Goal: Task Accomplishment & Management: Complete application form

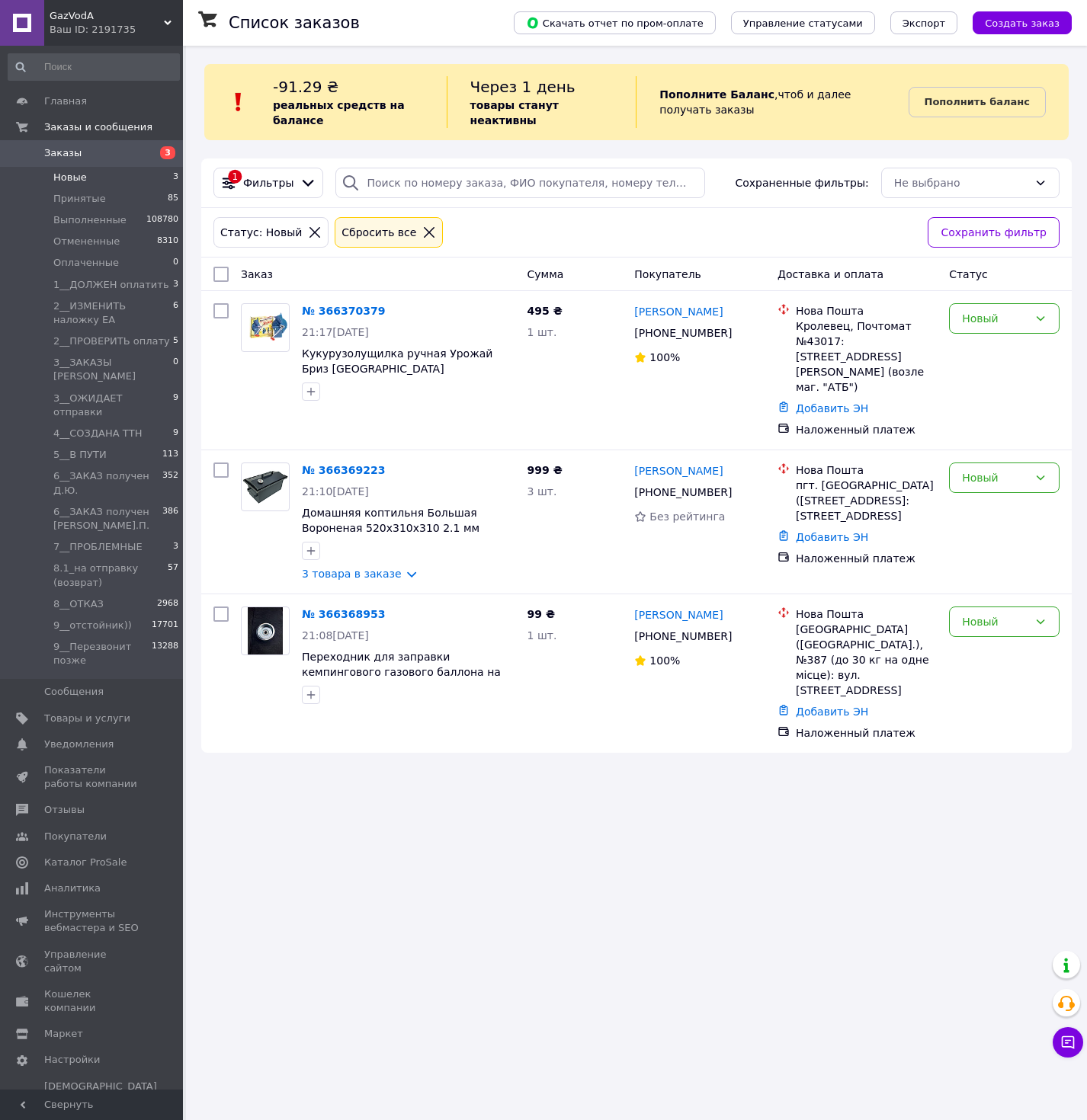
click at [115, 179] on li "Новые 3" at bounding box center [93, 177] width 187 height 21
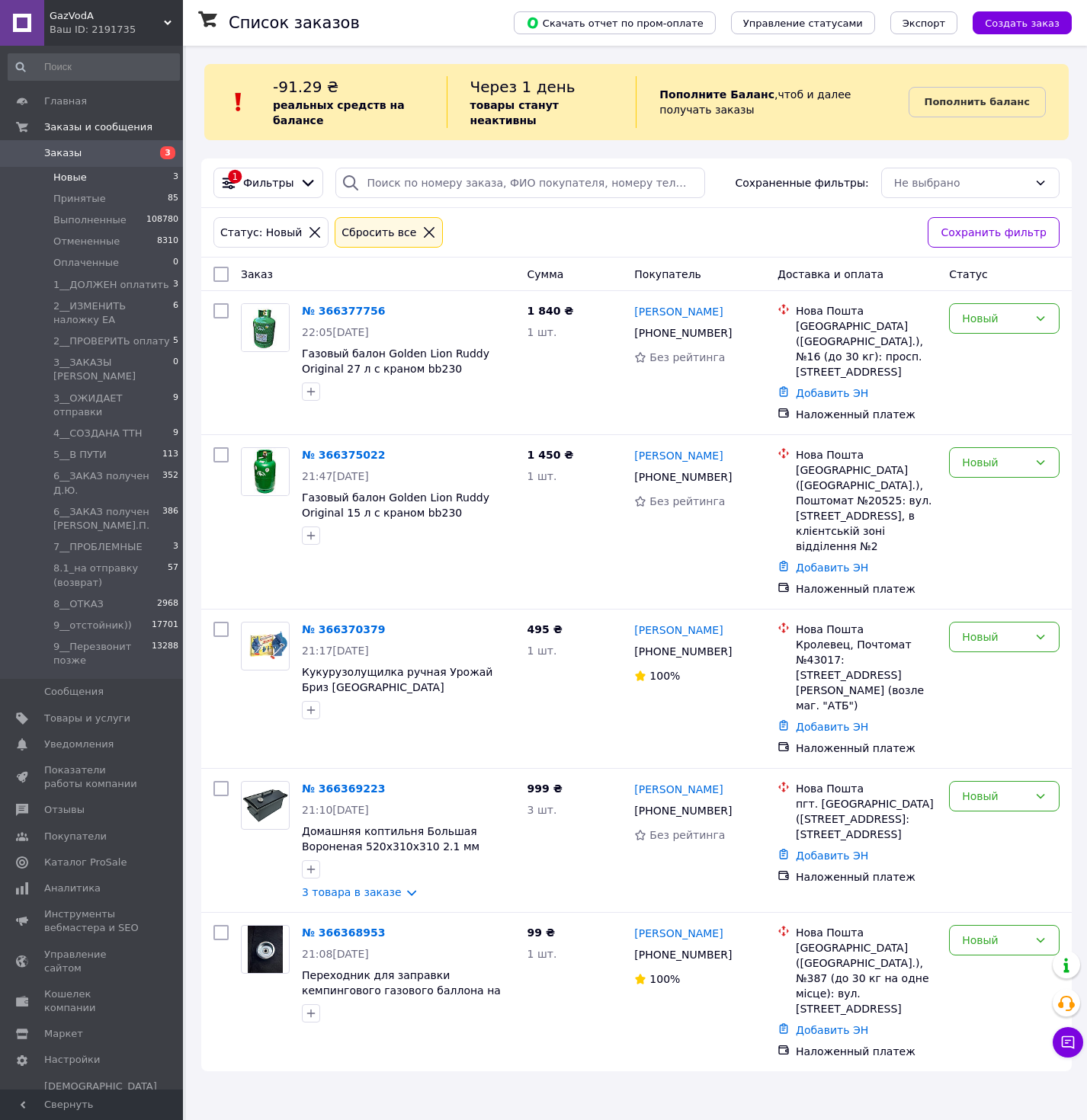
click at [229, 271] on div at bounding box center [220, 274] width 28 height 28
click at [219, 276] on input "checkbox" at bounding box center [220, 274] width 15 height 15
checkbox input "true"
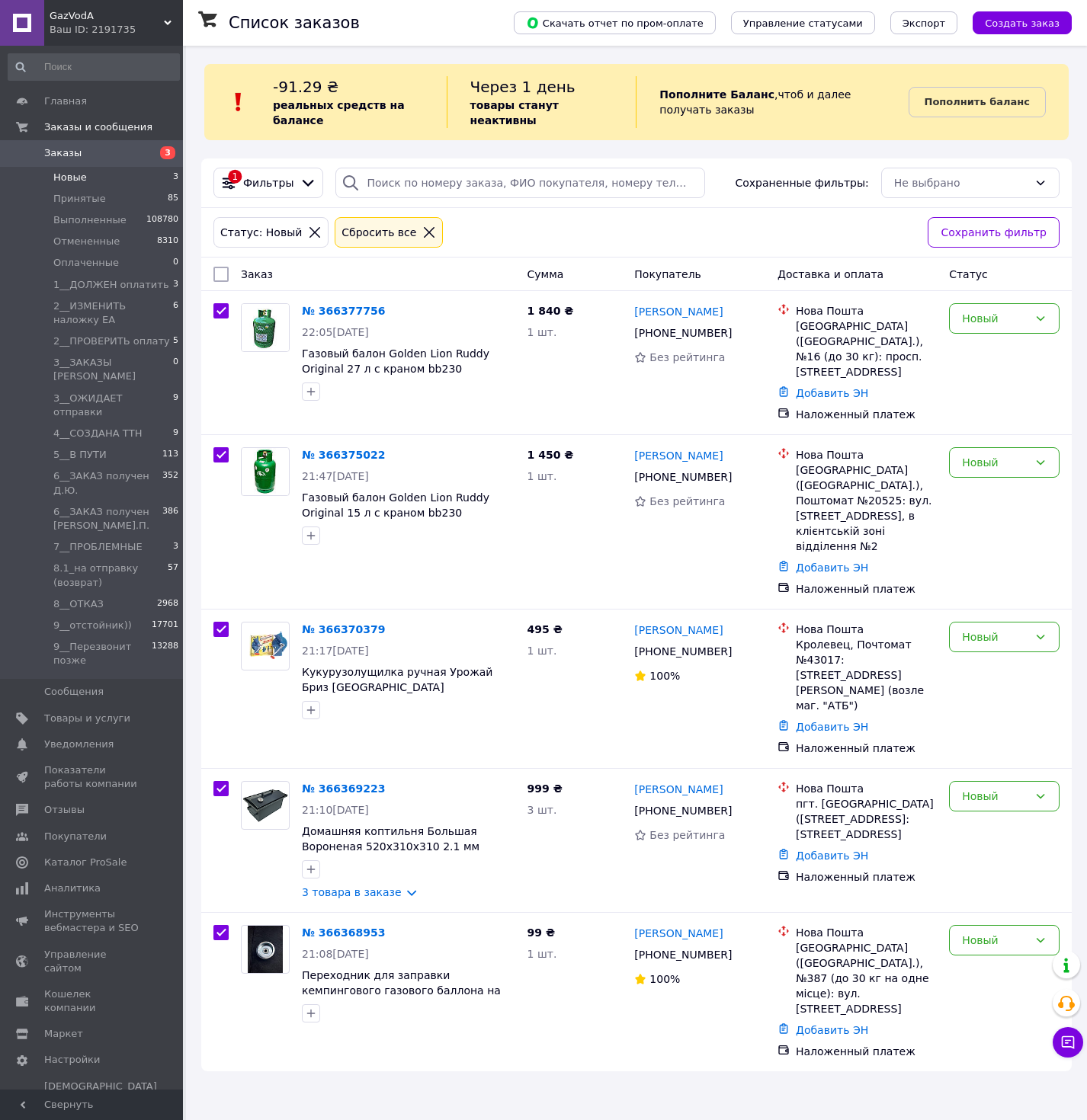
checkbox input "true"
click at [367, 275] on div "Действия для 5 заказов" at bounding box center [295, 274] width 182 height 26
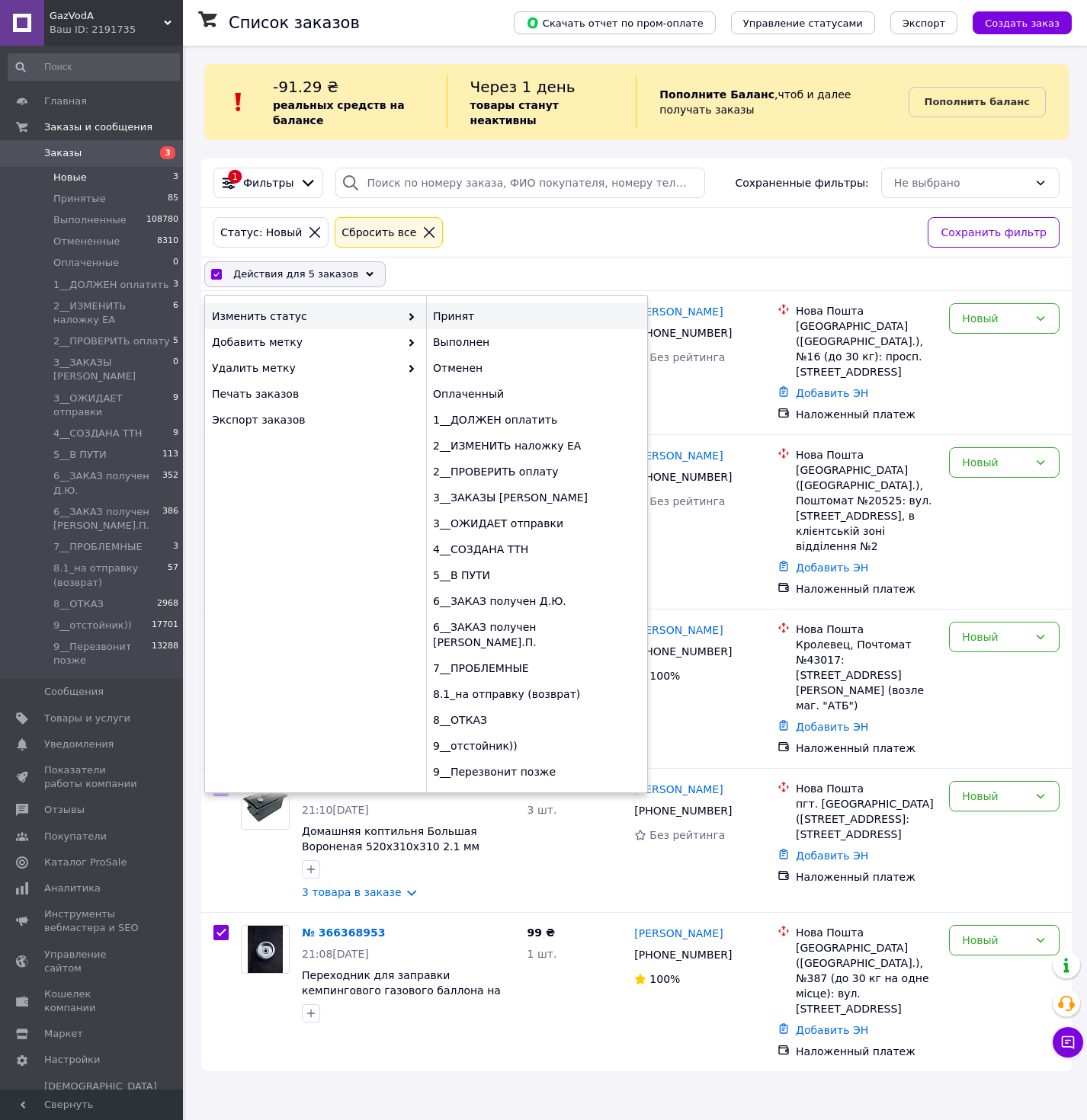
click at [489, 318] on div "Принят" at bounding box center [536, 316] width 221 height 26
checkbox input "false"
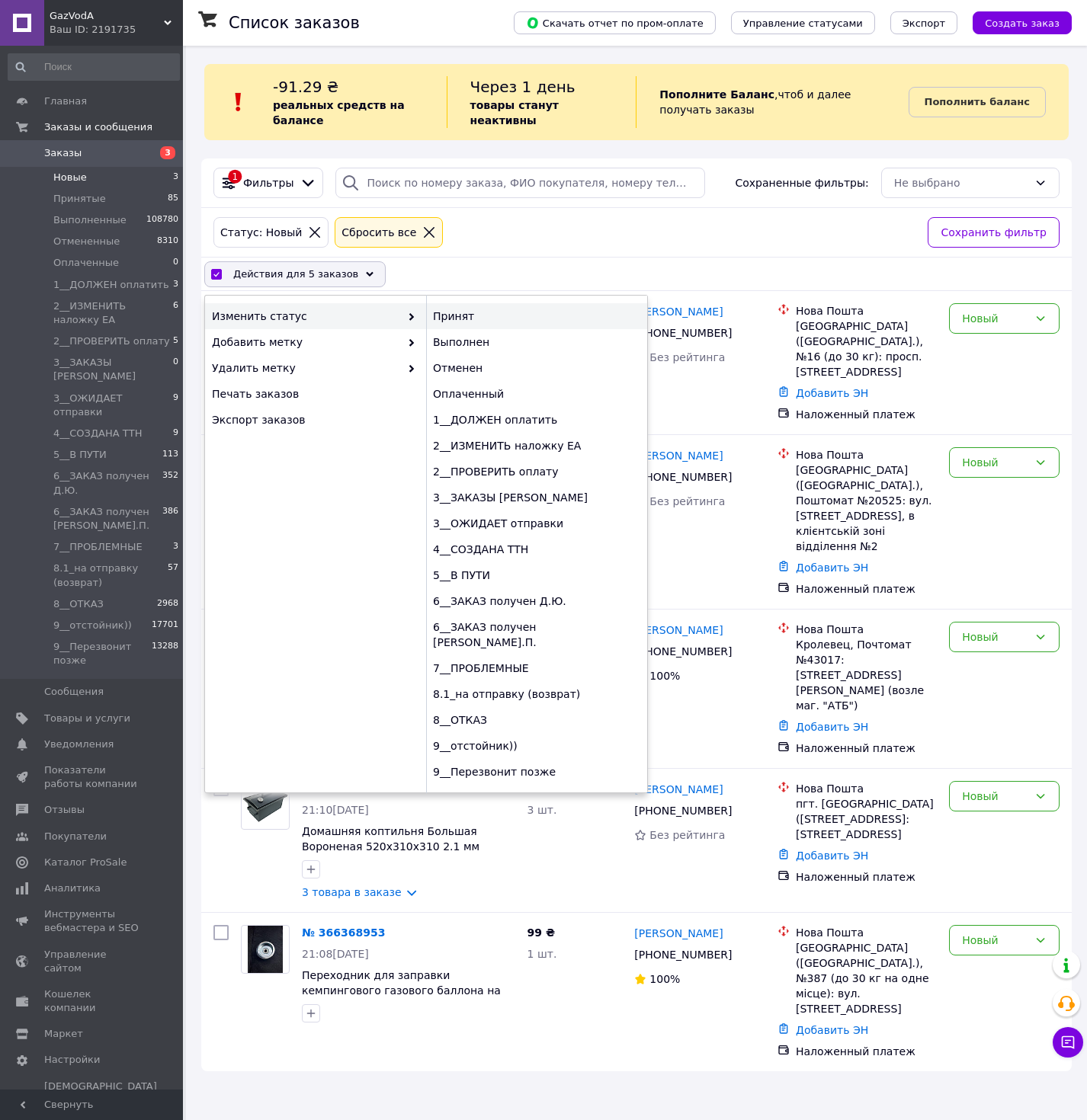
checkbox input "false"
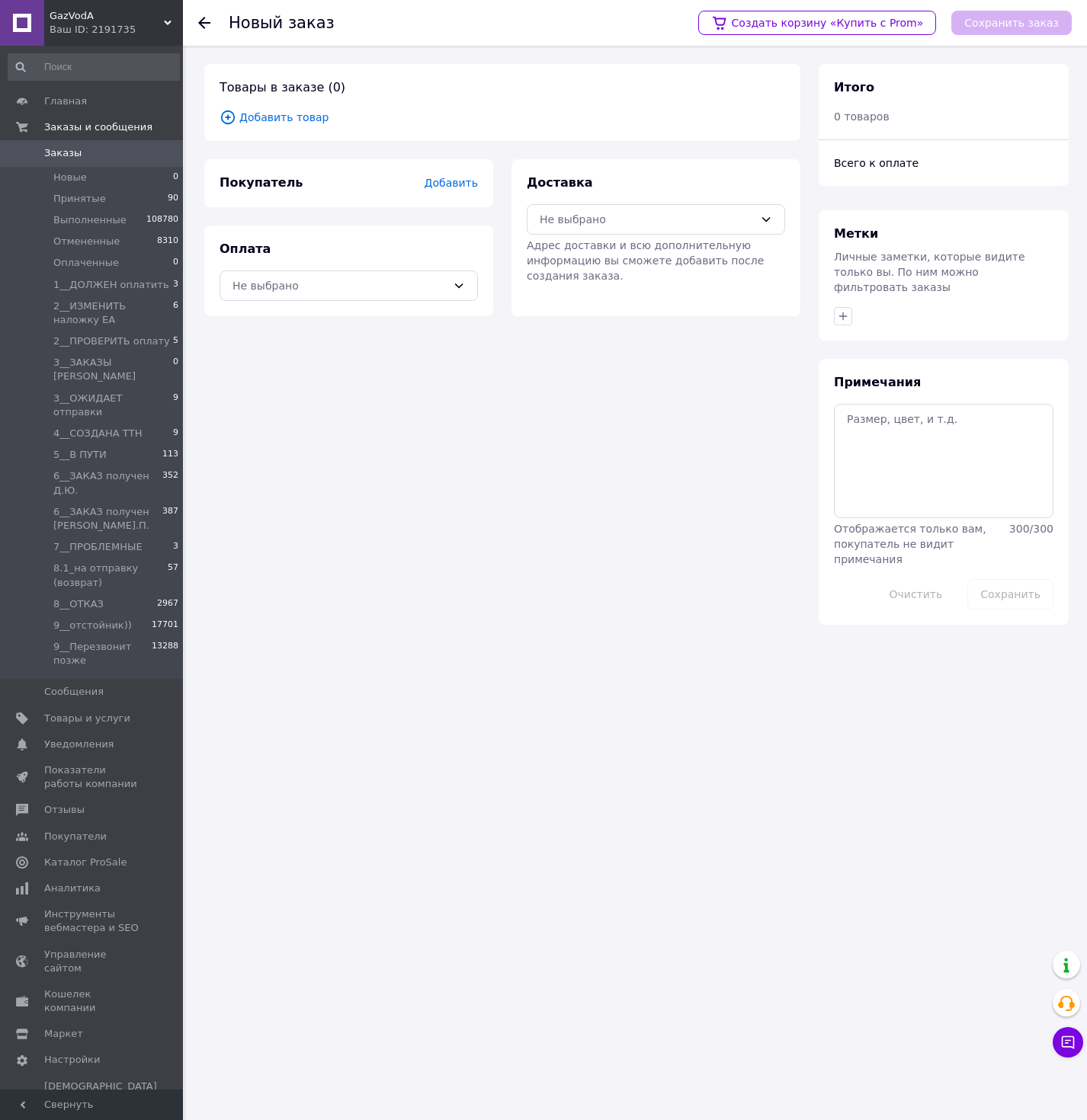
click at [292, 121] on span "Добавить товар" at bounding box center [502, 117] width 566 height 17
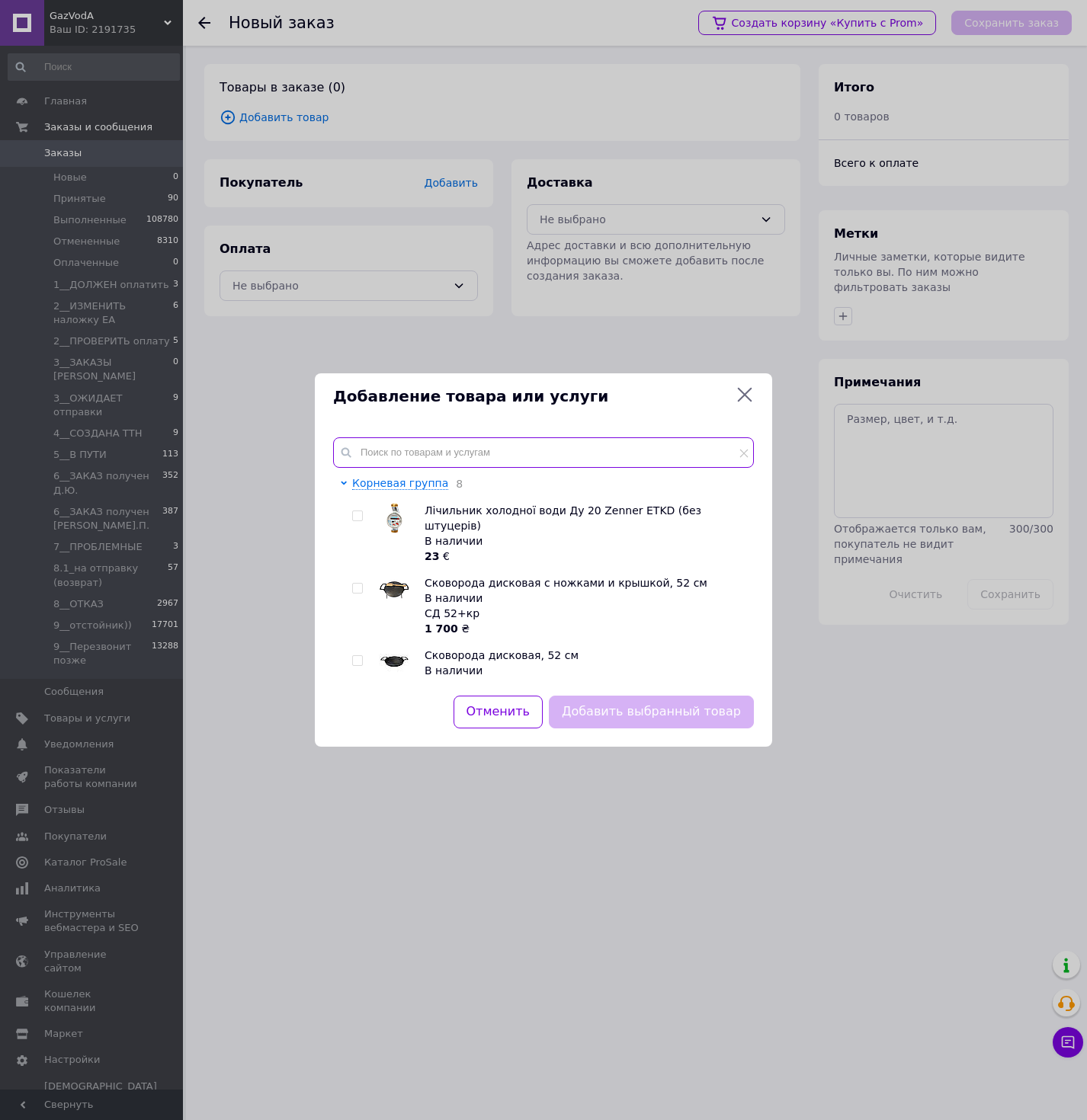
click at [432, 453] on input "text" at bounding box center [544, 453] width 421 height 31
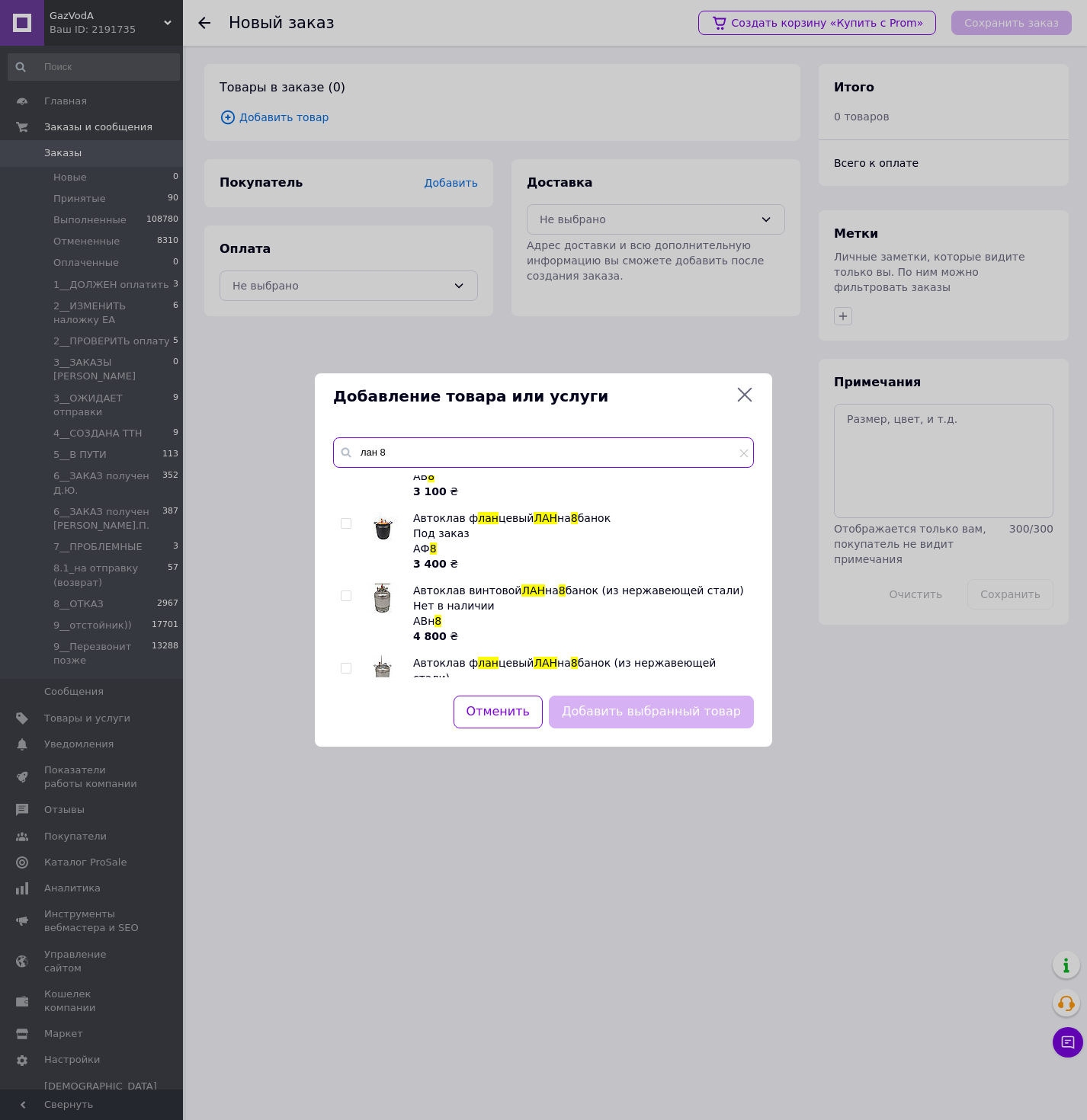
scroll to position [351, 0]
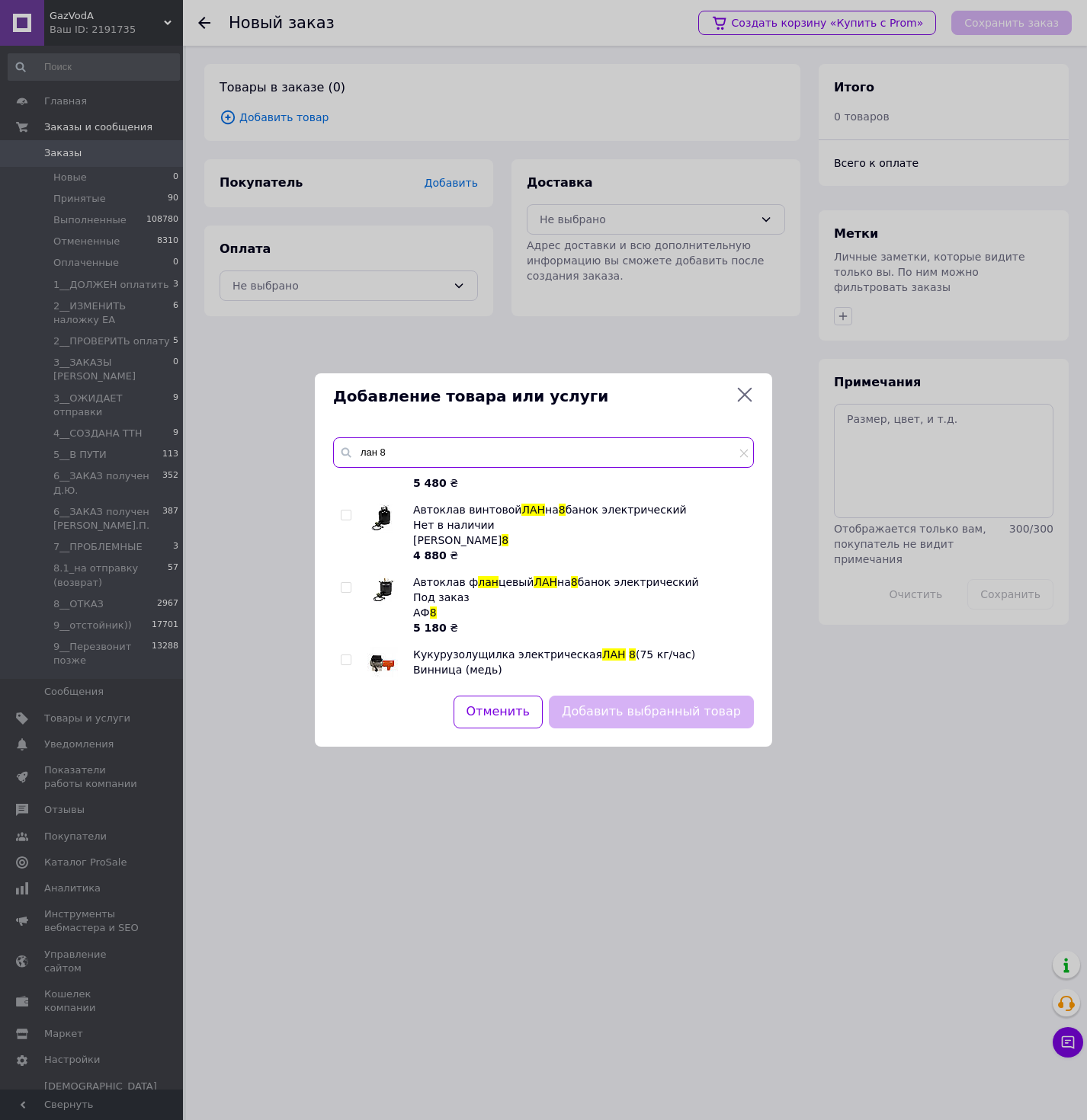
type input "лан 8"
click at [345, 656] on input "checkbox" at bounding box center [345, 660] width 10 height 10
checkbox input "true"
click at [638, 706] on button "Добавить выбранный товар" at bounding box center [652, 712] width 205 height 32
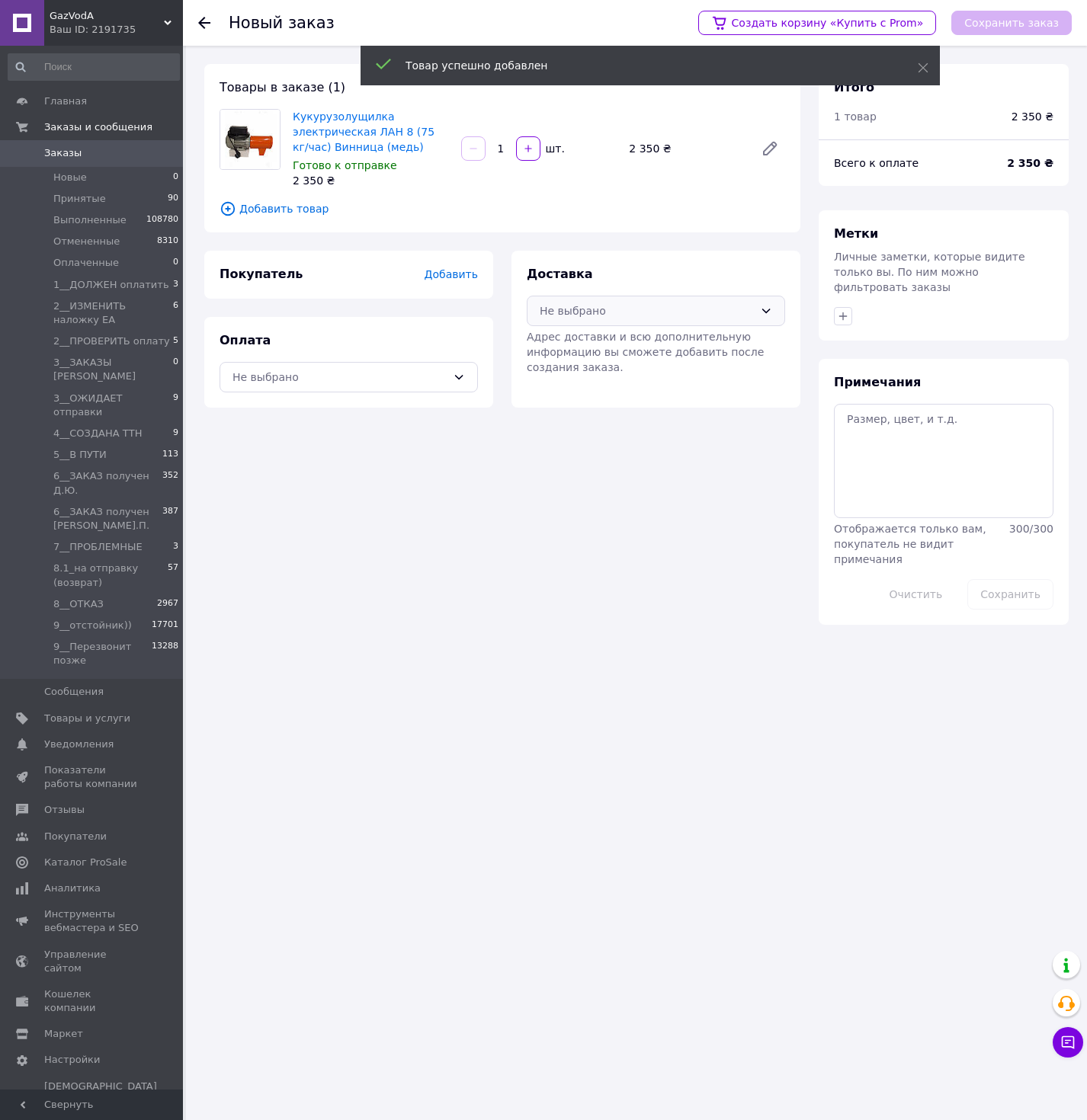
click at [584, 321] on div "Не выбрано" at bounding box center [656, 310] width 258 height 31
click at [578, 341] on span "Нова Пошта (платная)" at bounding box center [667, 344] width 209 height 15
click at [418, 381] on div "Не выбрано" at bounding box center [339, 377] width 214 height 17
click at [350, 439] on span "Наложенный платеж" at bounding box center [359, 439] width 209 height 15
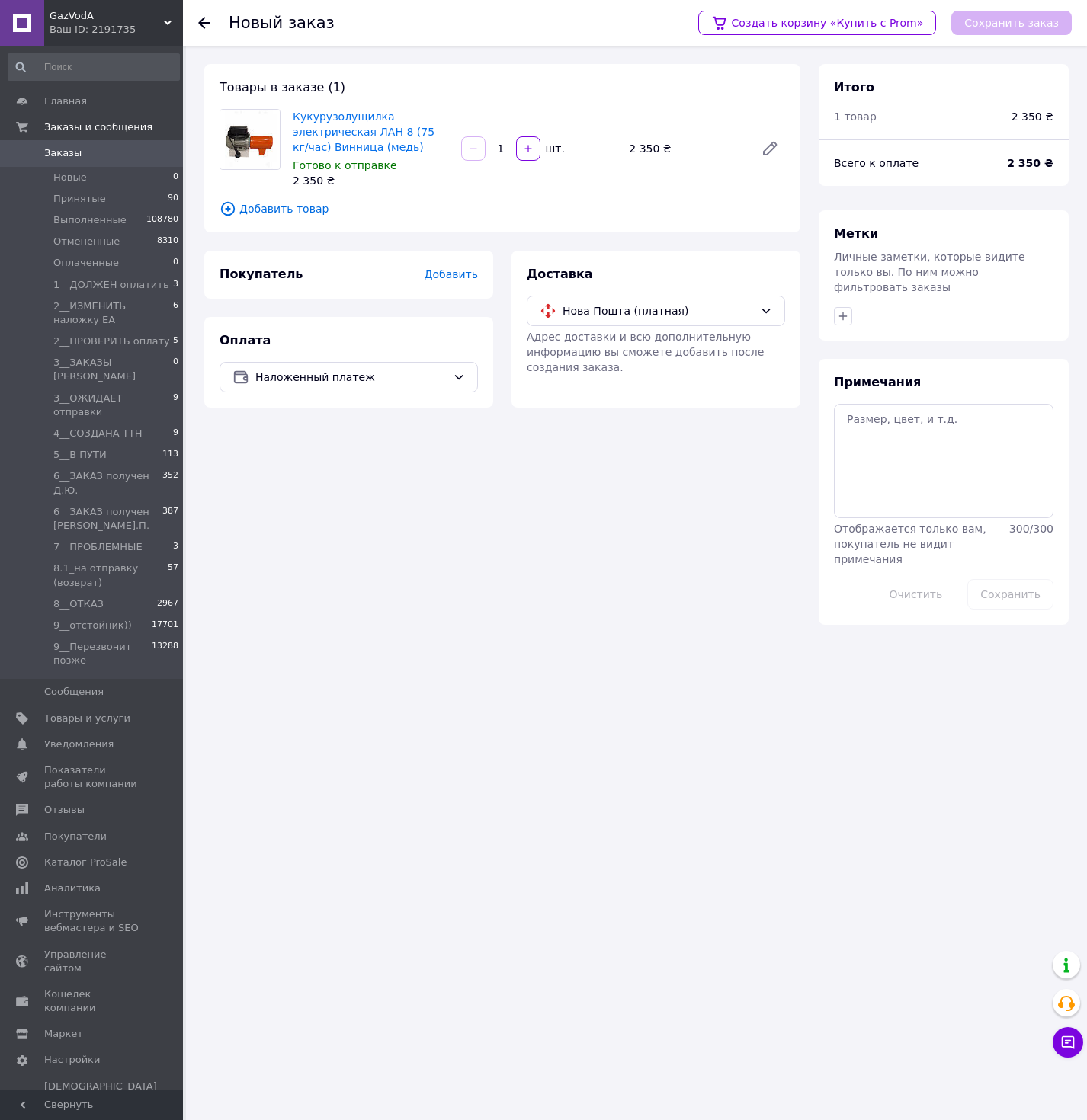
click at [440, 280] on span "Добавить" at bounding box center [451, 274] width 54 height 12
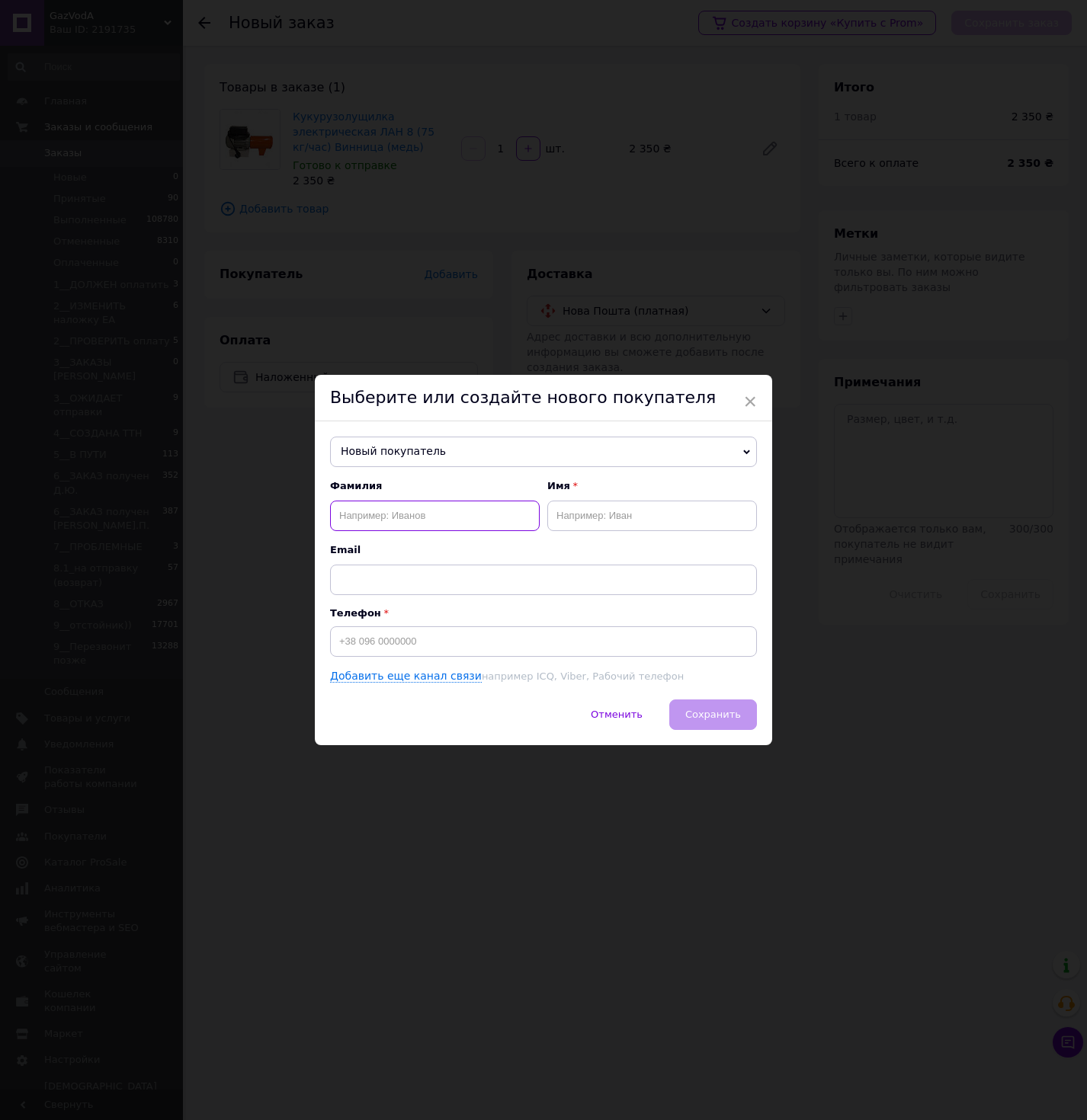
click at [392, 506] on input "text" at bounding box center [434, 516] width 209 height 31
type input "макаренко"
type input "андрій"
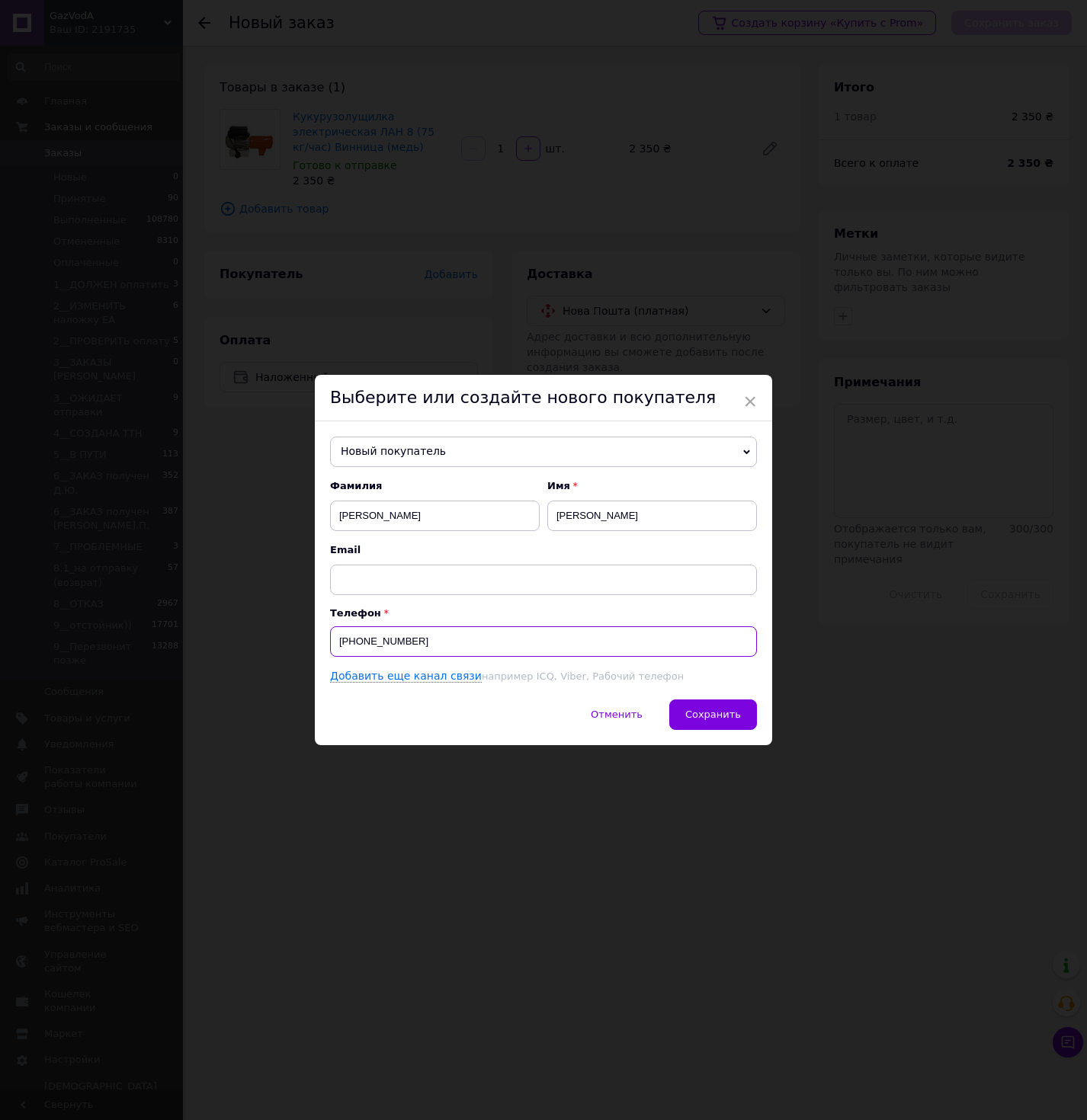
type input "[PHONE_NUMBER]"
click at [708, 725] on button "Сохранить" at bounding box center [713, 715] width 88 height 31
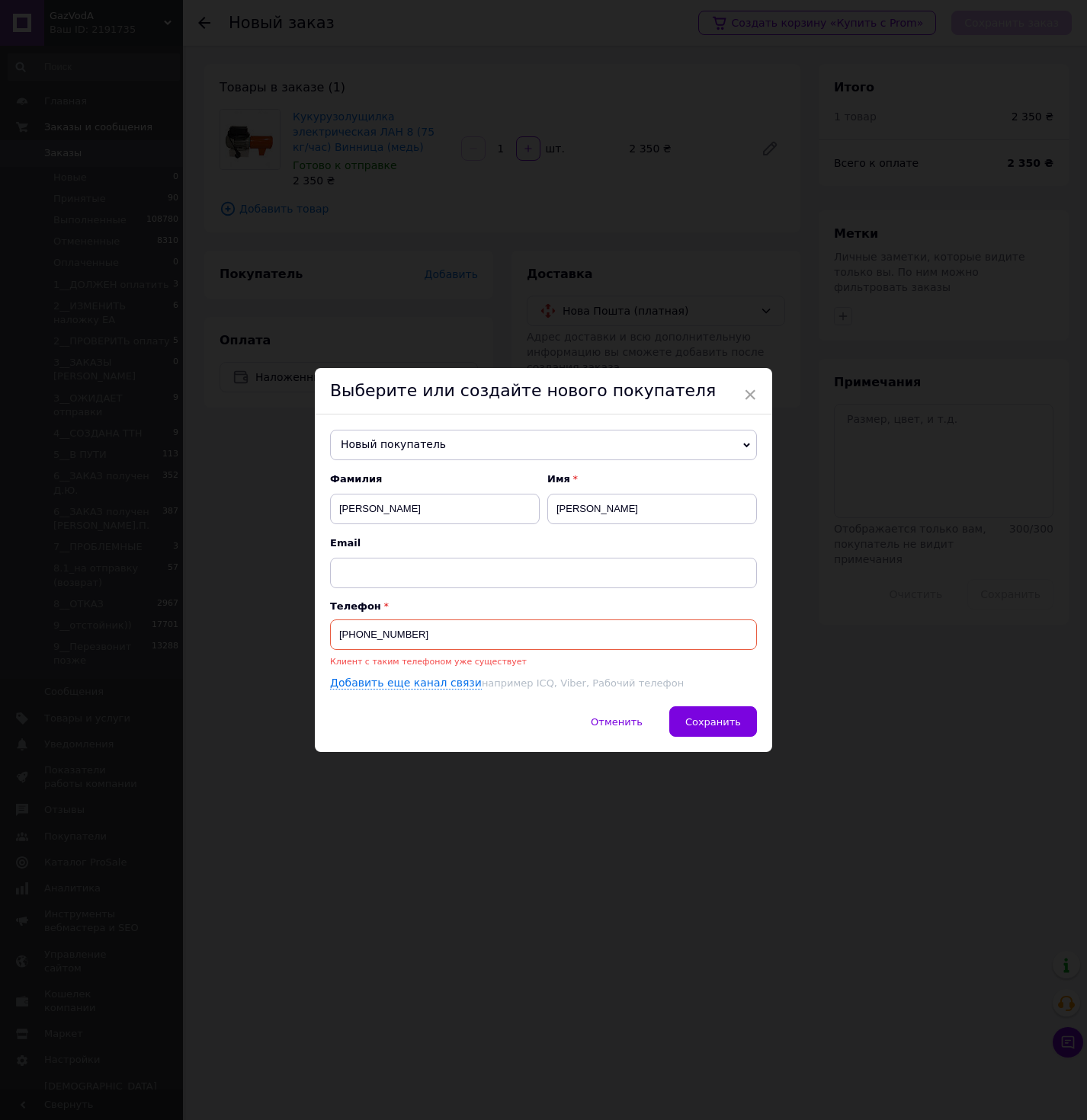
click at [379, 624] on input "[PHONE_NUMBER]" at bounding box center [544, 634] width 427 height 31
click at [388, 447] on span "Новый покупатель" at bounding box center [544, 445] width 427 height 31
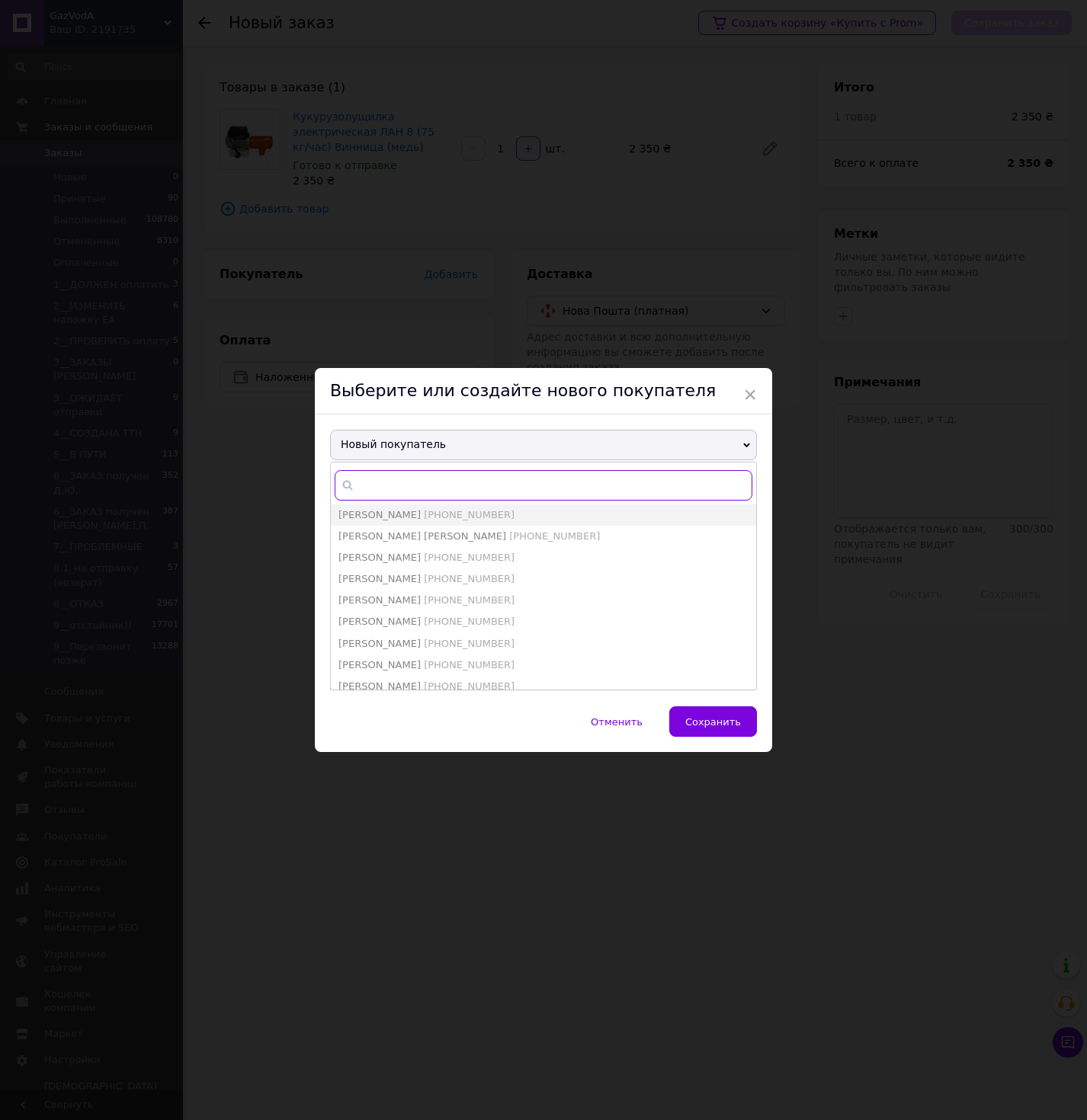
paste input "[PHONE_NUMBER]"
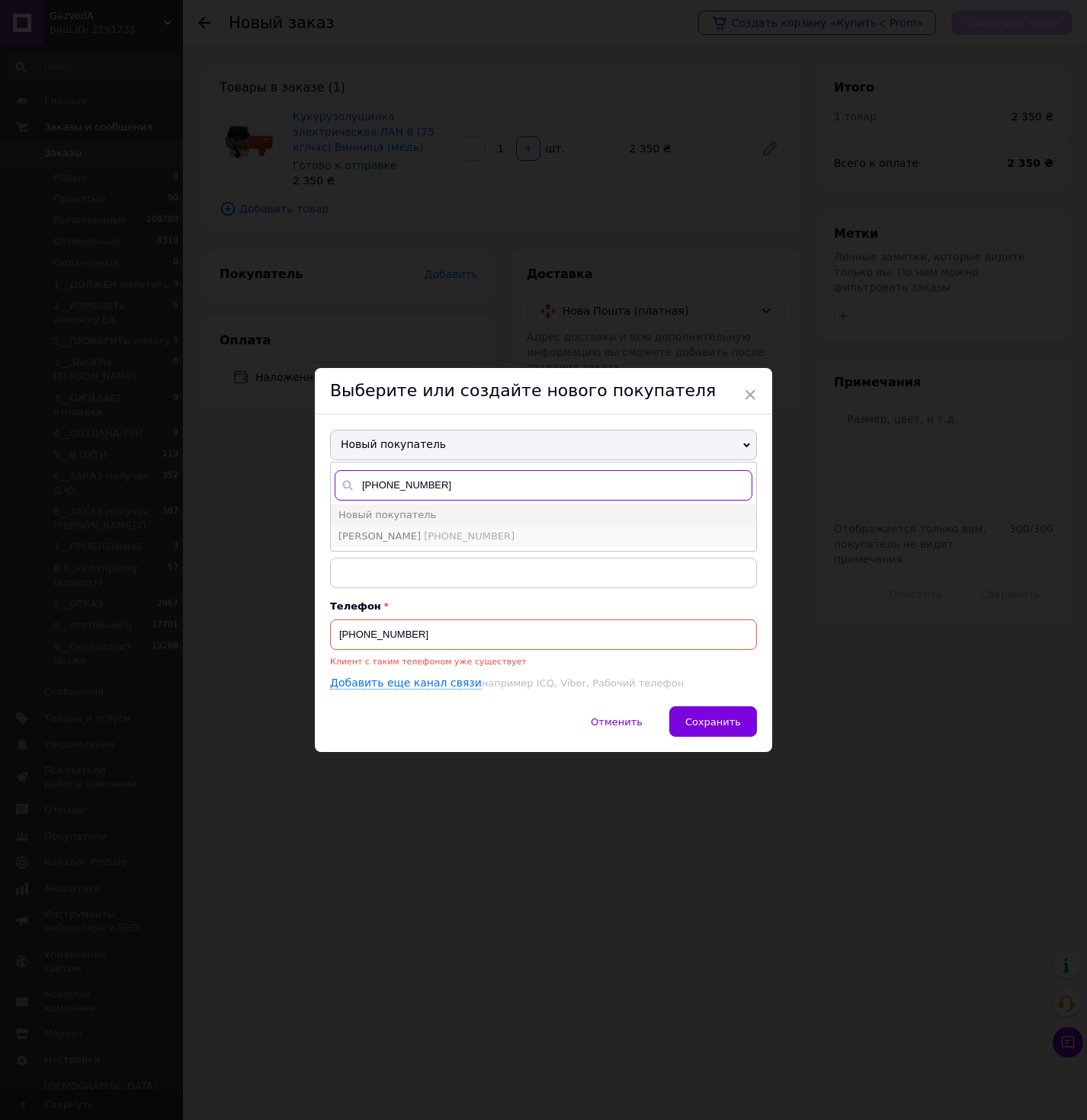
type input "[PHONE_NUMBER]"
click at [434, 534] on span "[PHONE_NUMBER]" at bounding box center [468, 536] width 91 height 11
type input "[PERSON_NAME]"
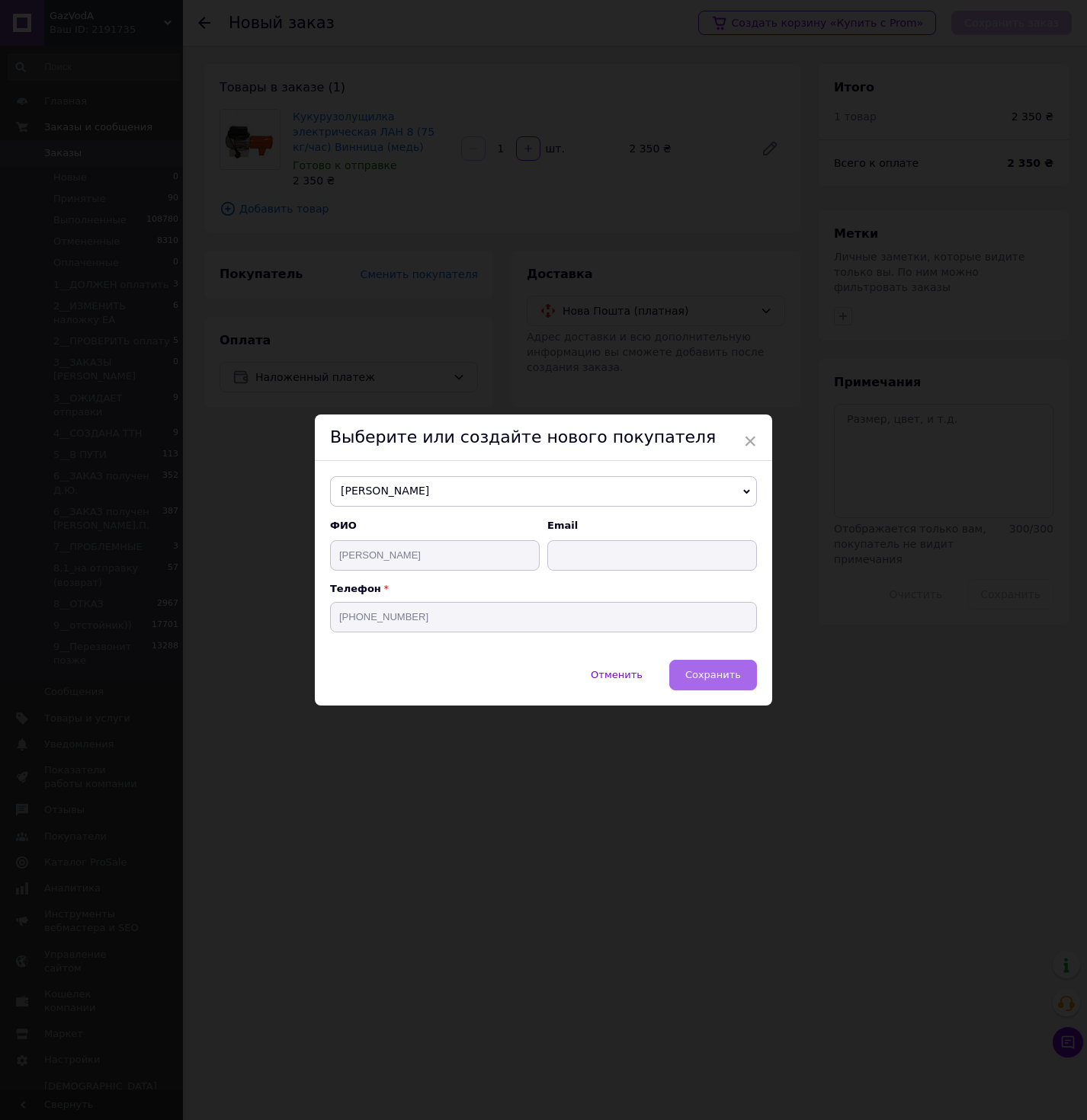
click at [694, 676] on span "Сохранить" at bounding box center [713, 675] width 55 height 11
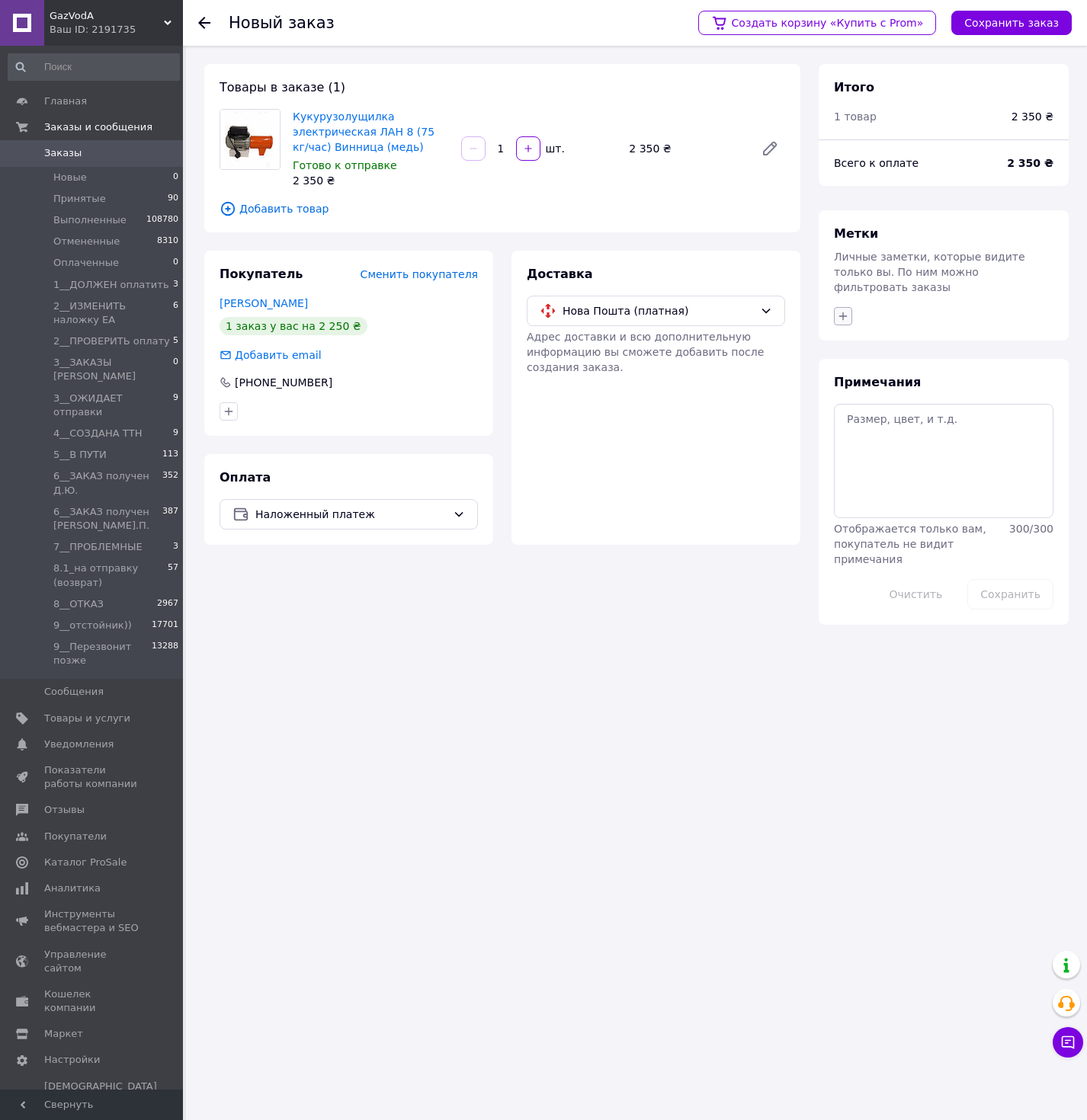
click at [841, 310] on icon "button" at bounding box center [842, 316] width 12 height 12
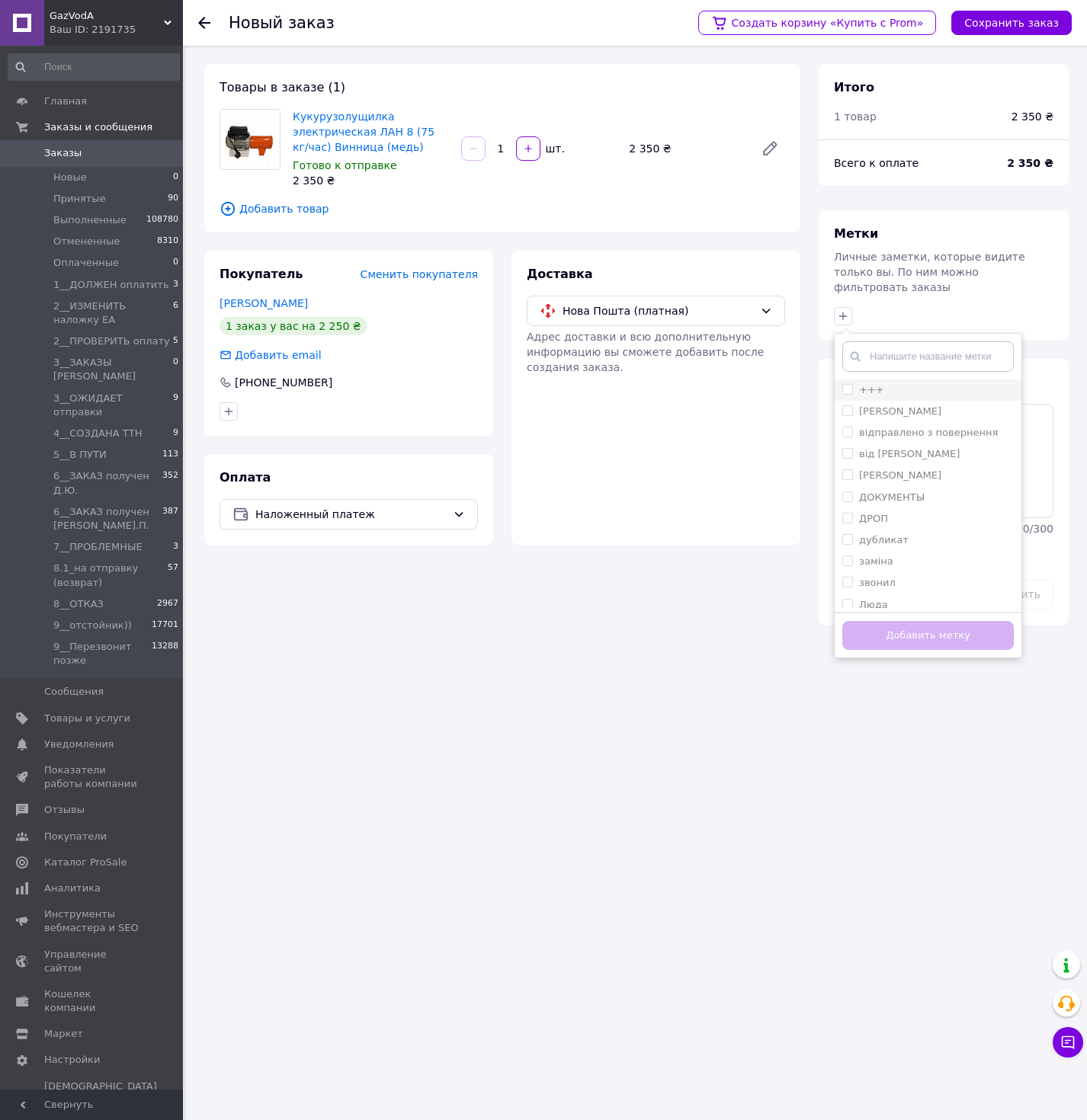
click at [872, 384] on label "+++" at bounding box center [871, 389] width 25 height 11
checkbox input "true"
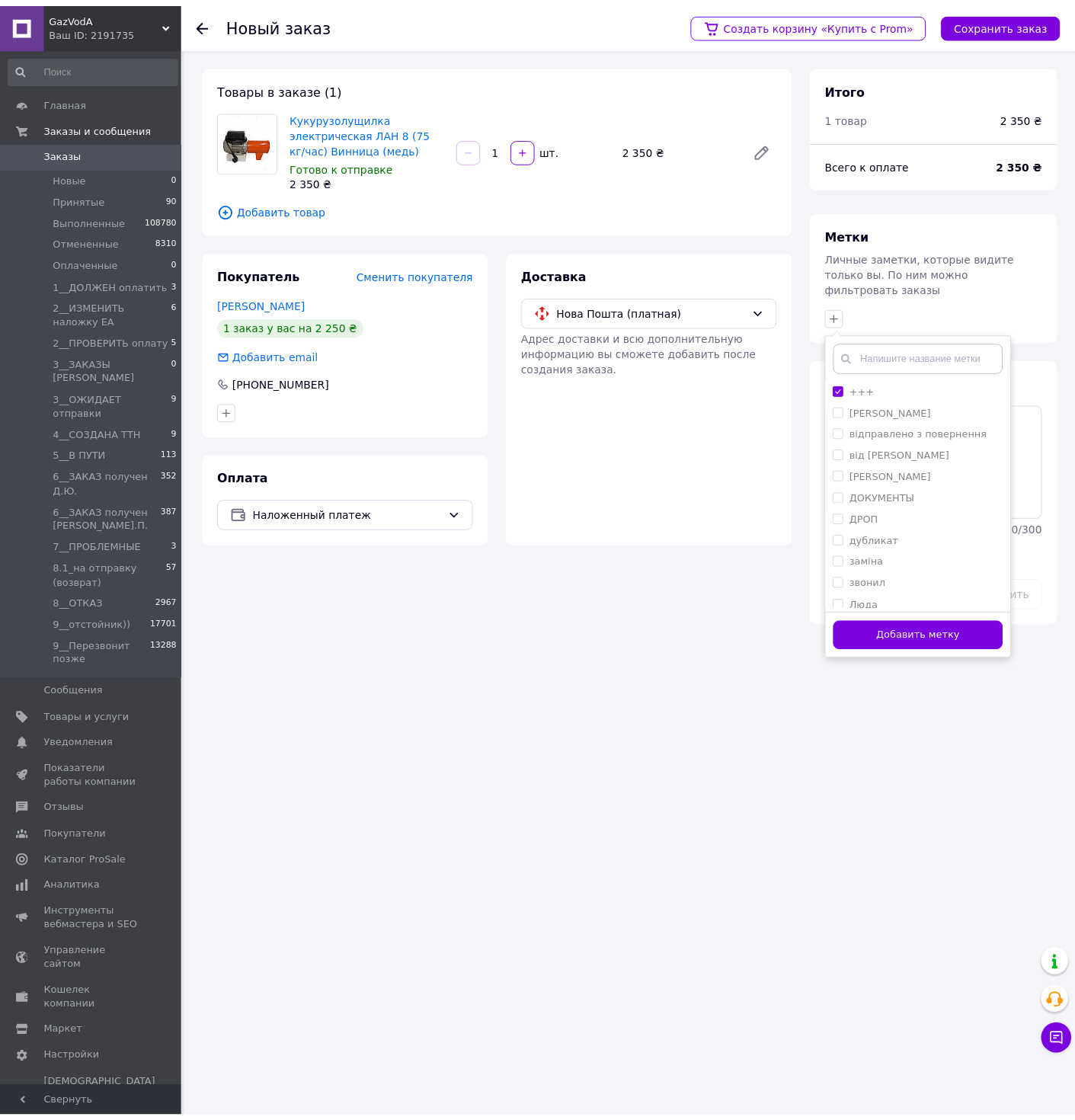
scroll to position [201, 0]
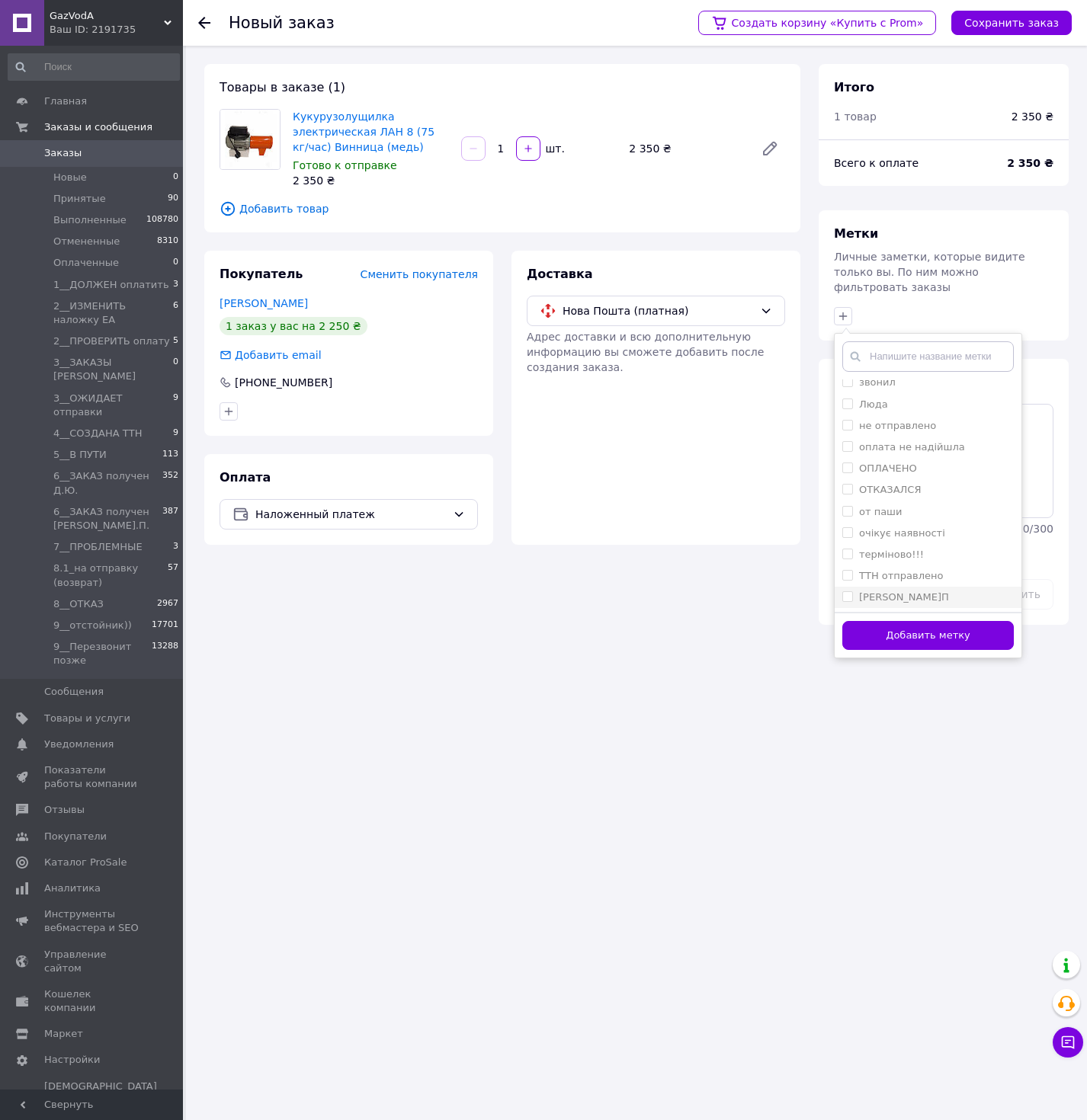
click at [927, 591] on div "[PERSON_NAME]П" at bounding box center [927, 597] width 171 height 13
checkbox input "true"
click at [951, 625] on button "Добавить метку" at bounding box center [927, 636] width 171 height 30
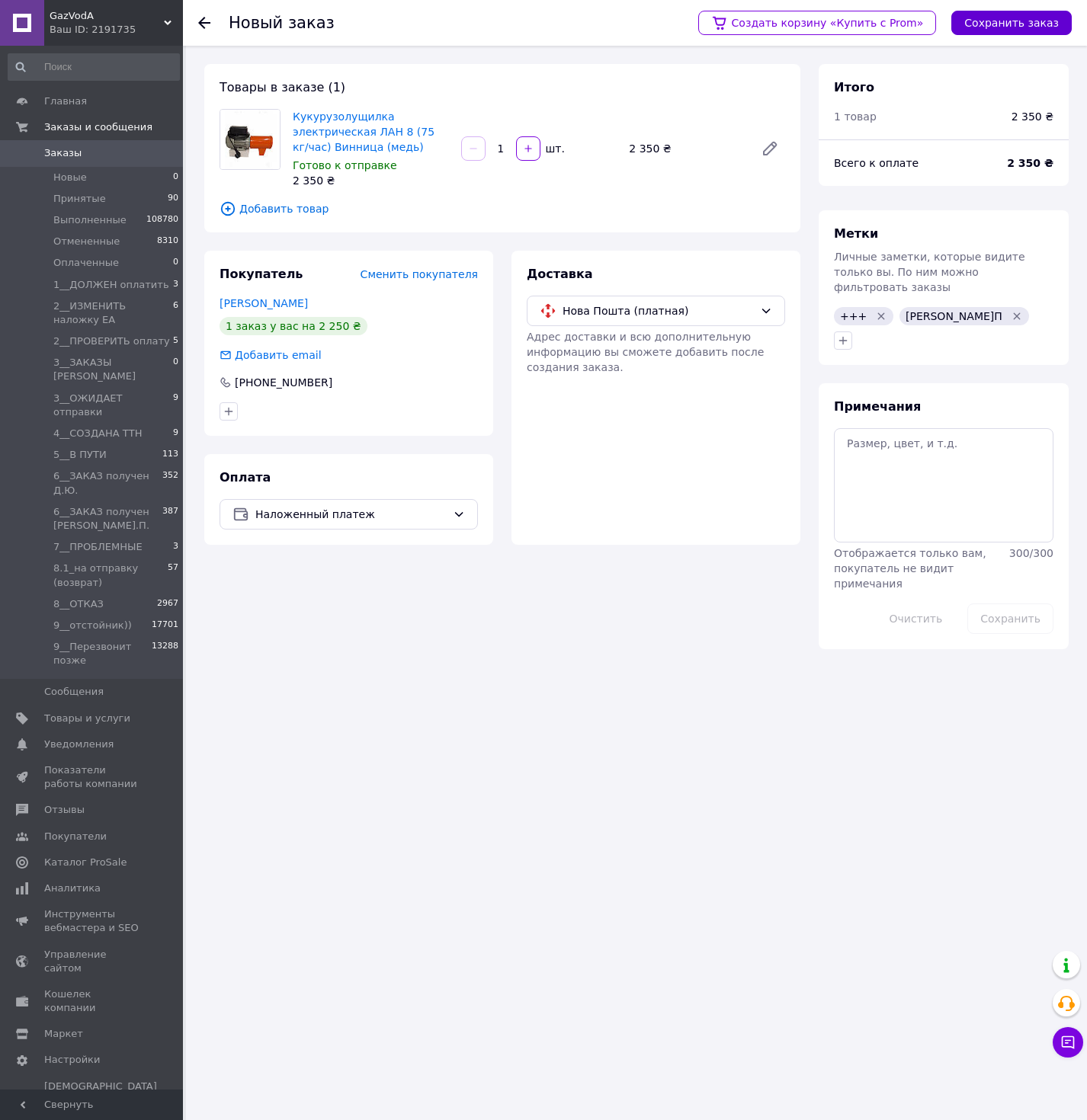
click at [980, 27] on button "Сохранить заказ" at bounding box center [1011, 23] width 120 height 24
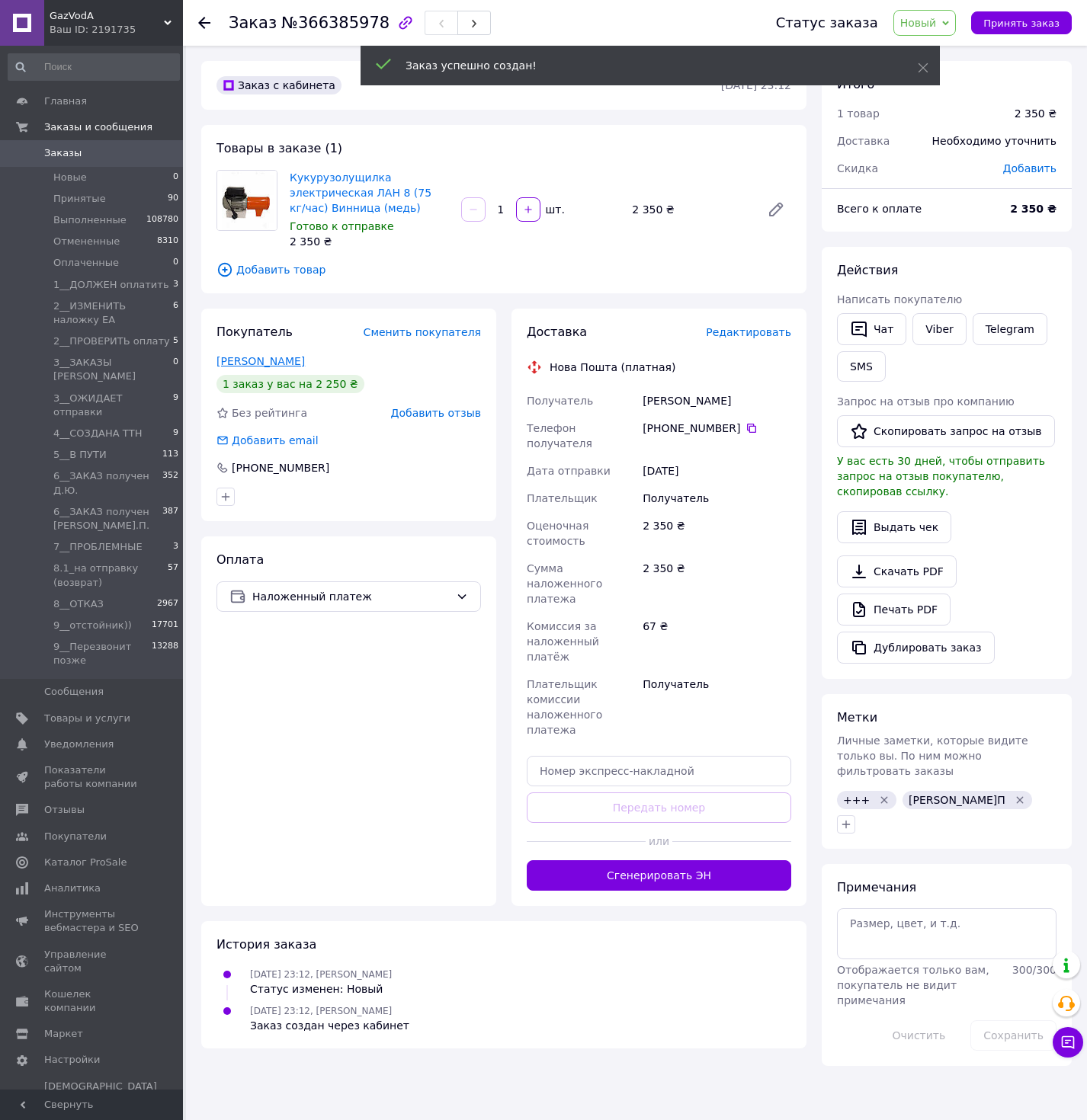
click at [250, 359] on link "[PERSON_NAME]" at bounding box center [261, 361] width 88 height 12
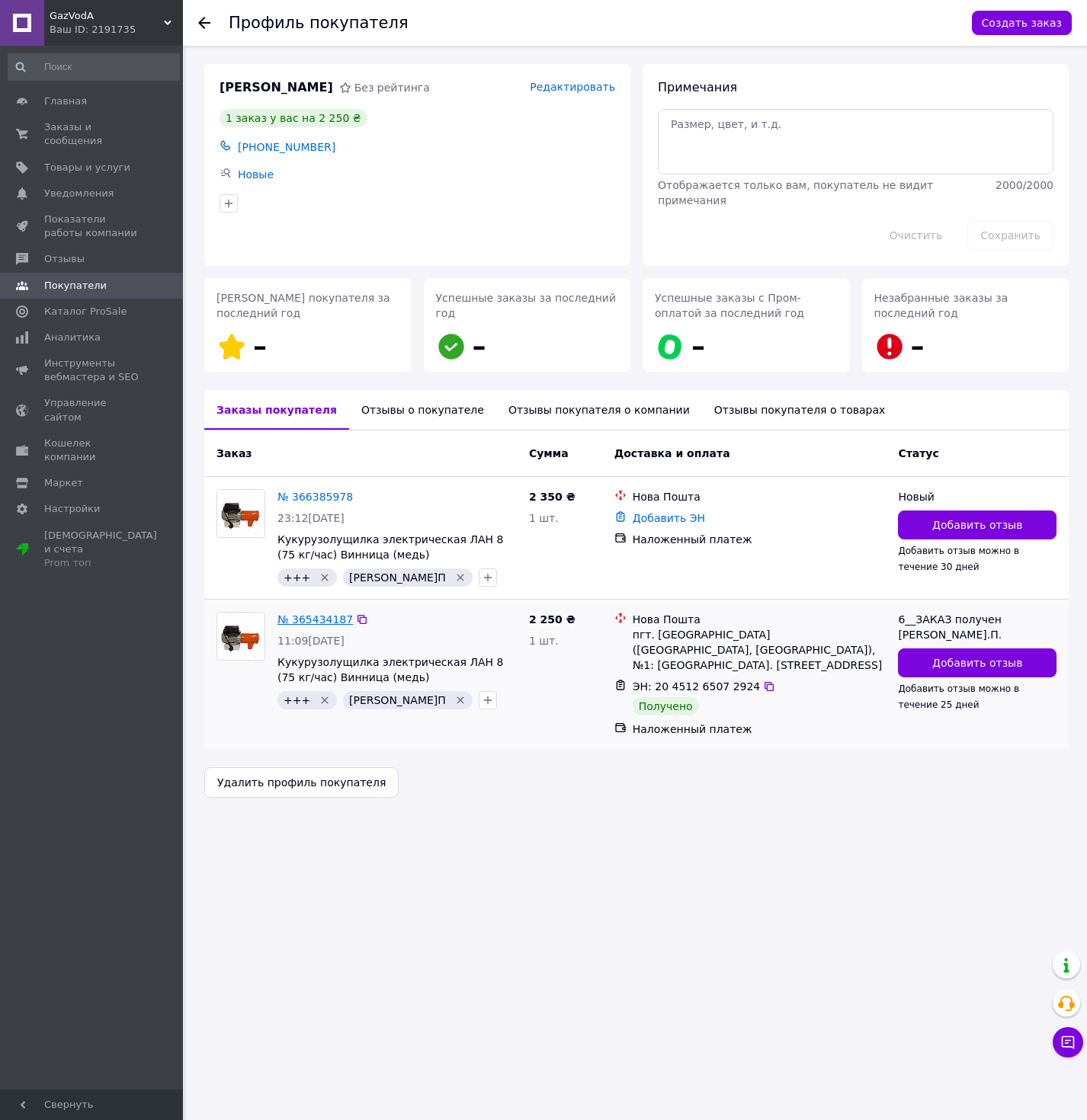
click at [309, 622] on link "№ 365434187" at bounding box center [315, 619] width 76 height 12
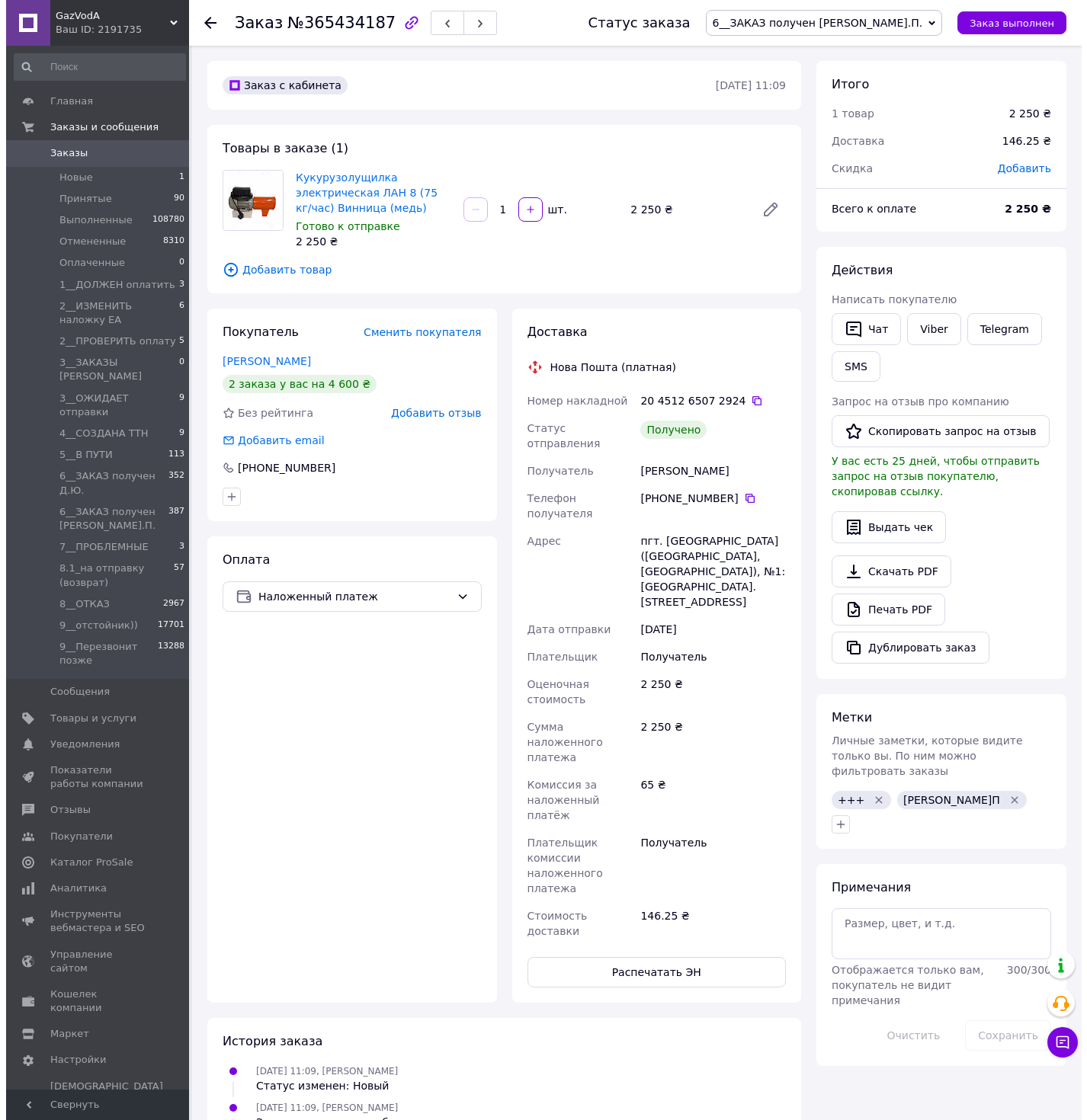
scroll to position [24, 0]
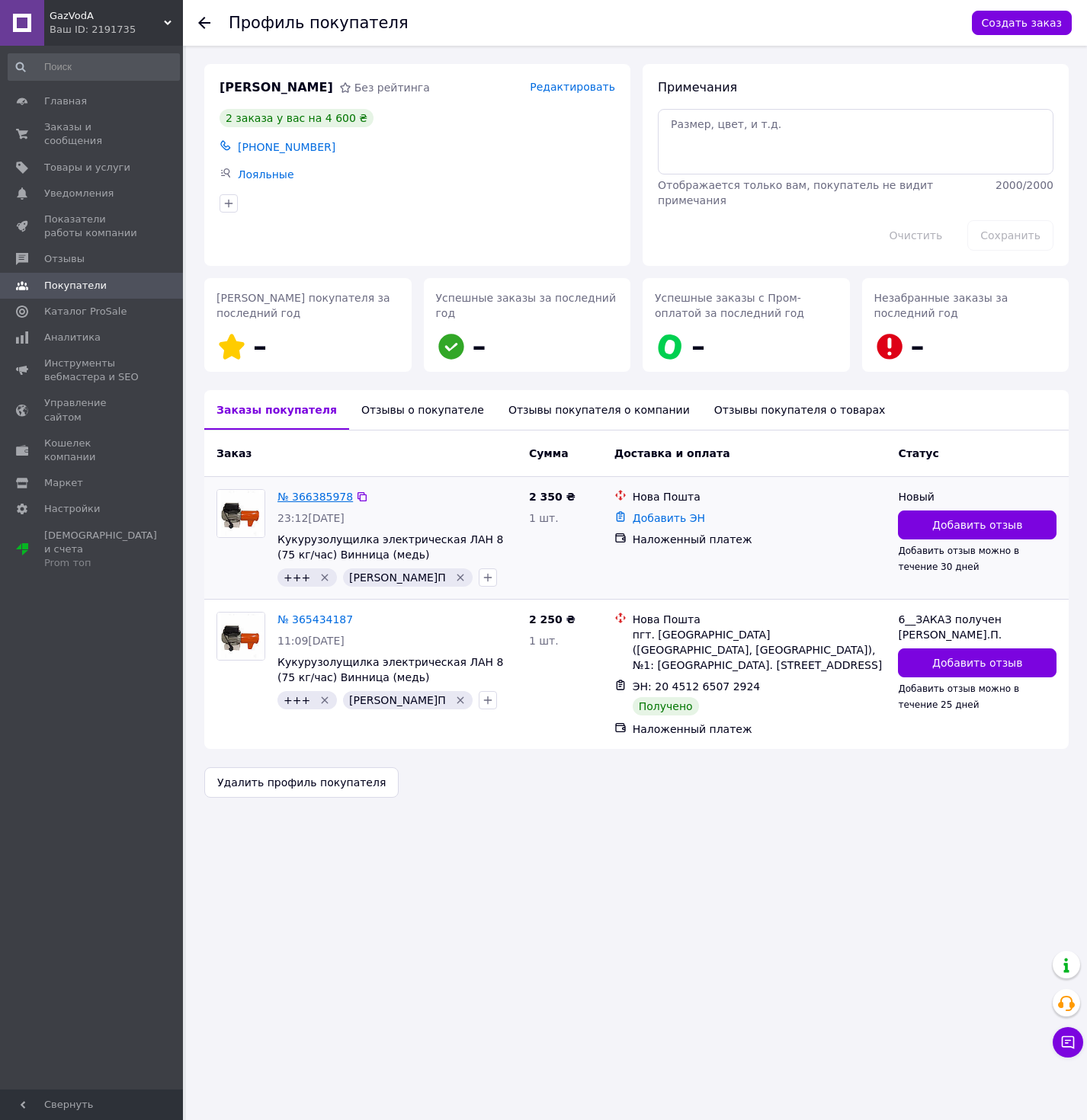
click at [310, 496] on link "№ 366385978" at bounding box center [315, 496] width 76 height 12
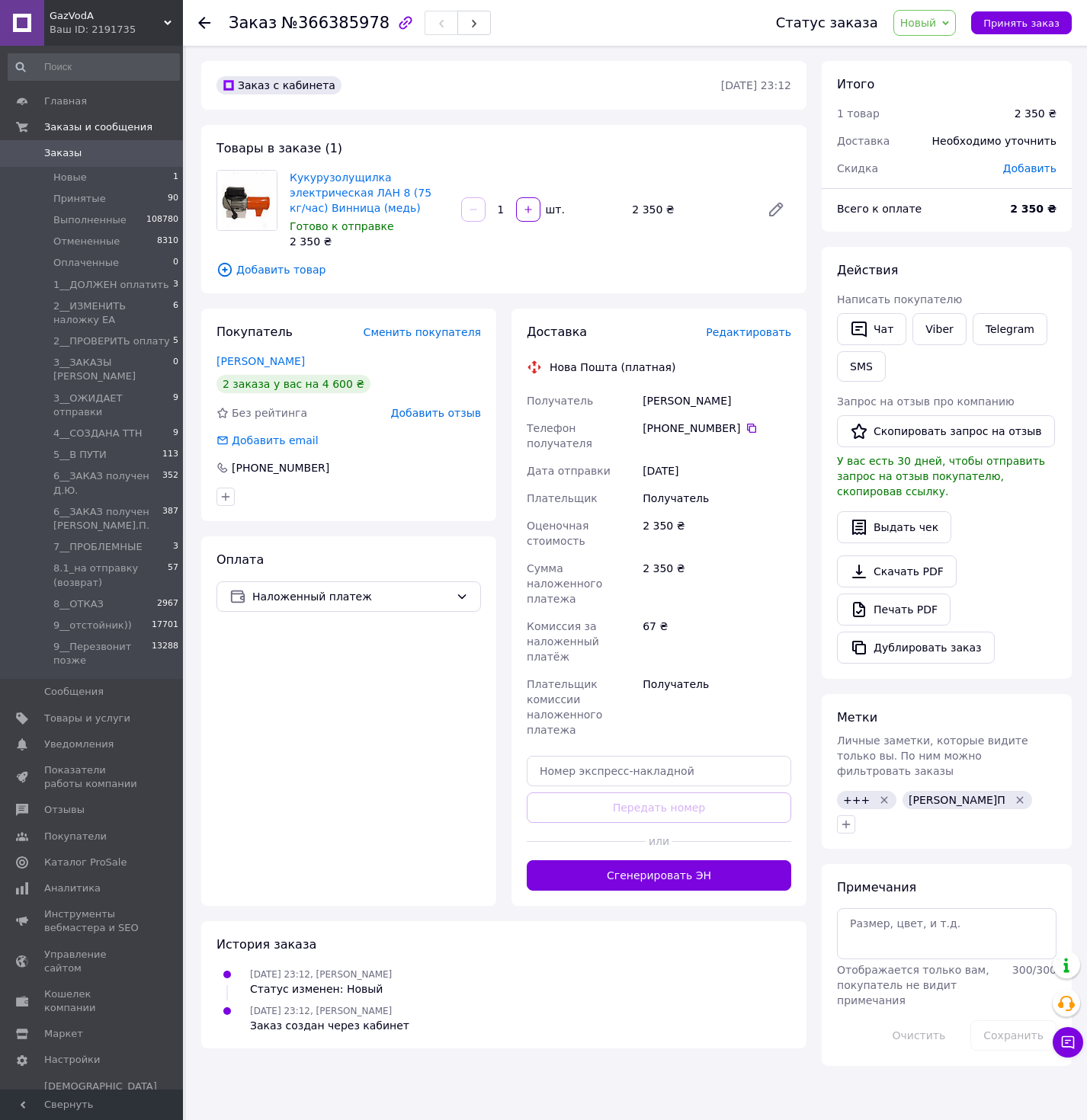
click at [744, 339] on div "Редактировать" at bounding box center [748, 332] width 85 height 15
click at [284, 363] on link "[PERSON_NAME]" at bounding box center [261, 361] width 88 height 12
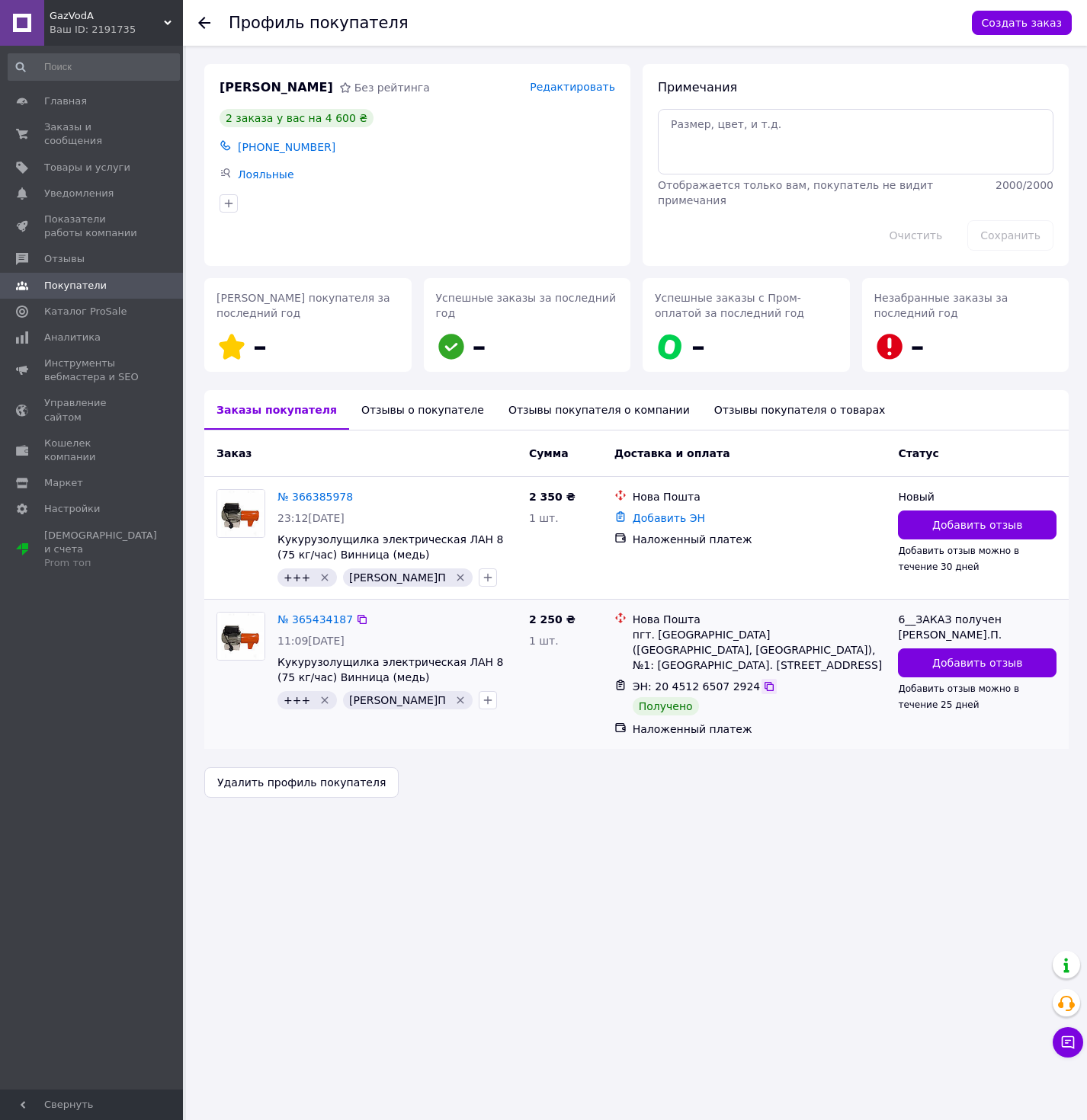
click at [763, 688] on icon at bounding box center [769, 686] width 12 height 12
click at [336, 498] on link "№ 366385978" at bounding box center [315, 496] width 76 height 12
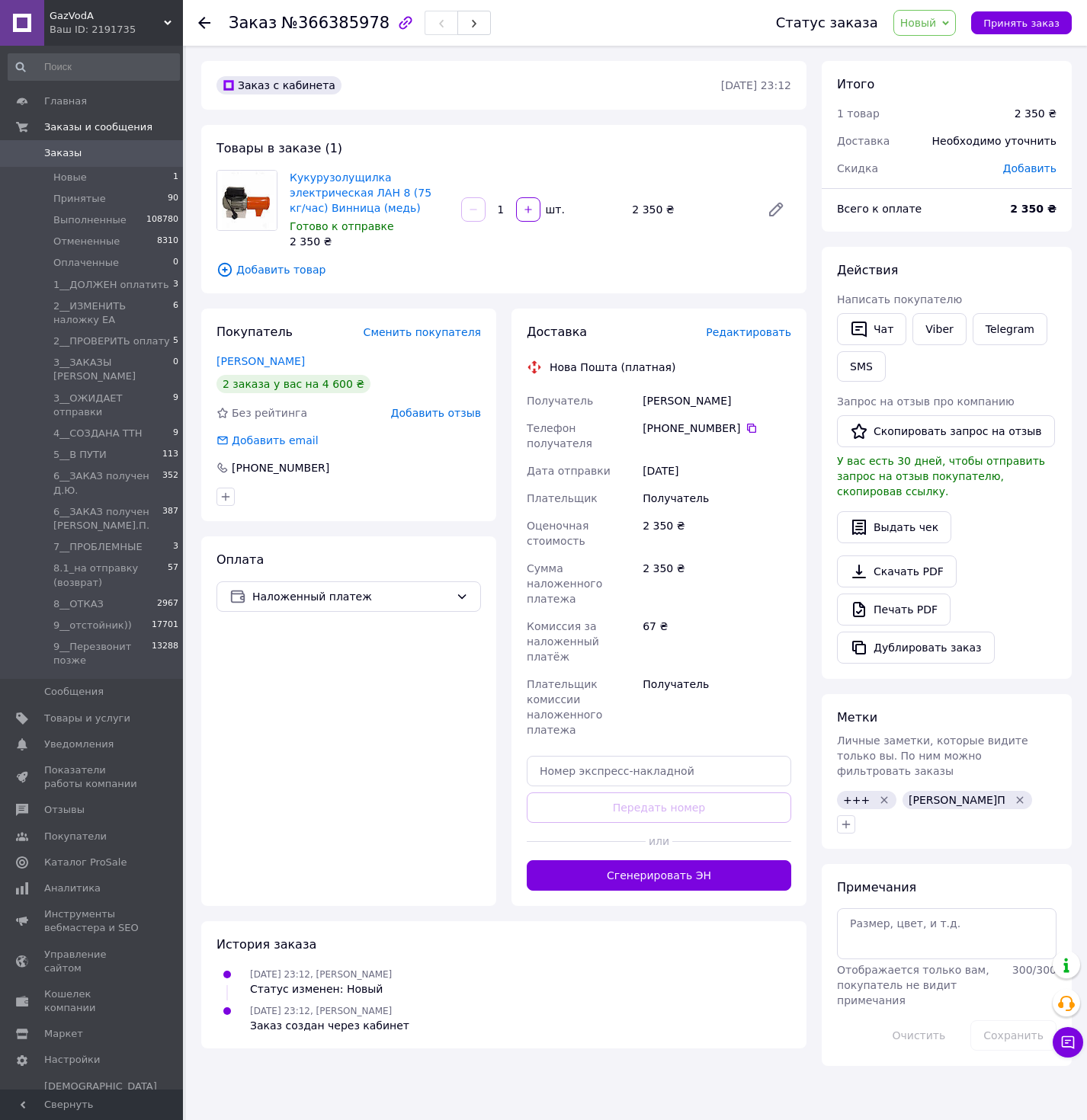
click at [760, 326] on span "Редактировать" at bounding box center [748, 332] width 85 height 12
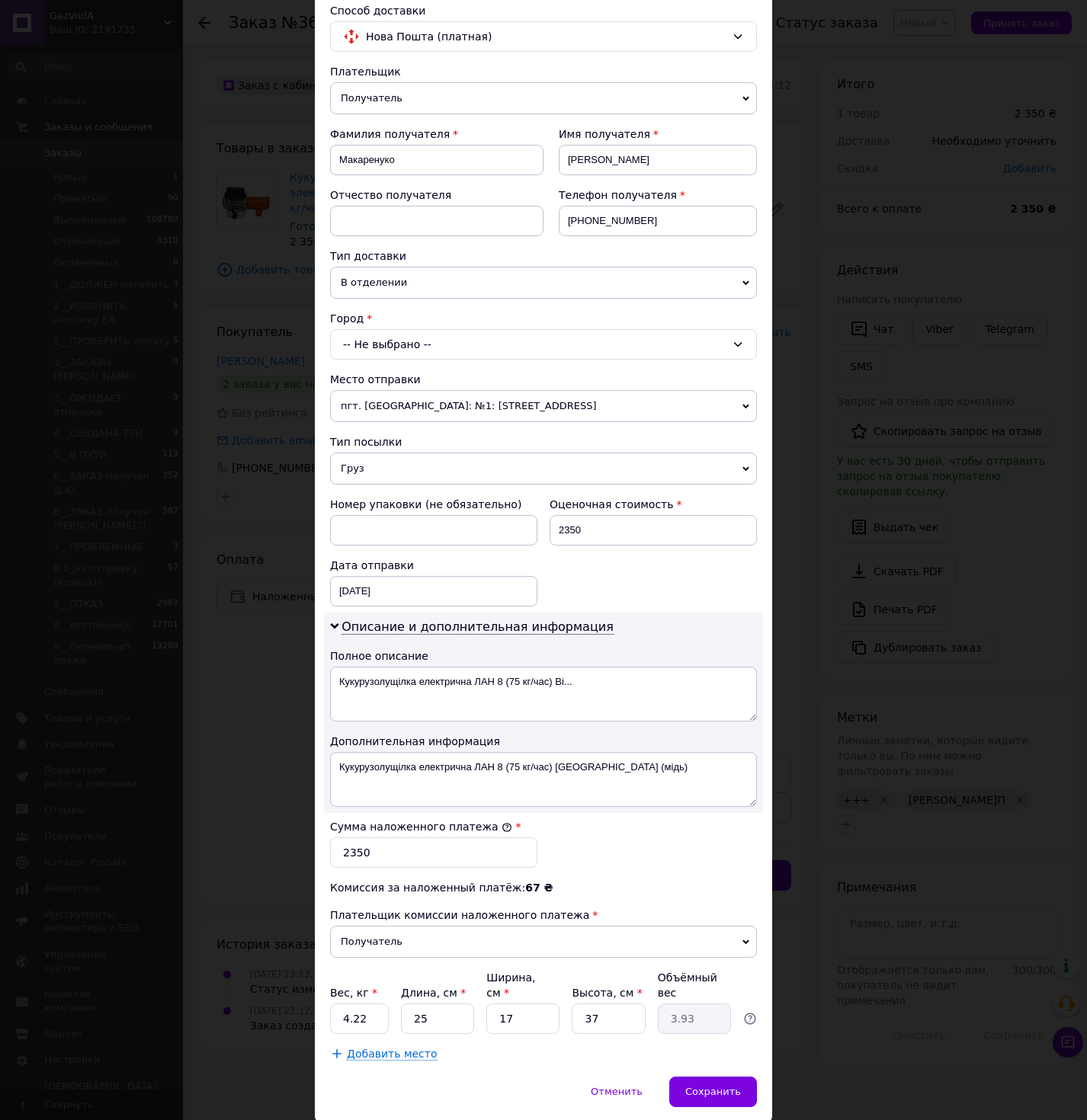
scroll to position [167, 0]
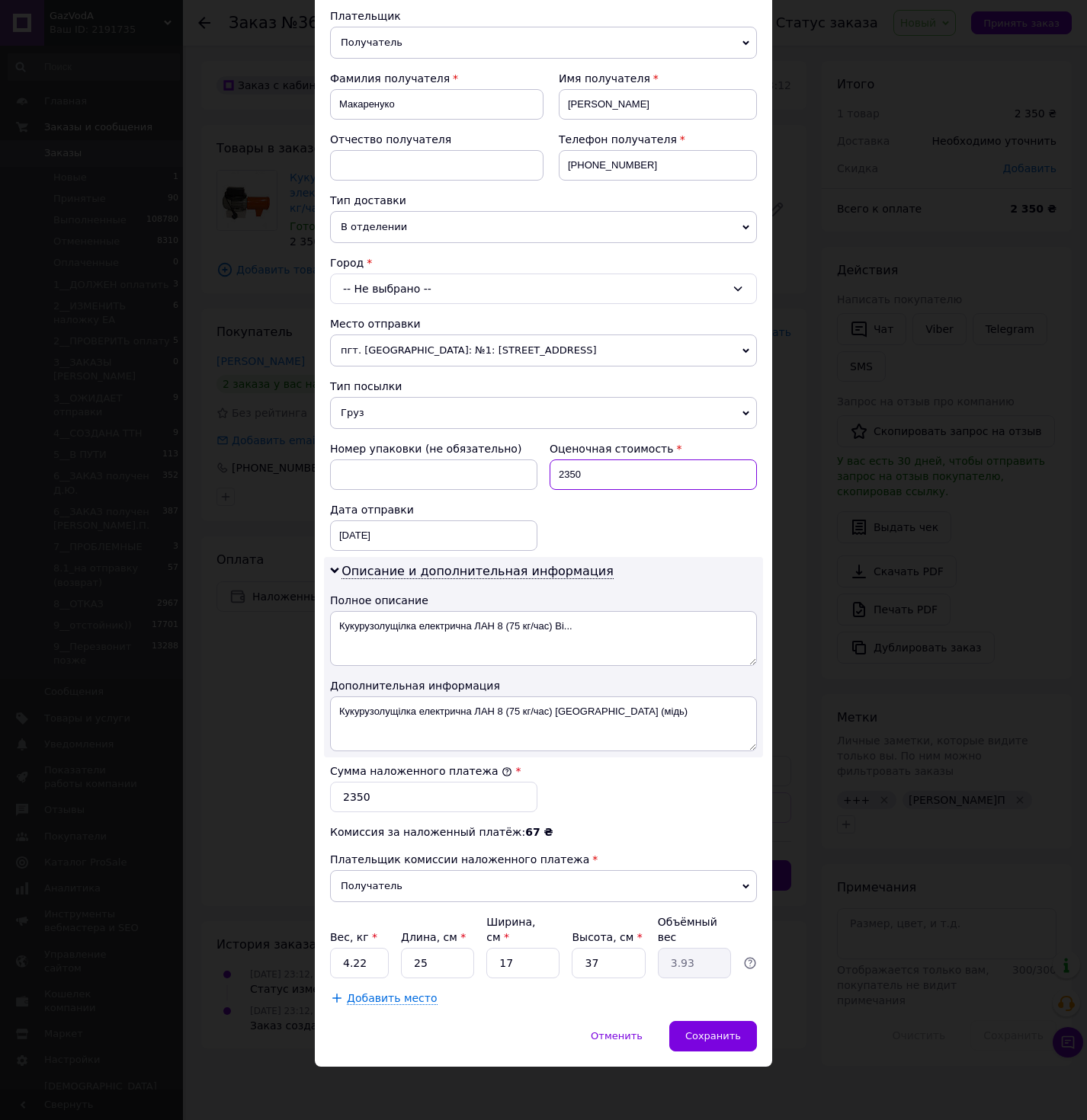
click at [634, 479] on input "2350" at bounding box center [653, 475] width 207 height 31
type input "2250"
click at [401, 776] on label "Сумма наложенного платежа" at bounding box center [421, 771] width 182 height 12
click at [401, 782] on input "2350" at bounding box center [434, 797] width 207 height 31
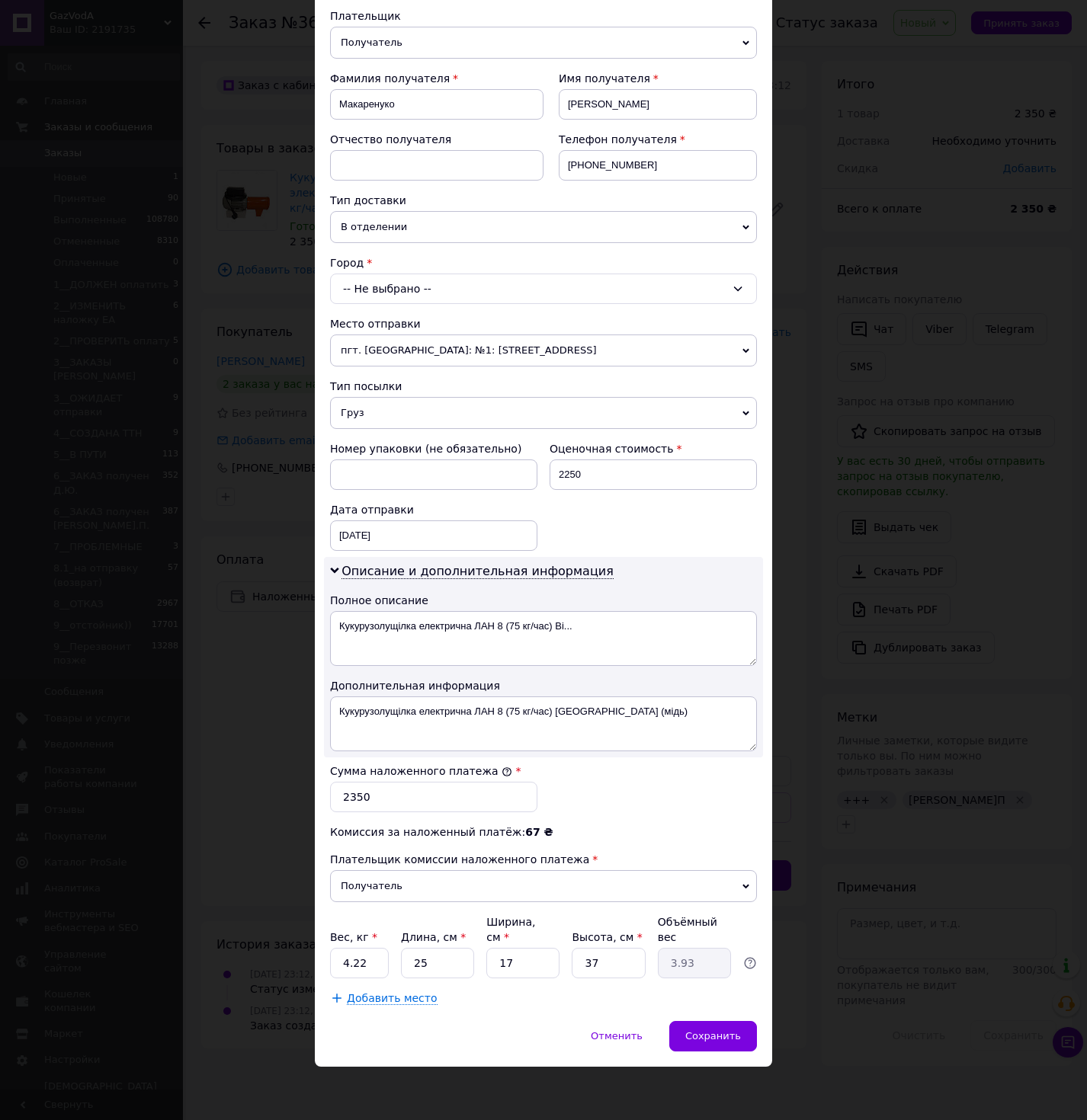
click at [404, 780] on div "Сумма наложенного платежа * 2350" at bounding box center [434, 788] width 207 height 49
click at [378, 793] on input "2350" at bounding box center [434, 797] width 207 height 31
type input "2250"
click at [708, 1041] on span "Сохранить" at bounding box center [713, 1035] width 55 height 11
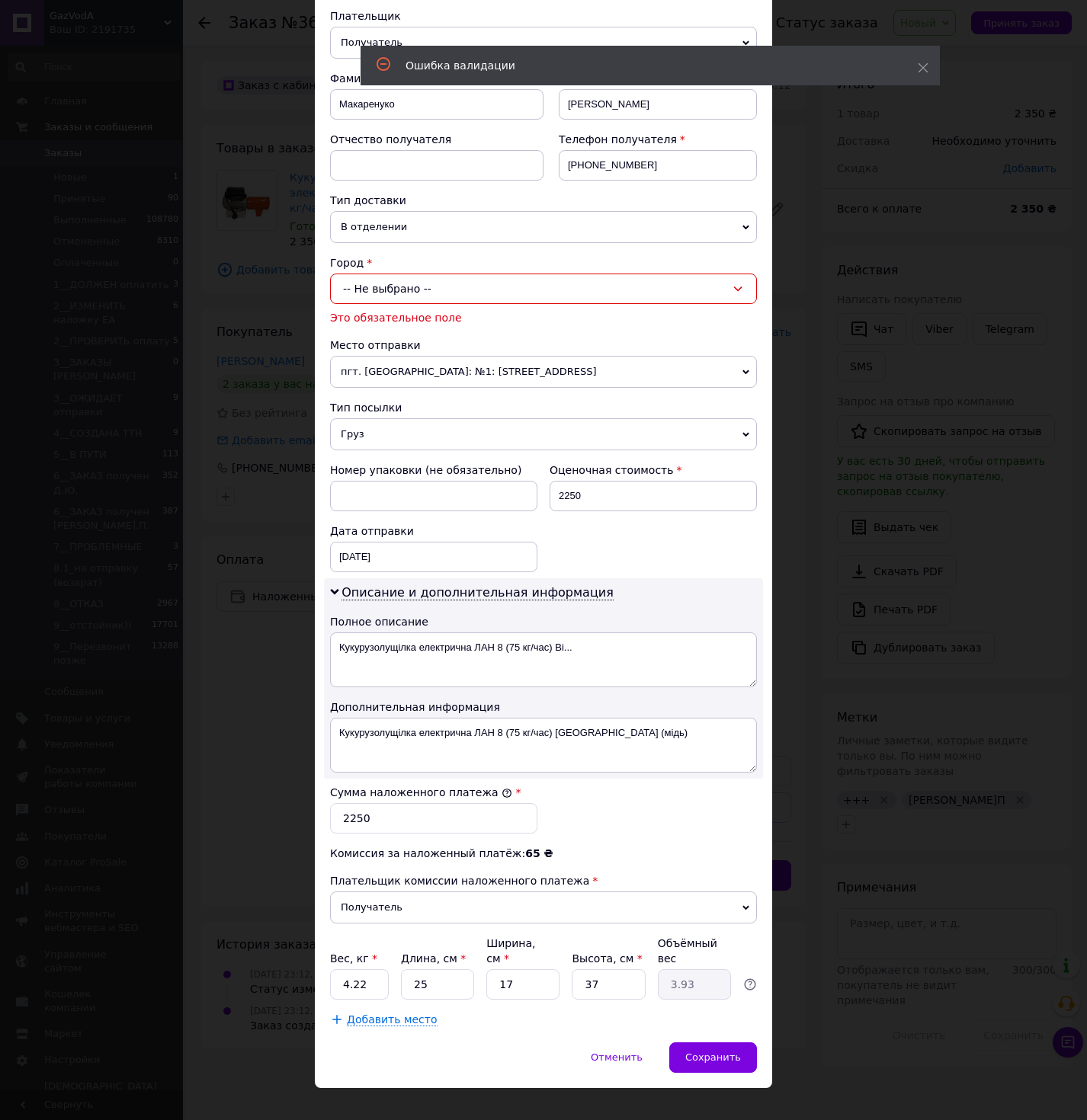
click at [431, 288] on div "-- Не выбрано --" at bounding box center [544, 288] width 427 height 31
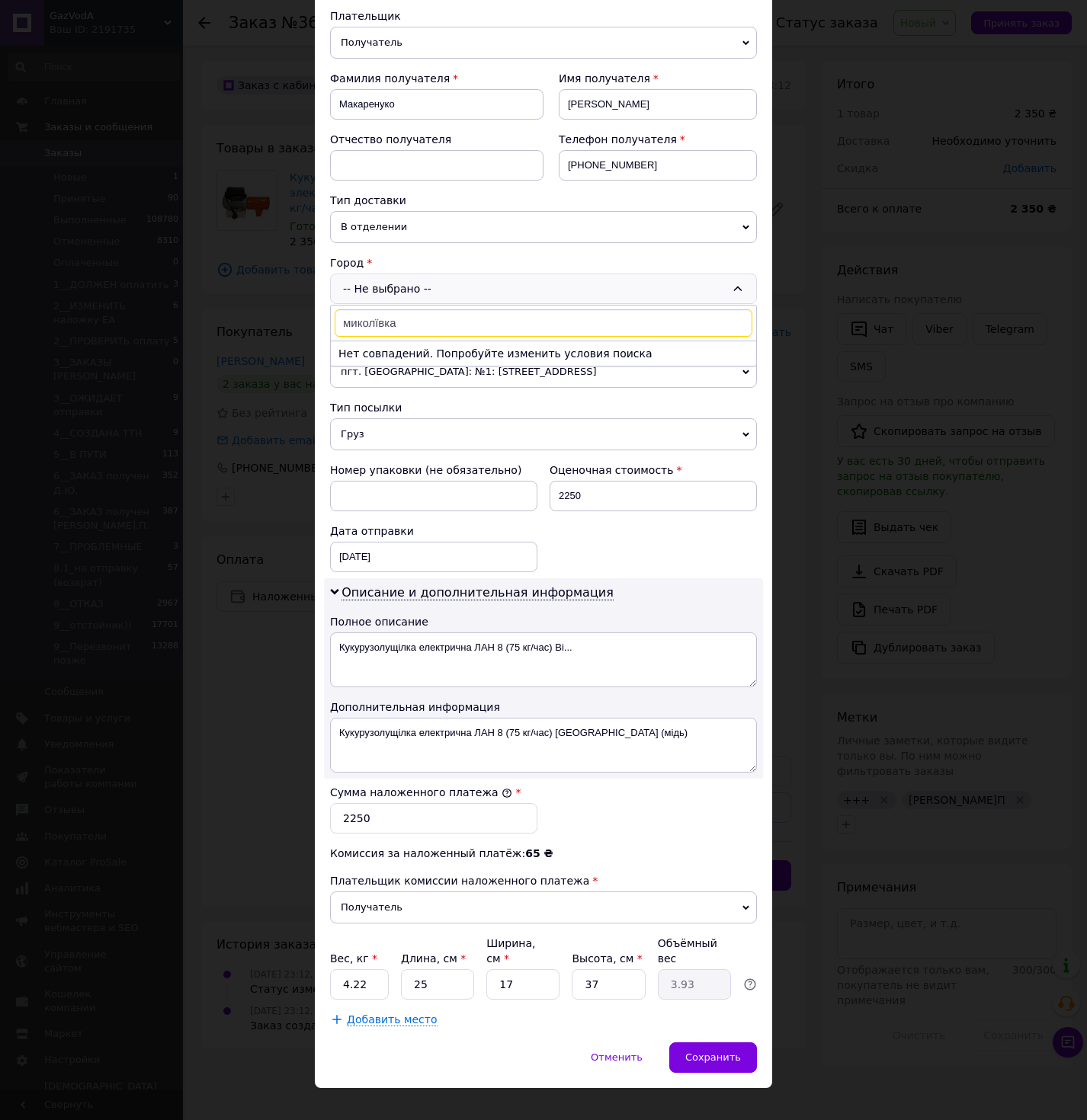
click at [368, 326] on input "миколївка" at bounding box center [544, 323] width 418 height 28
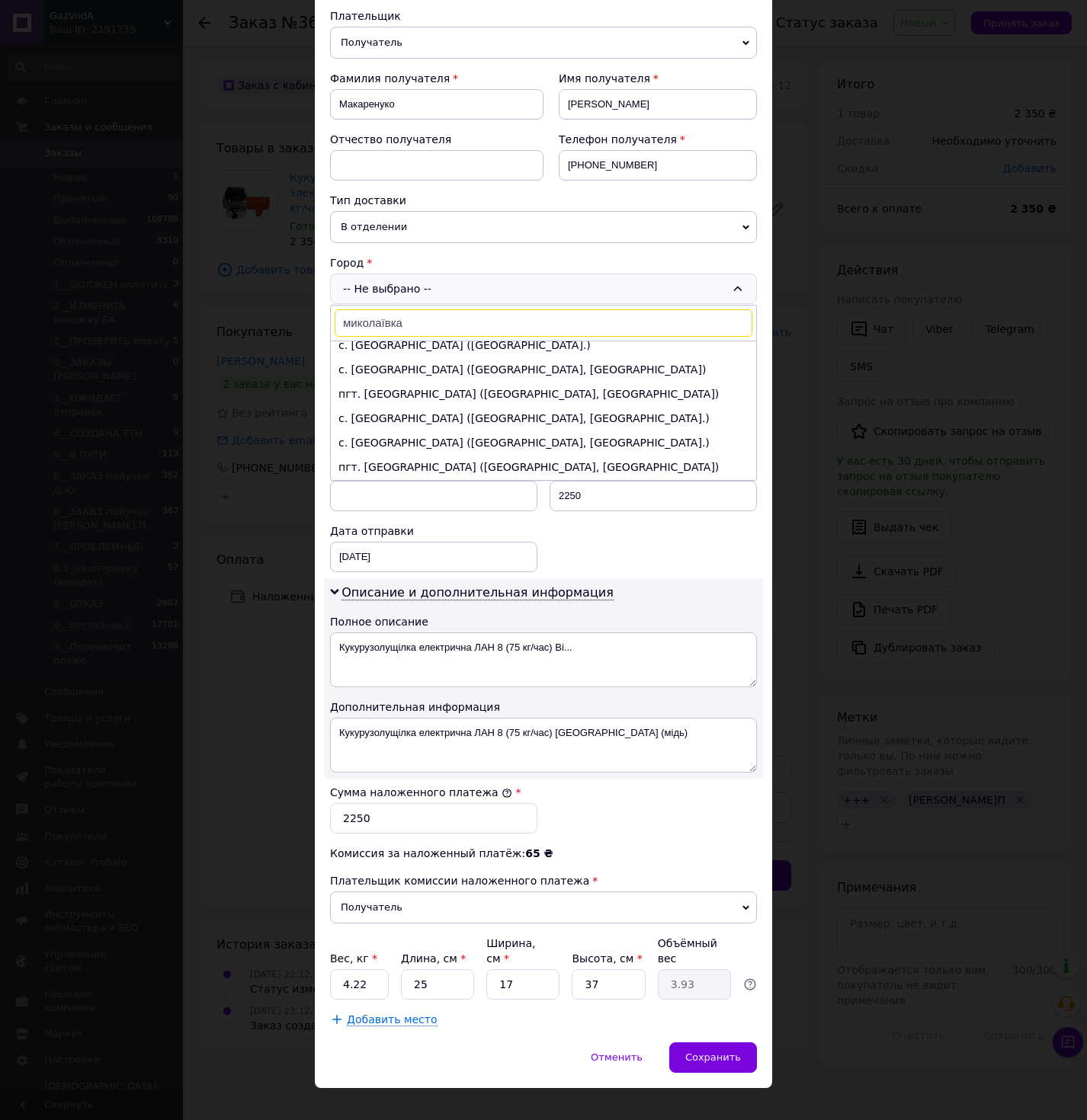
scroll to position [103, 0]
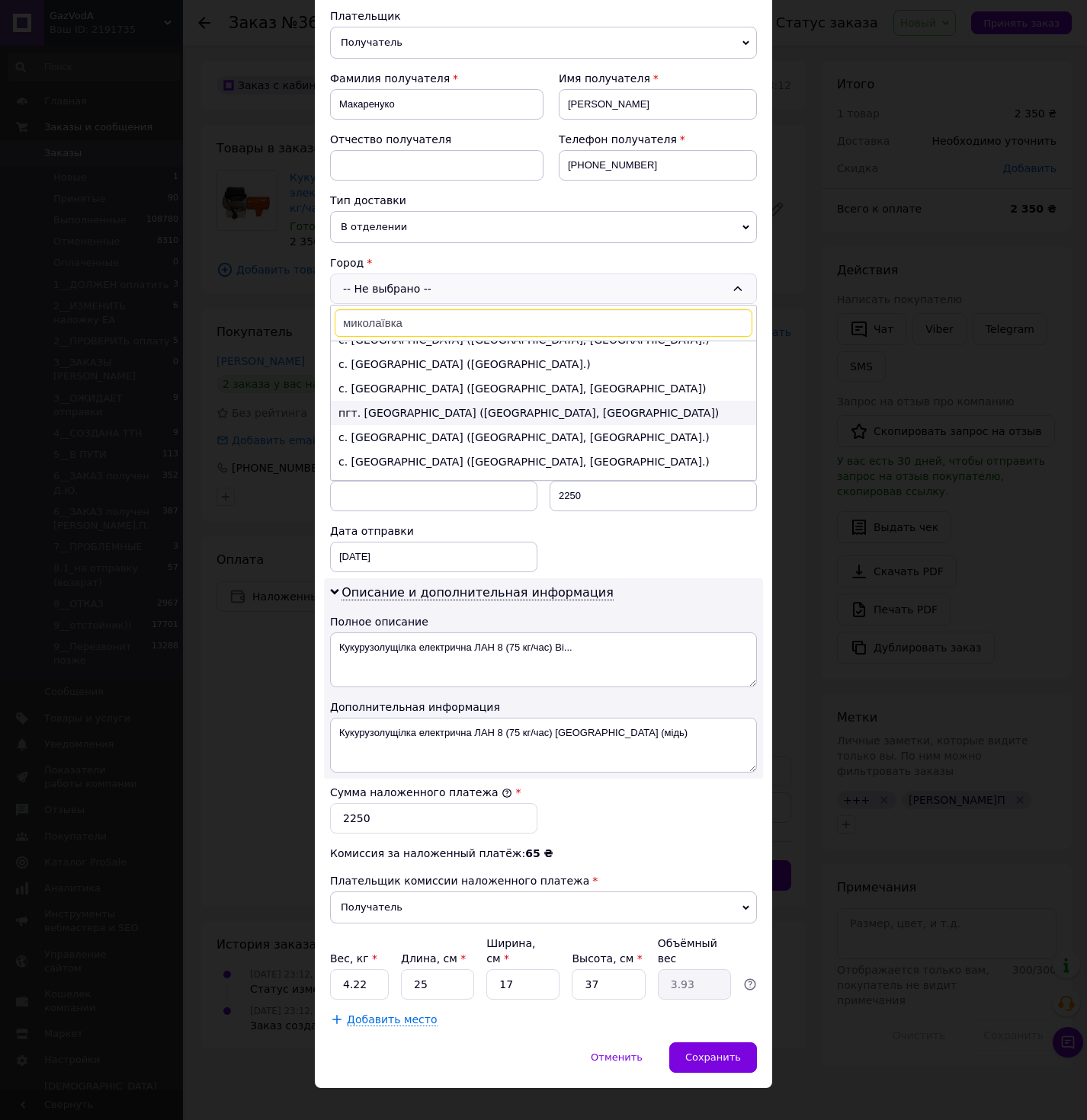
type input "миколаївка"
click at [487, 425] on li "пгт. Николаевка (Сумская обл., Сумской р-н. Мыколаевська сельсовет)" at bounding box center [544, 413] width 425 height 24
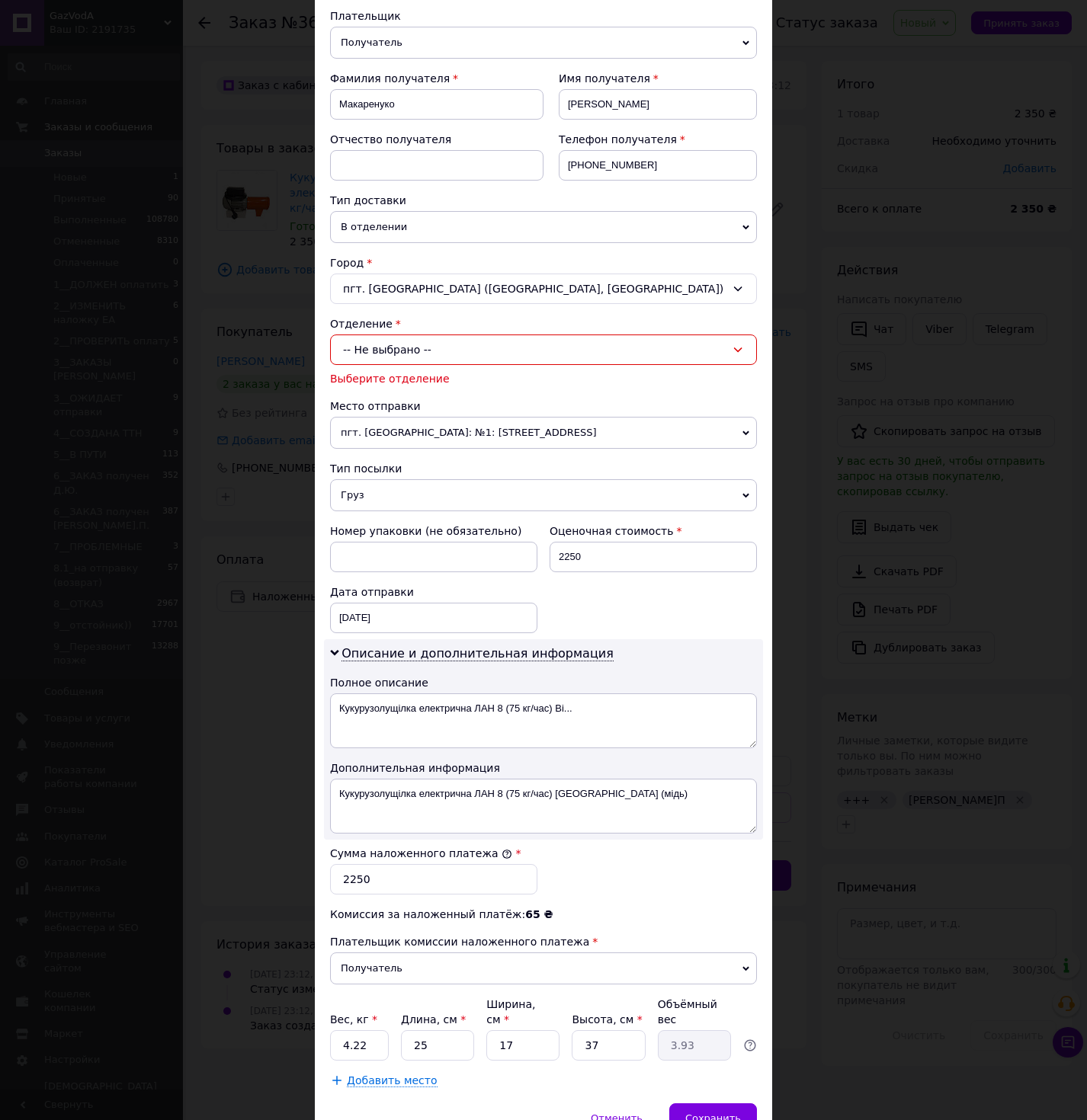
click at [437, 343] on div "-- Не выбрано --" at bounding box center [544, 350] width 427 height 31
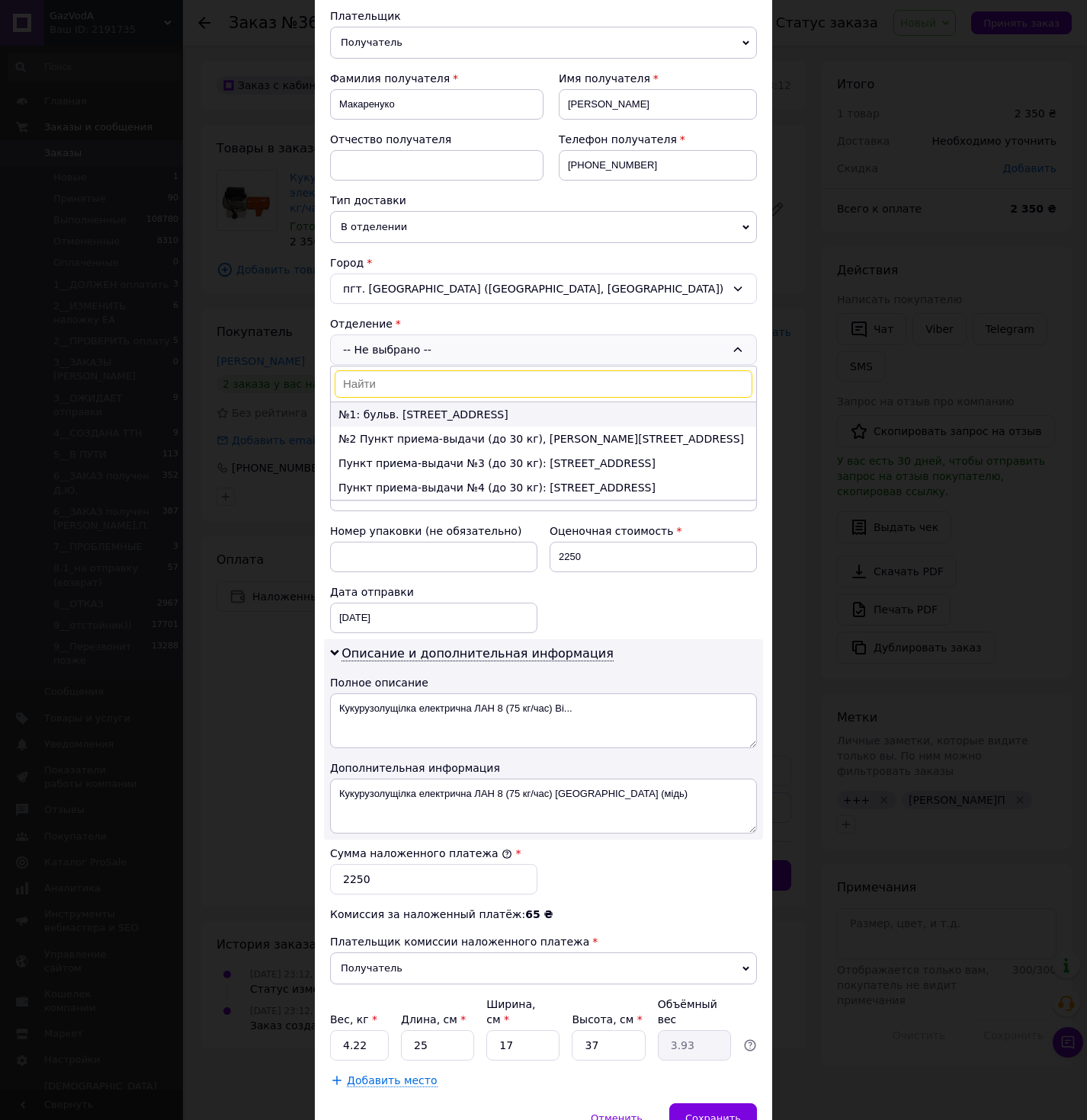
click at [399, 418] on li "№1: бульв. Свободы, 1а" at bounding box center [544, 414] width 425 height 24
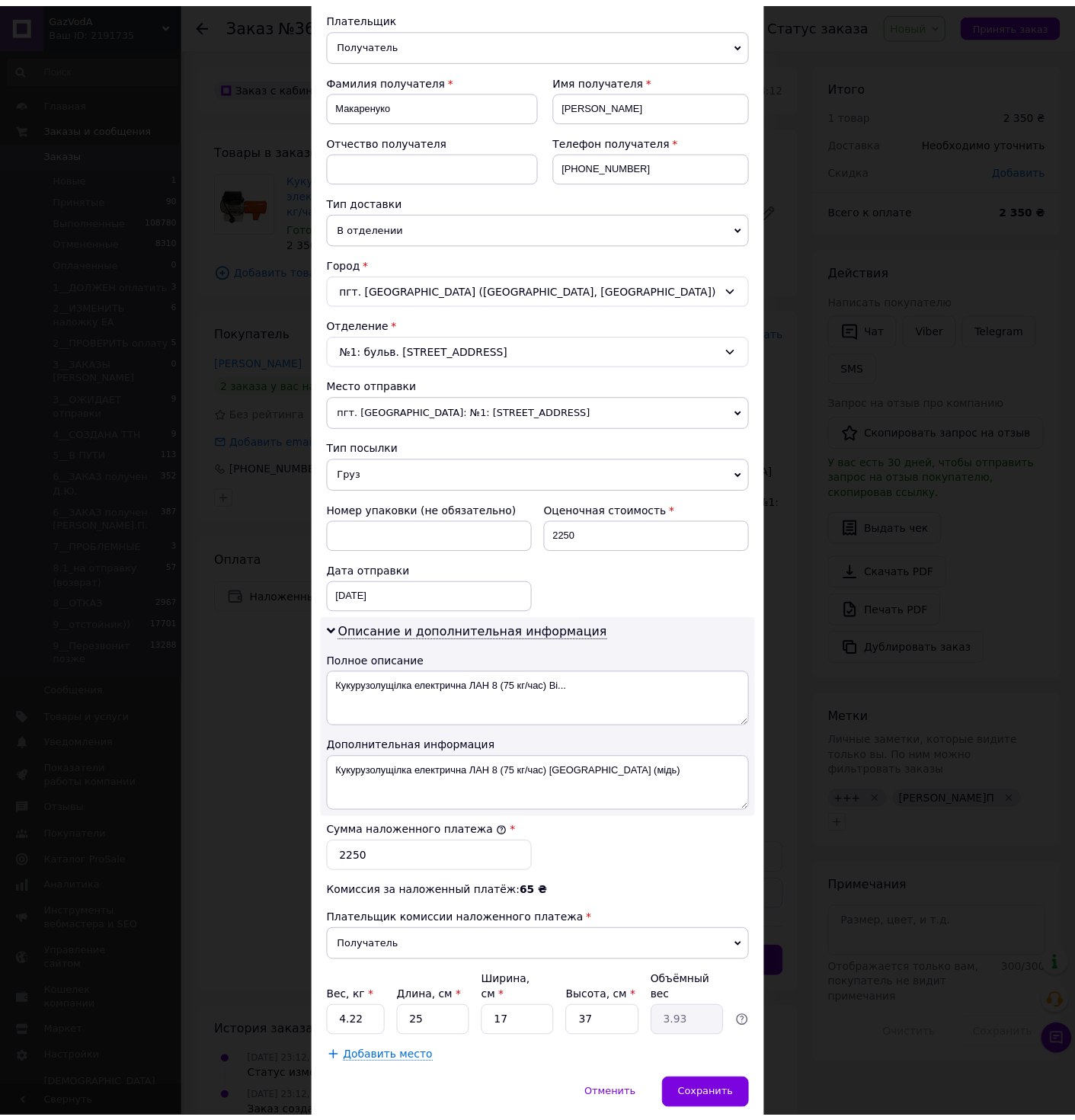
scroll to position [228, 0]
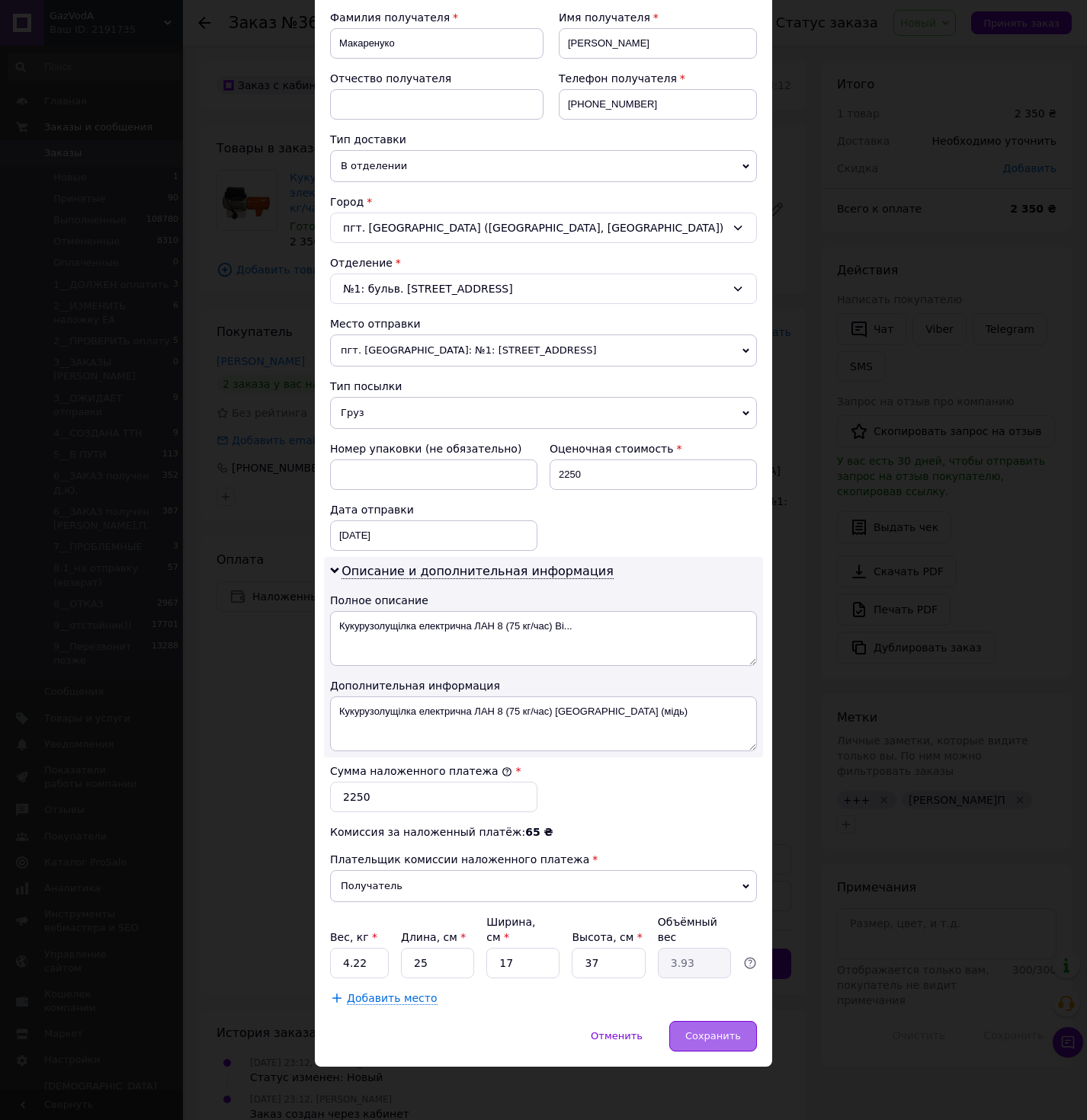
click at [713, 1032] on span "Сохранить" at bounding box center [713, 1035] width 55 height 11
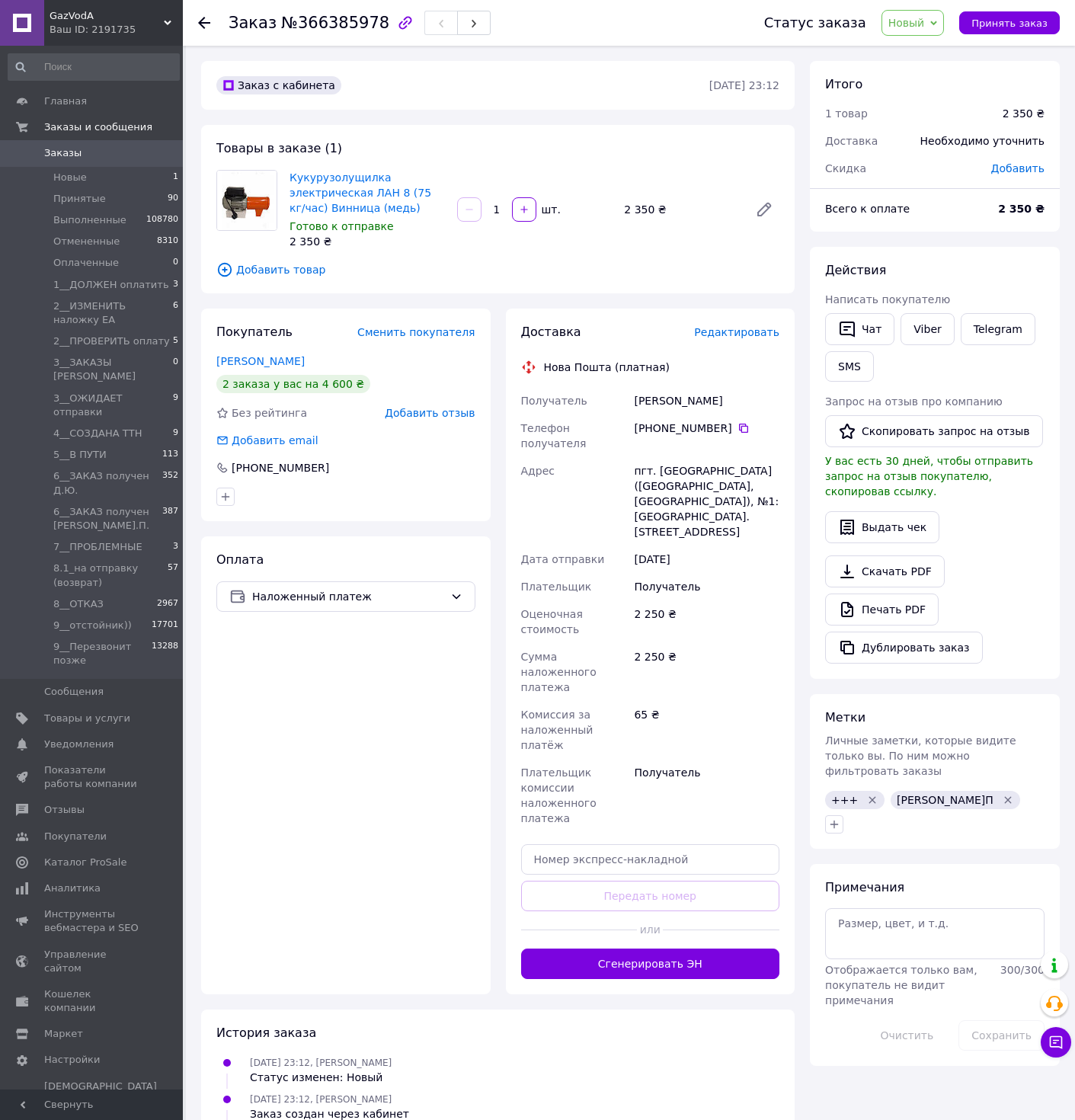
click at [923, 33] on span "Новый" at bounding box center [913, 23] width 63 height 26
click at [933, 18] on span "Новый" at bounding box center [913, 23] width 63 height 26
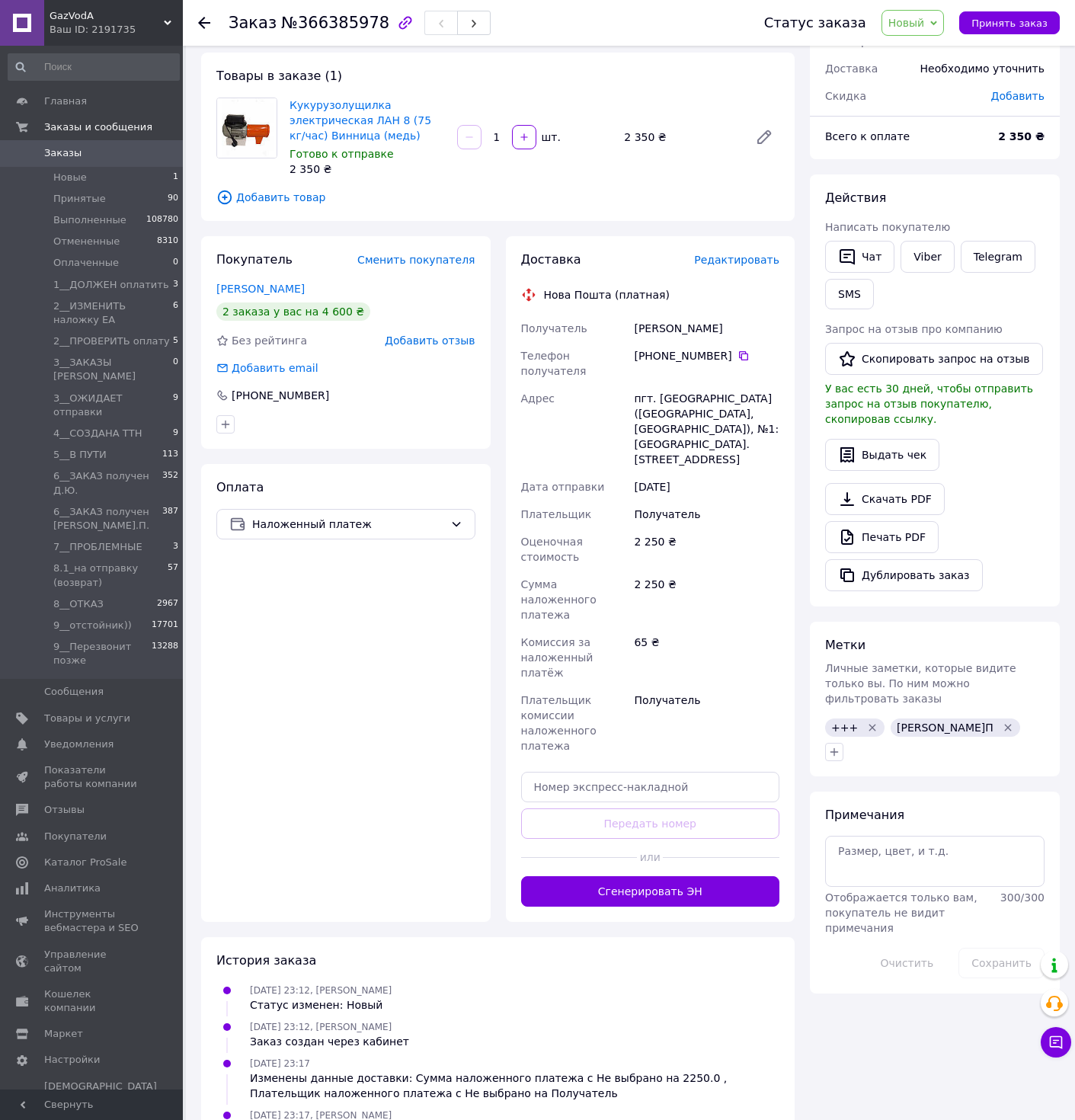
scroll to position [92, 0]
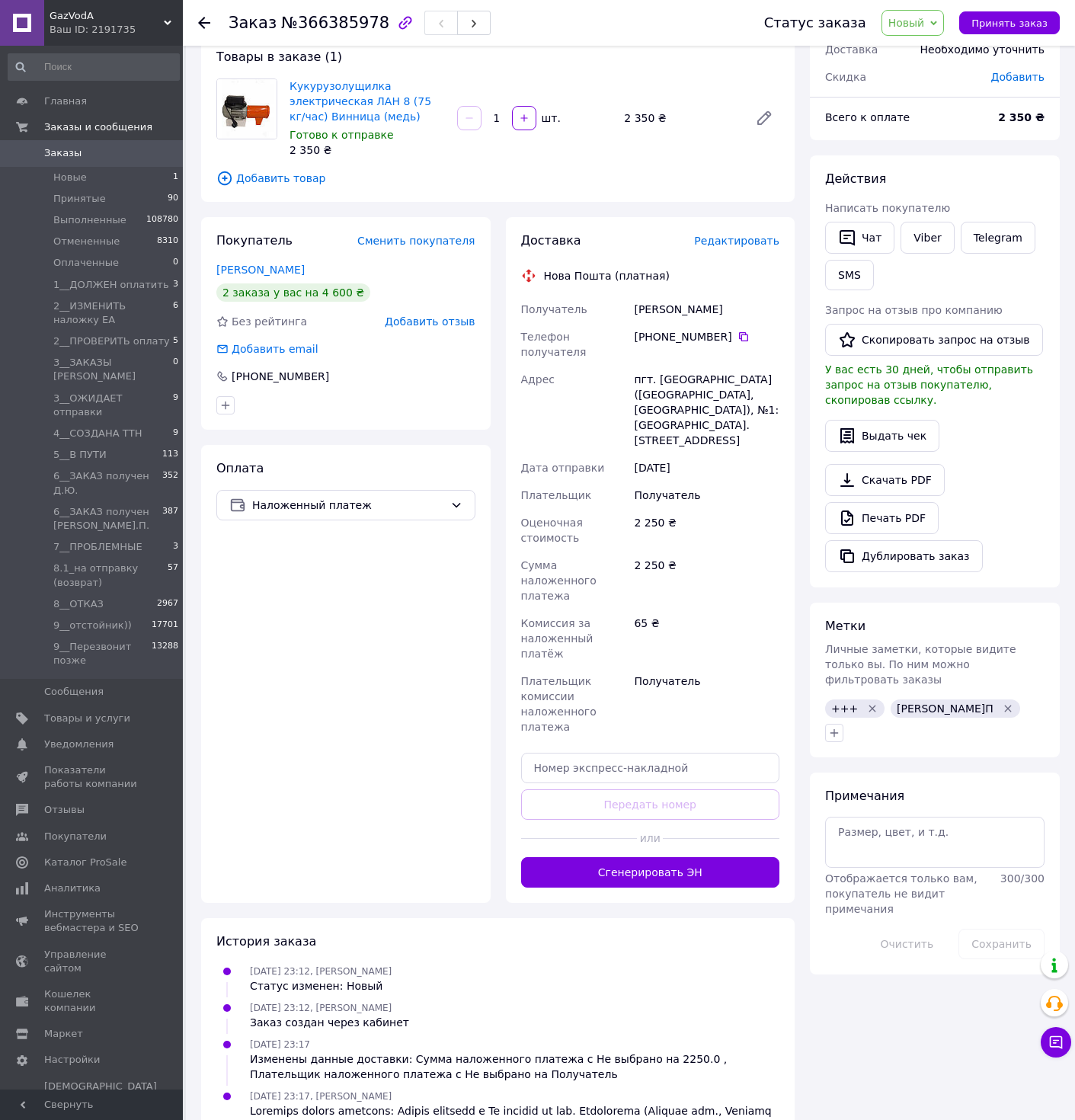
click at [933, 11] on span "Новый" at bounding box center [913, 23] width 63 height 26
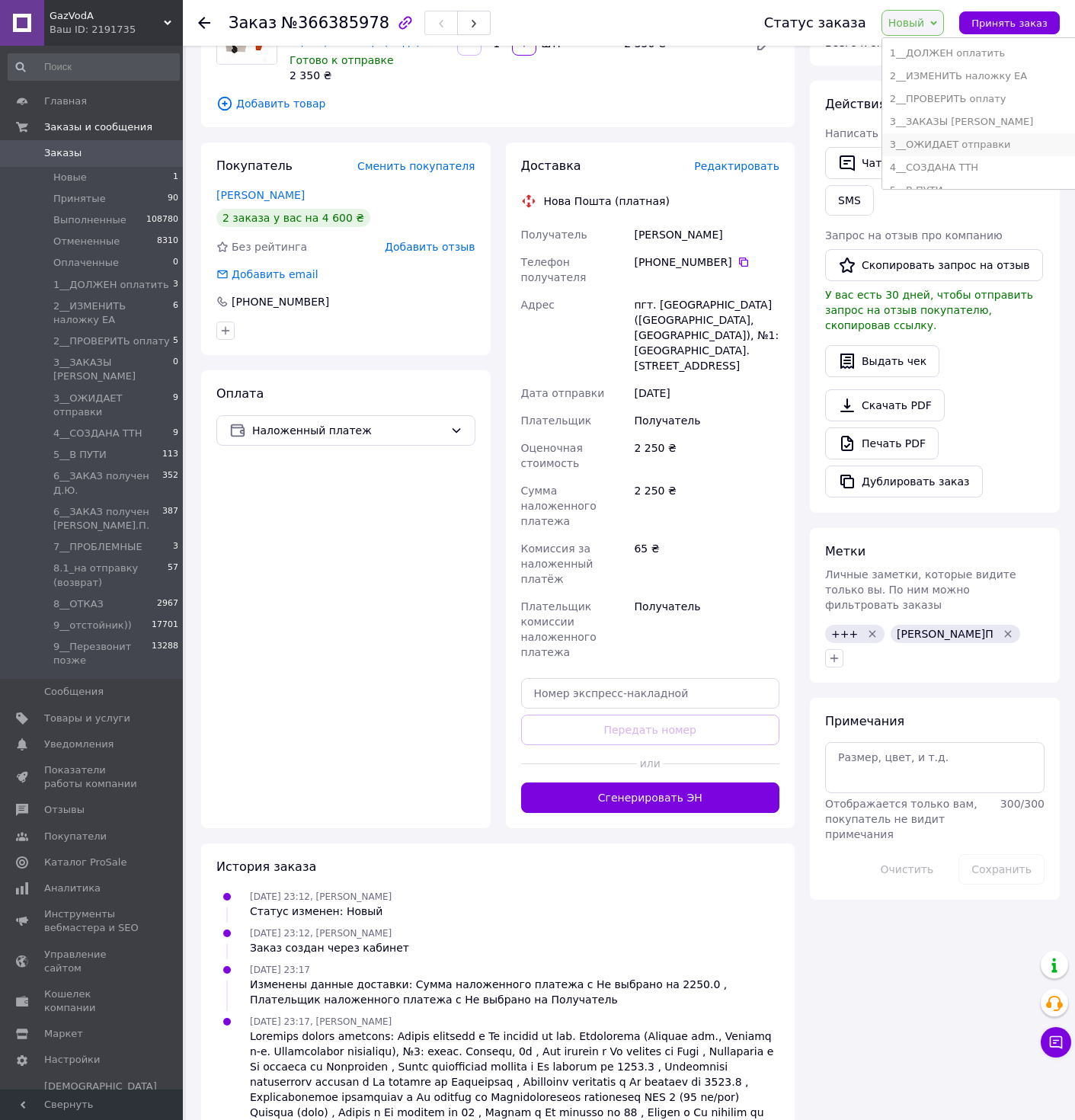
click at [954, 143] on li "3__ОЖИДАЕТ отправки" at bounding box center [987, 145] width 210 height 23
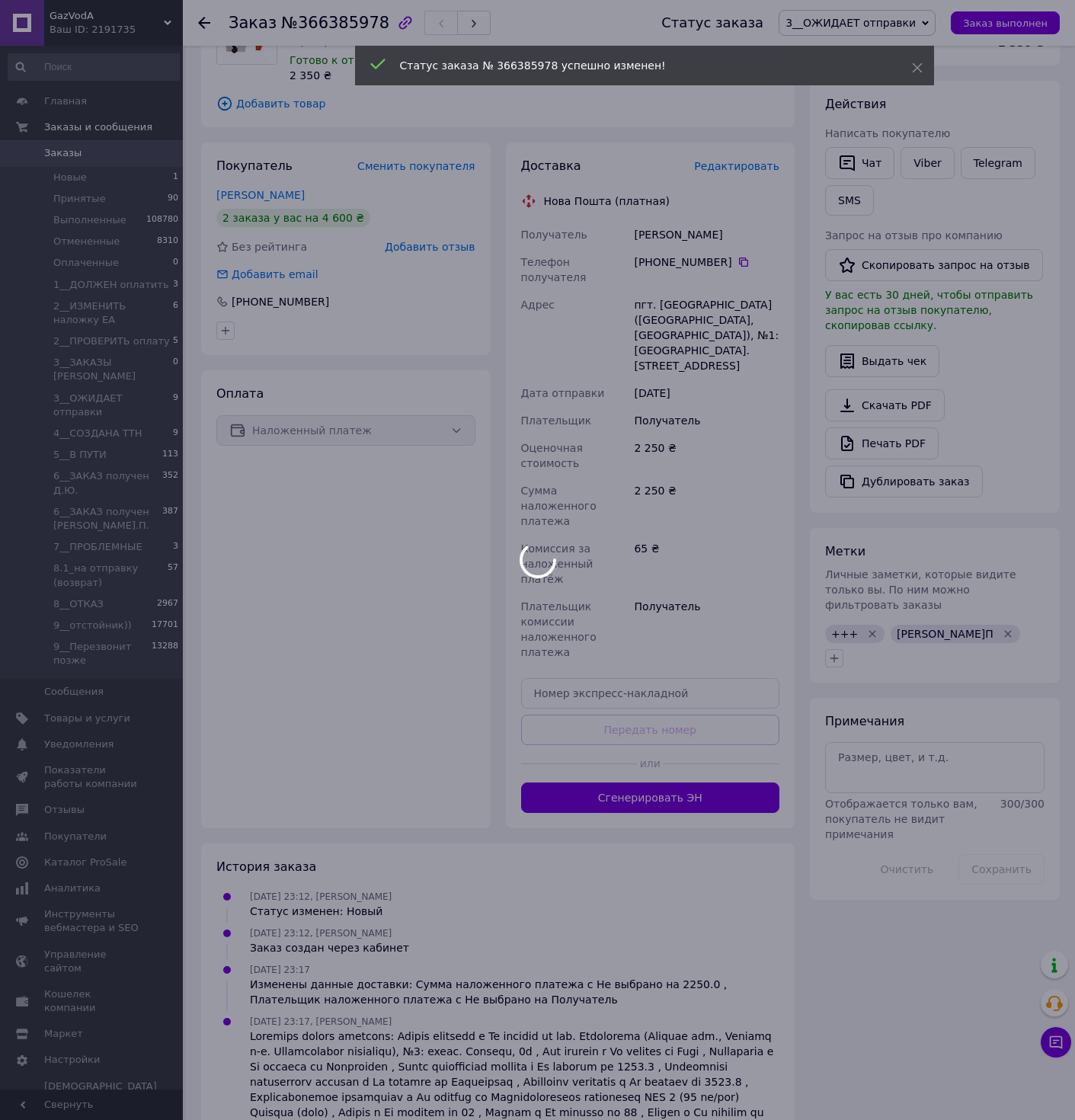
scroll to position [0, 0]
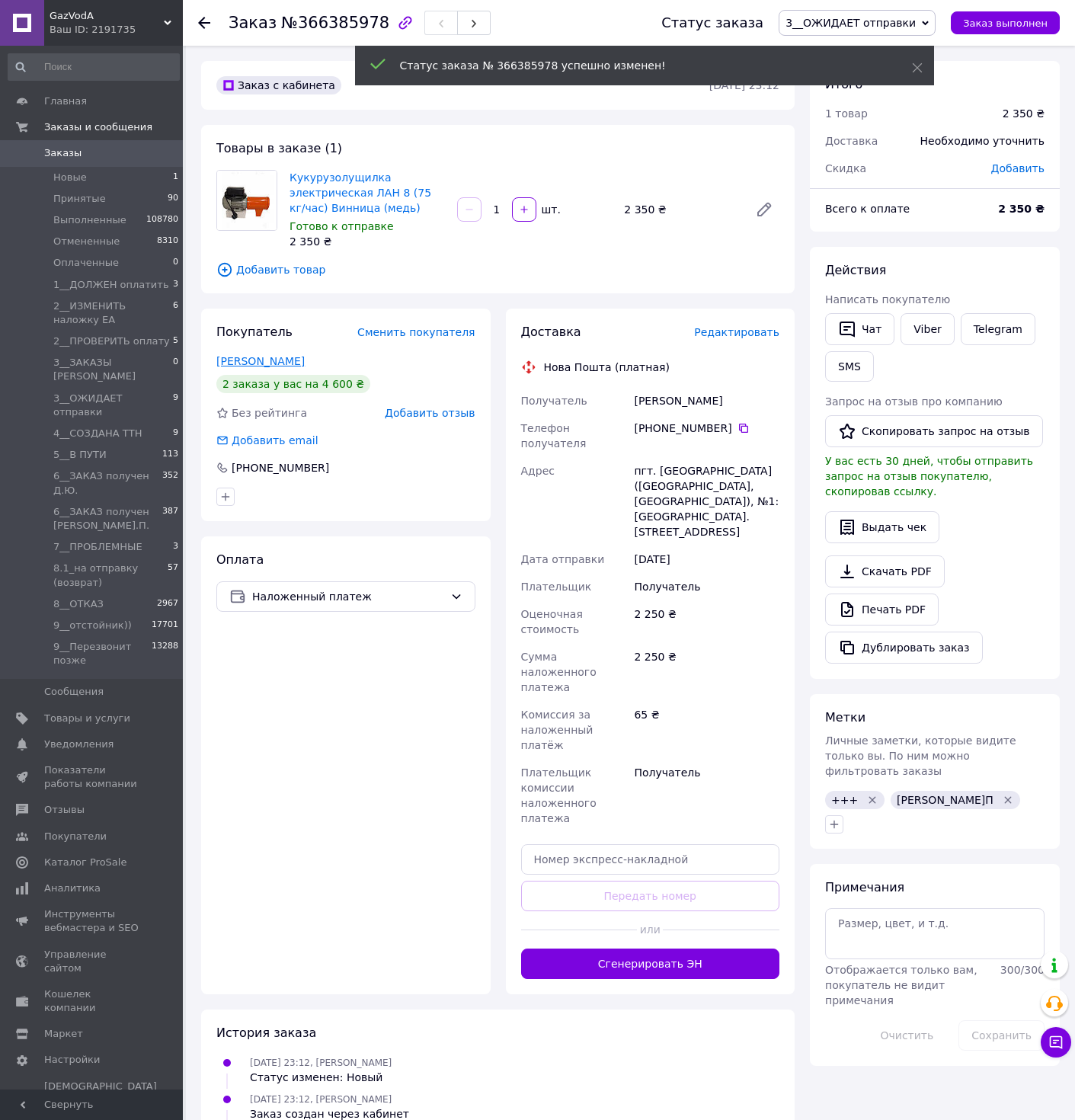
click at [277, 362] on link "[PERSON_NAME]" at bounding box center [261, 361] width 88 height 12
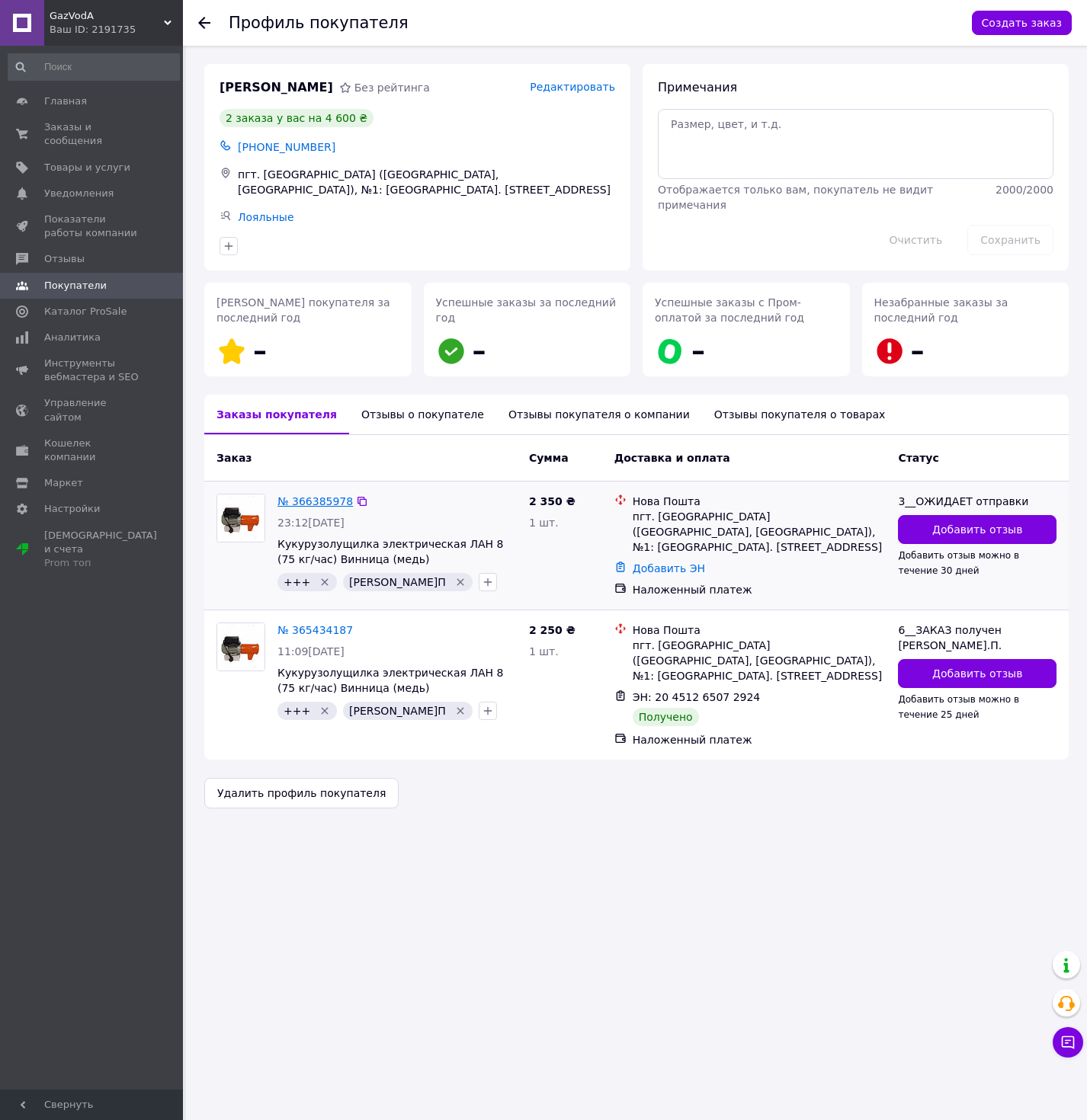
click at [299, 501] on link "№ 366385978" at bounding box center [315, 501] width 76 height 12
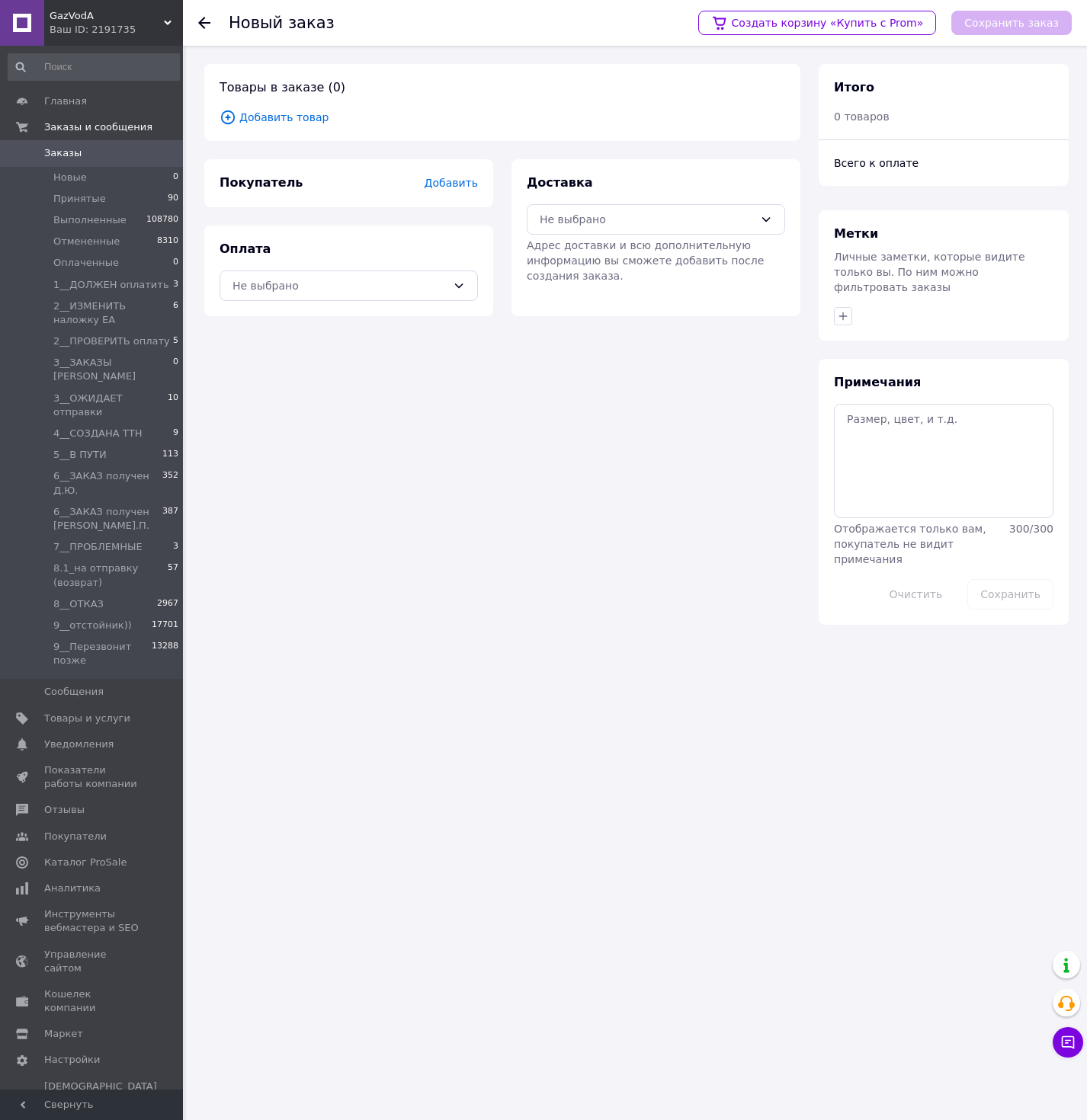
click at [268, 122] on span "Добавить товар" at bounding box center [502, 117] width 566 height 17
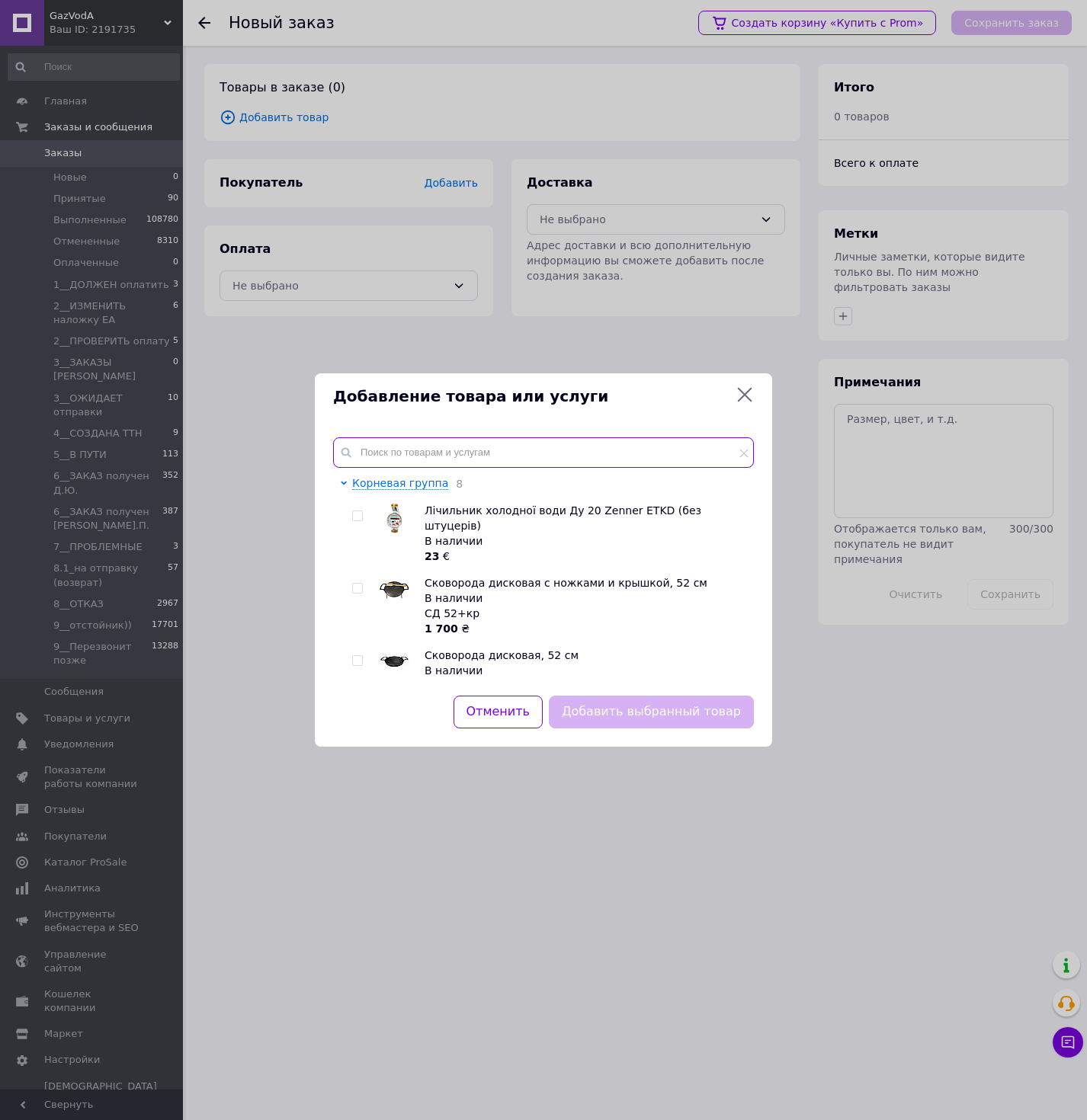
click at [398, 461] on input "text" at bounding box center [544, 453] width 421 height 31
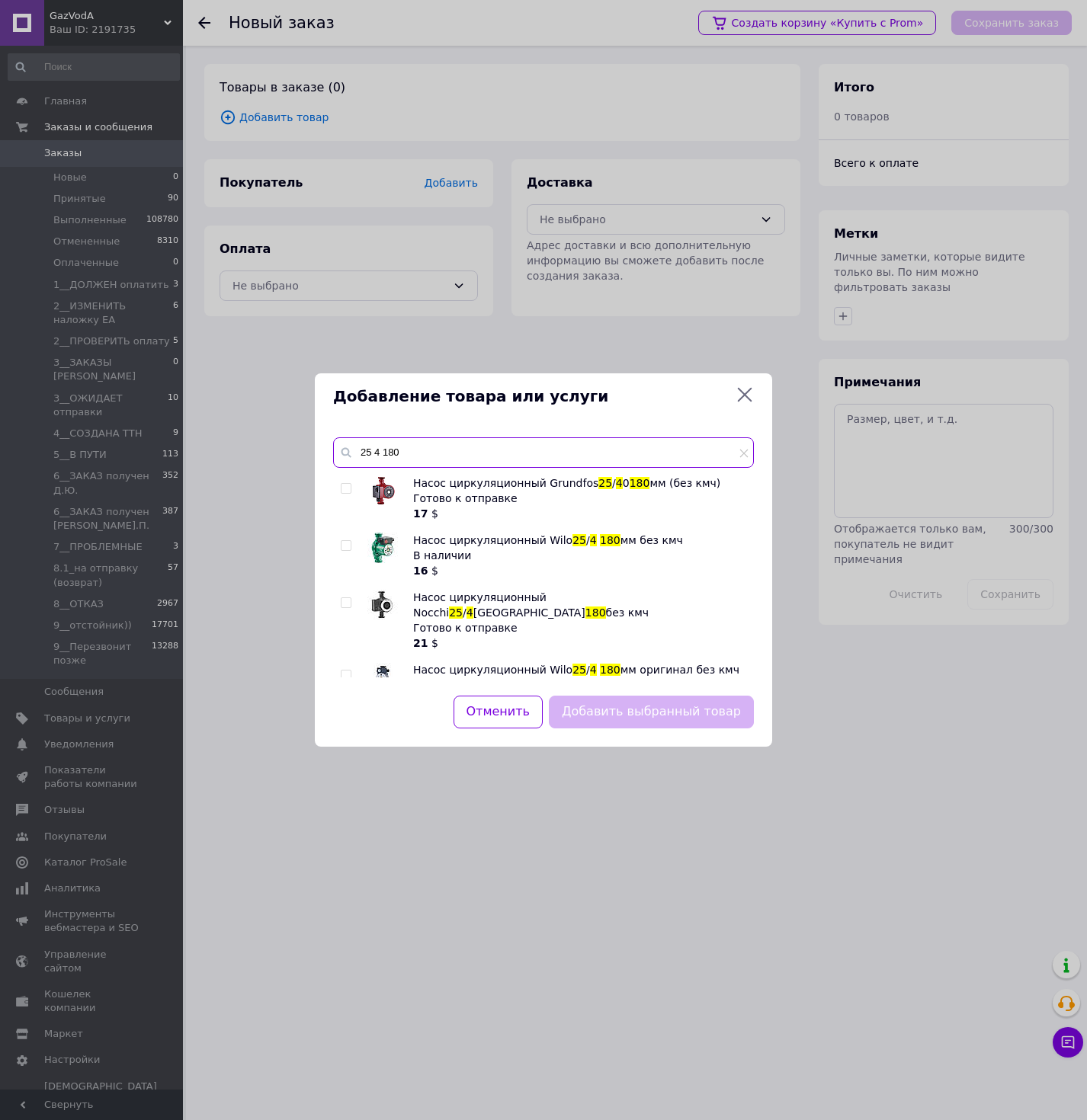
type input "25 4 180"
click at [348, 549] on input "checkbox" at bounding box center [345, 546] width 10 height 10
checkbox input "true"
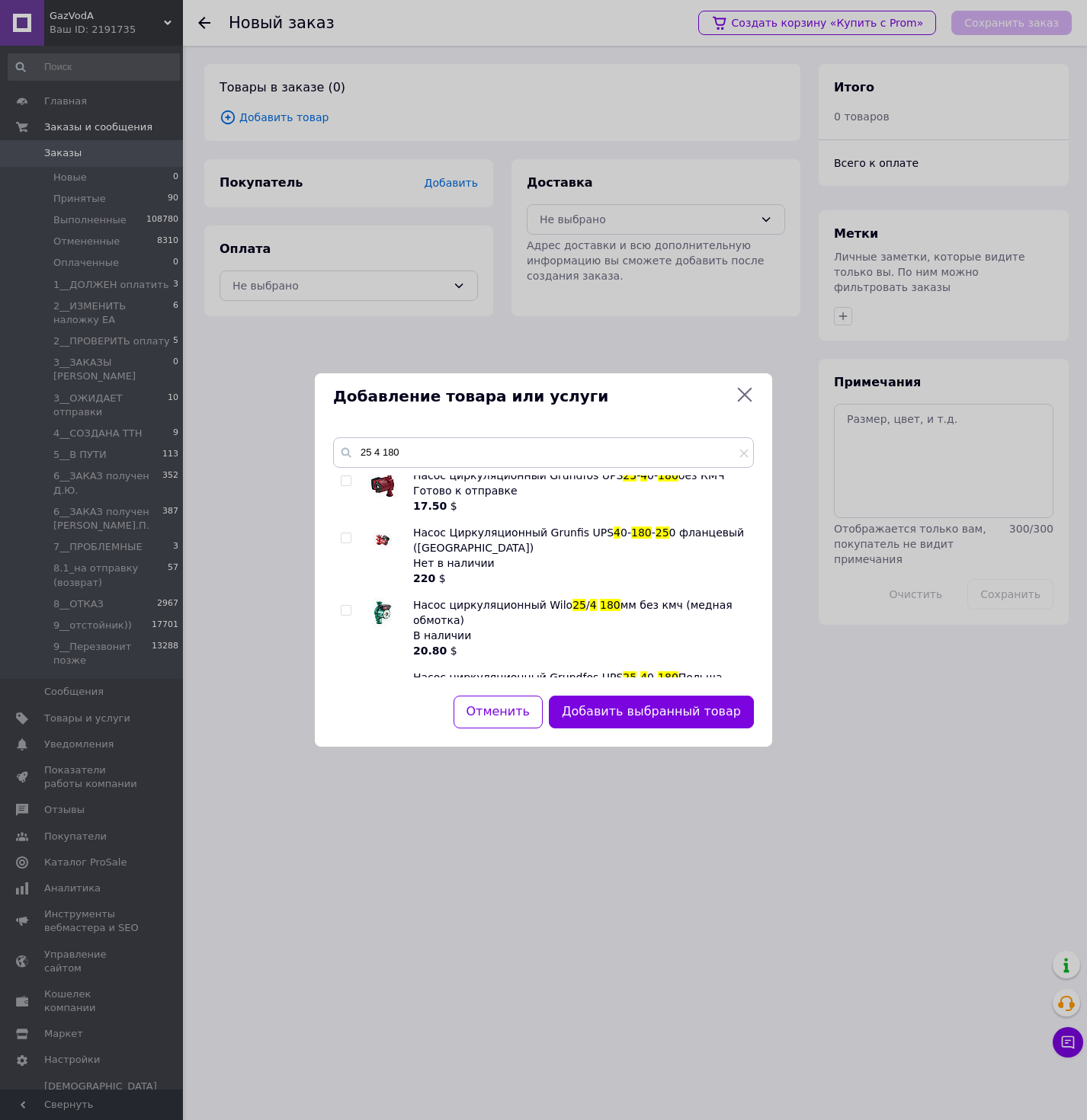
scroll to position [445, 0]
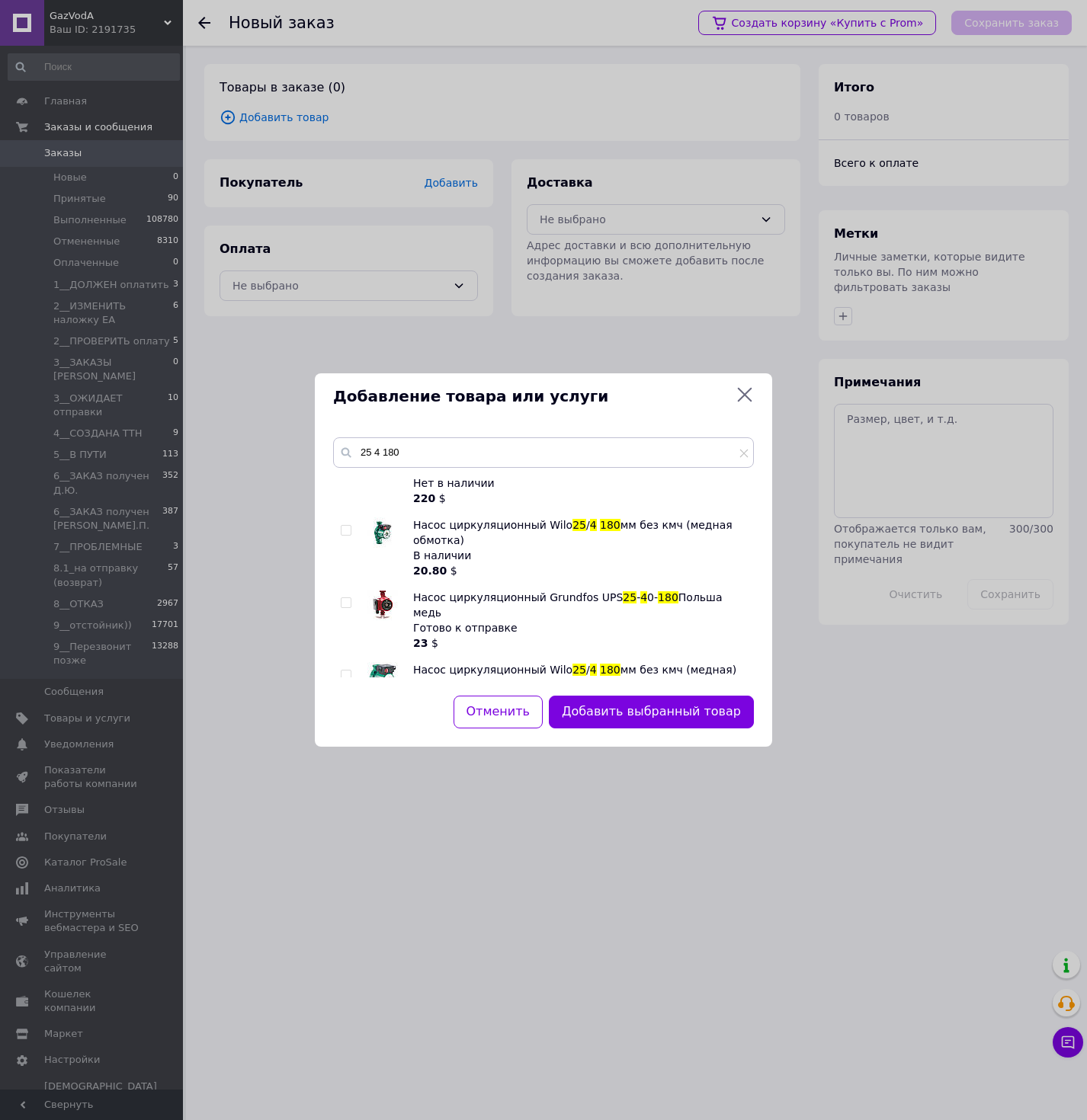
click at [344, 526] on input "checkbox" at bounding box center [345, 531] width 10 height 10
checkbox input "true"
click at [344, 671] on input "checkbox" at bounding box center [345, 675] width 10 height 10
checkbox input "true"
click at [634, 713] on button "Добавить выбранные товары" at bounding box center [646, 712] width 214 height 32
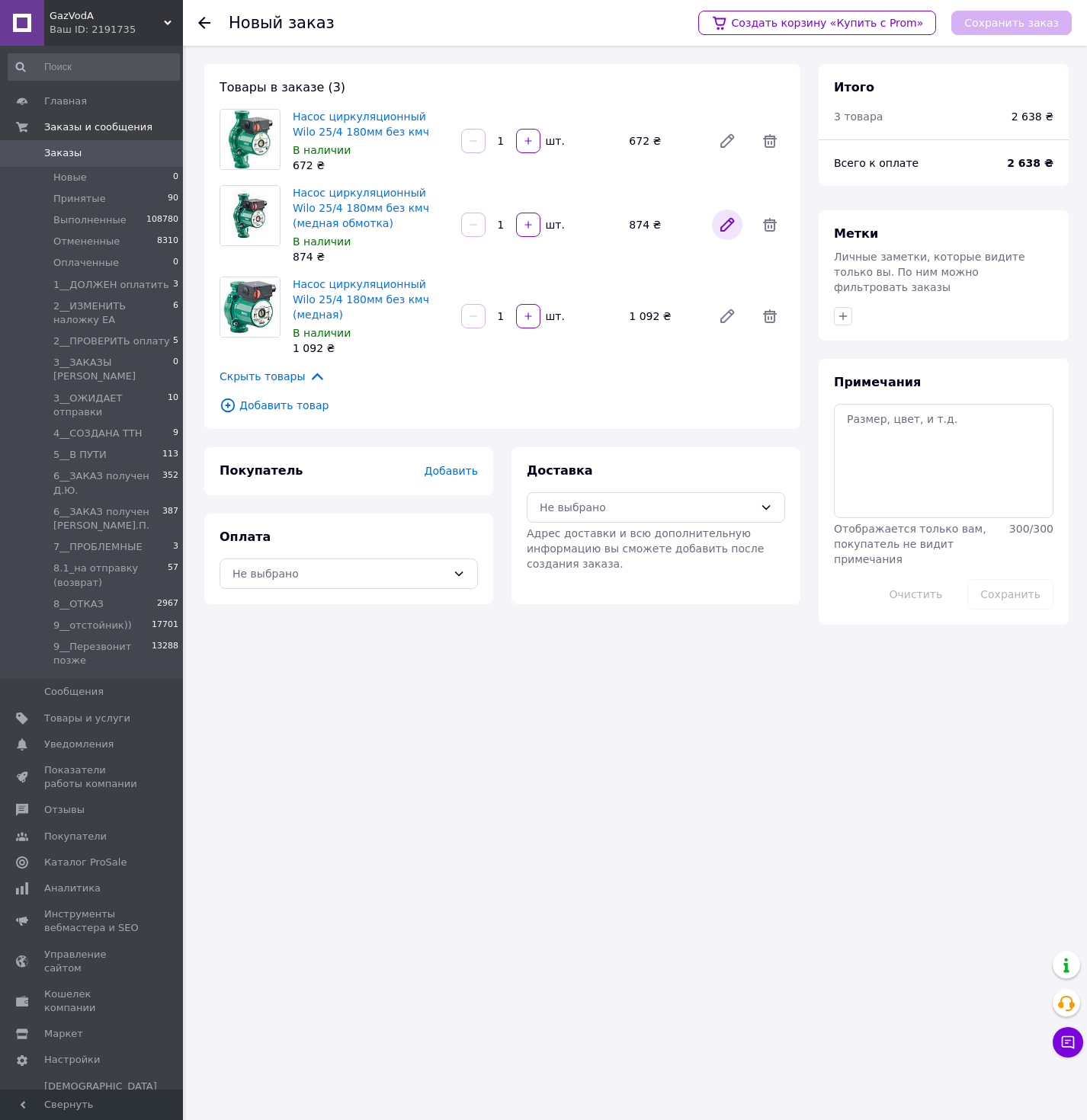
click at [721, 230] on icon at bounding box center [727, 224] width 12 height 12
drag, startPoint x: 291, startPoint y: 192, endPoint x: 355, endPoint y: 227, distance: 72.9
click at [360, 225] on div "Насос циркуляционный Wilo 25/4 180мм без кмч (медная обмотка) В наличии 874 ₴" at bounding box center [370, 225] width 168 height 85
copy link "Насос циркуляционный Wilo 25/4 180мм без кмч (медная обмотка)"
click at [765, 227] on icon at bounding box center [769, 224] width 13 height 13
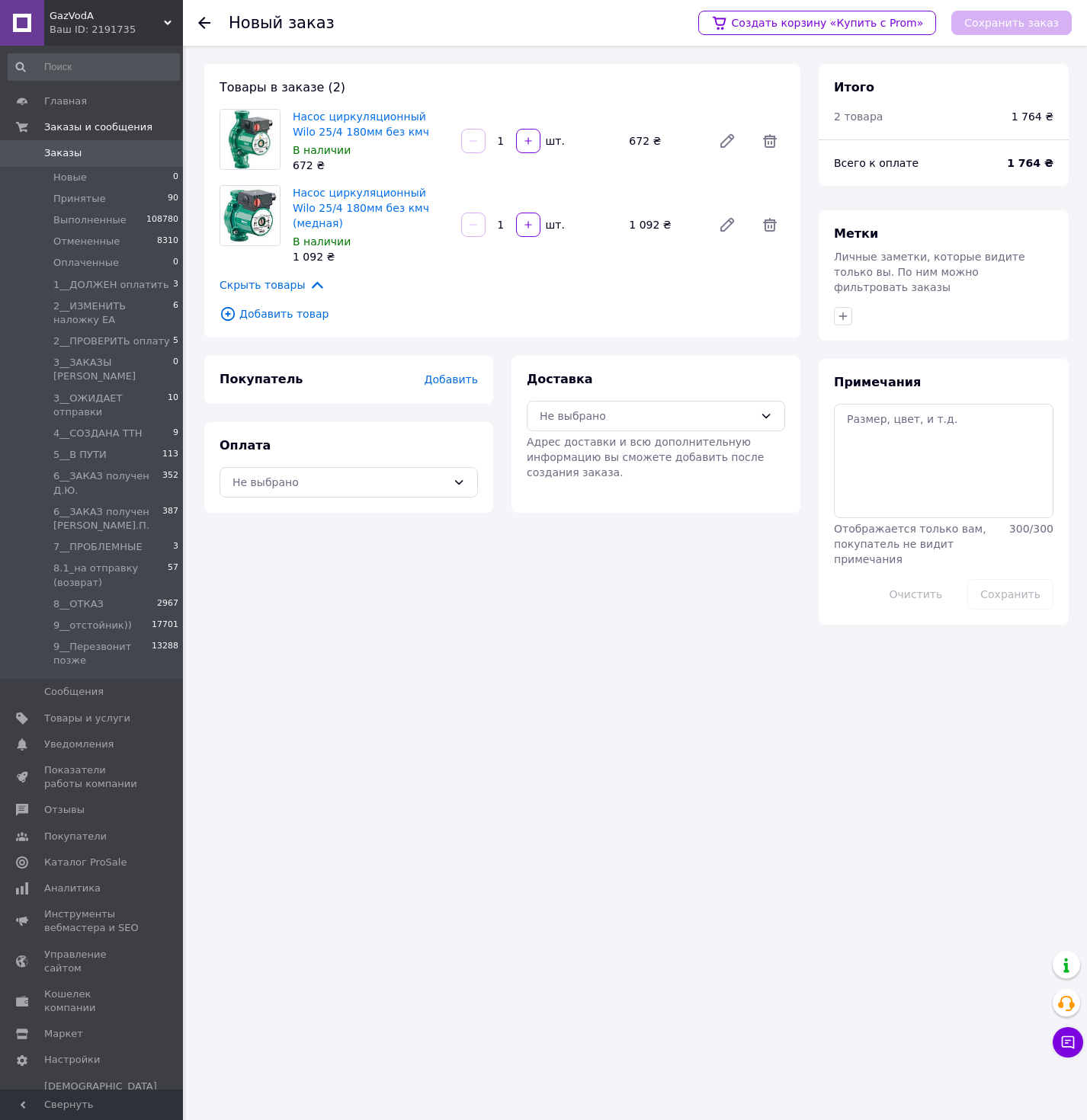
click at [266, 306] on span "Добавить товар" at bounding box center [502, 314] width 566 height 17
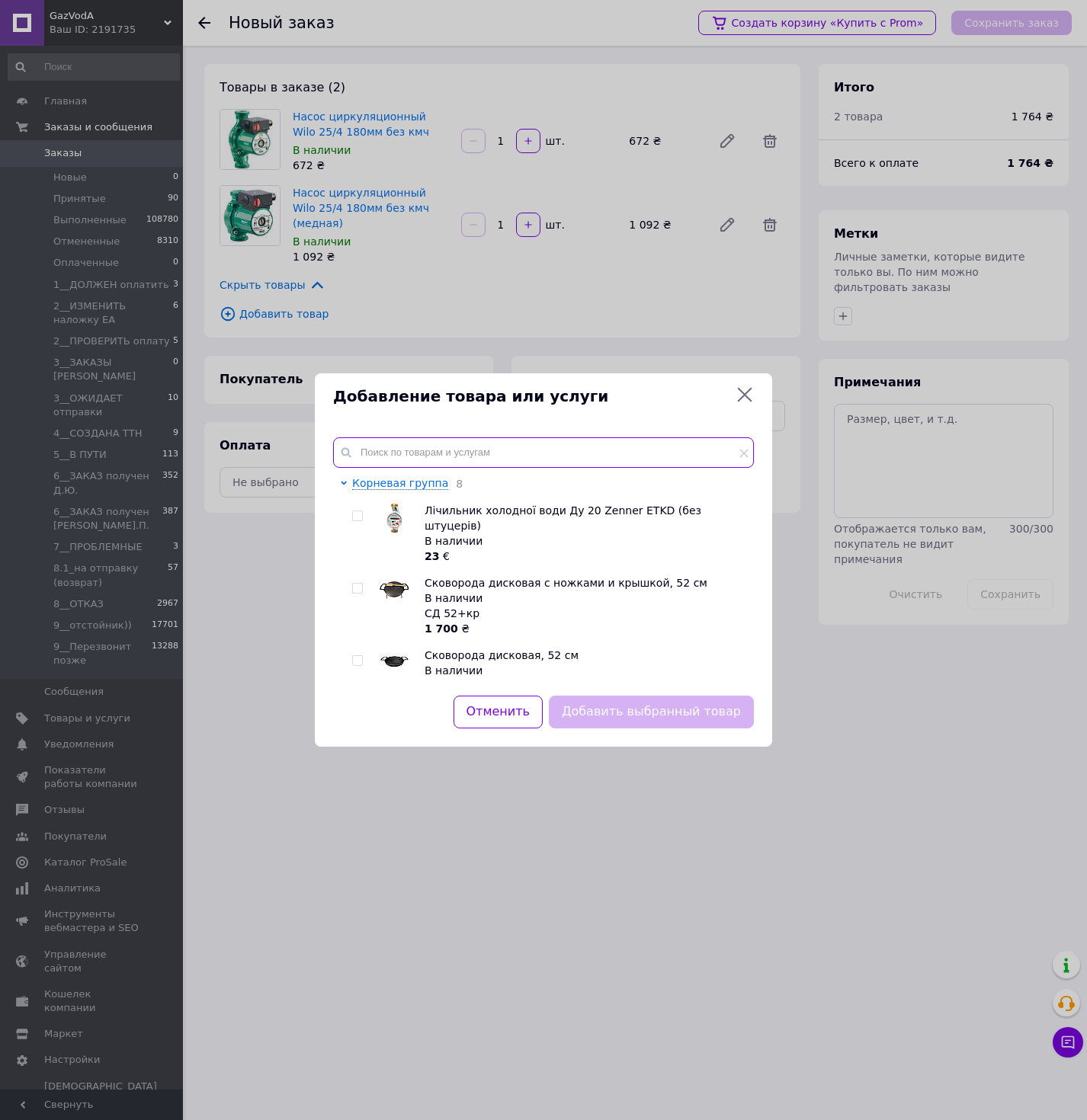
paste input "Насос циркуляционный Wilo 25/4 180мм без кмч (медная обмотка)"
click at [412, 464] on input "Насос циркуляционный Wilo 25/4 180мм без кмч (медная обмотка)" at bounding box center [544, 453] width 421 height 31
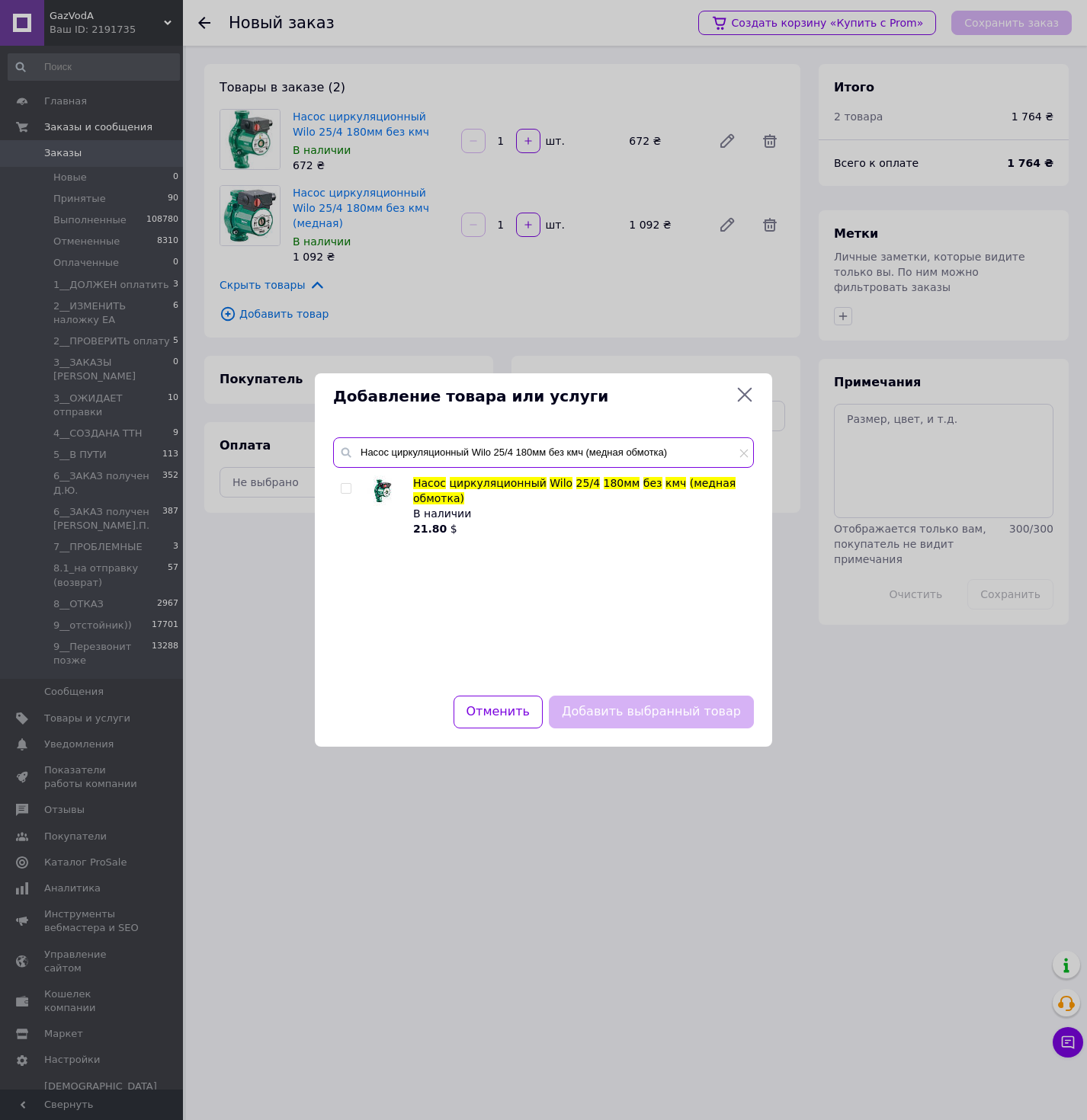
type input "Насос циркуляционный Wilo 25/4 180мм без кмч (медная обмотка)"
click at [347, 490] on input "checkbox" at bounding box center [345, 489] width 10 height 10
checkbox input "true"
click at [610, 701] on button "Добавить выбранный товар" at bounding box center [652, 712] width 205 height 32
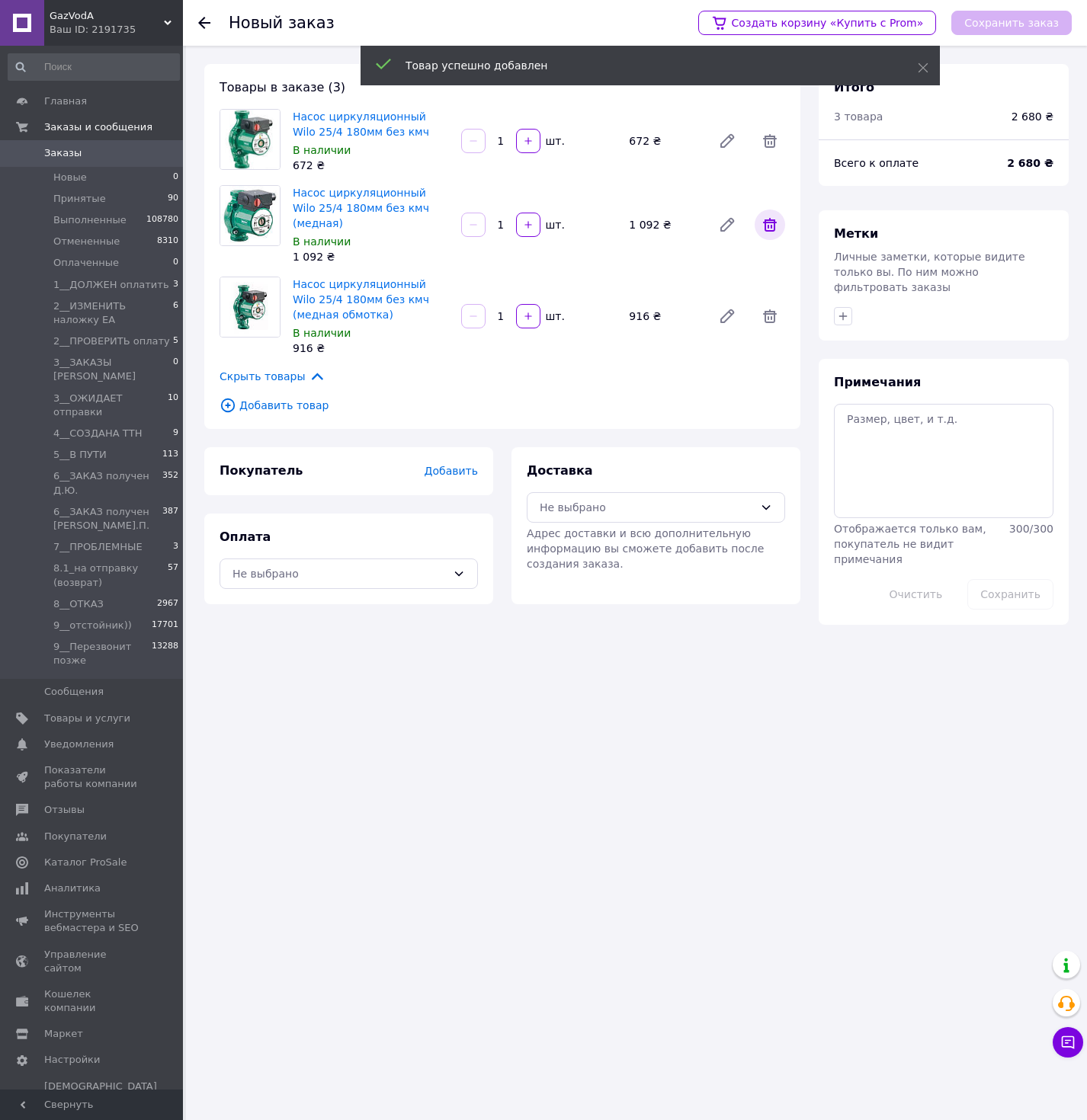
click at [769, 216] on icon at bounding box center [769, 224] width 18 height 18
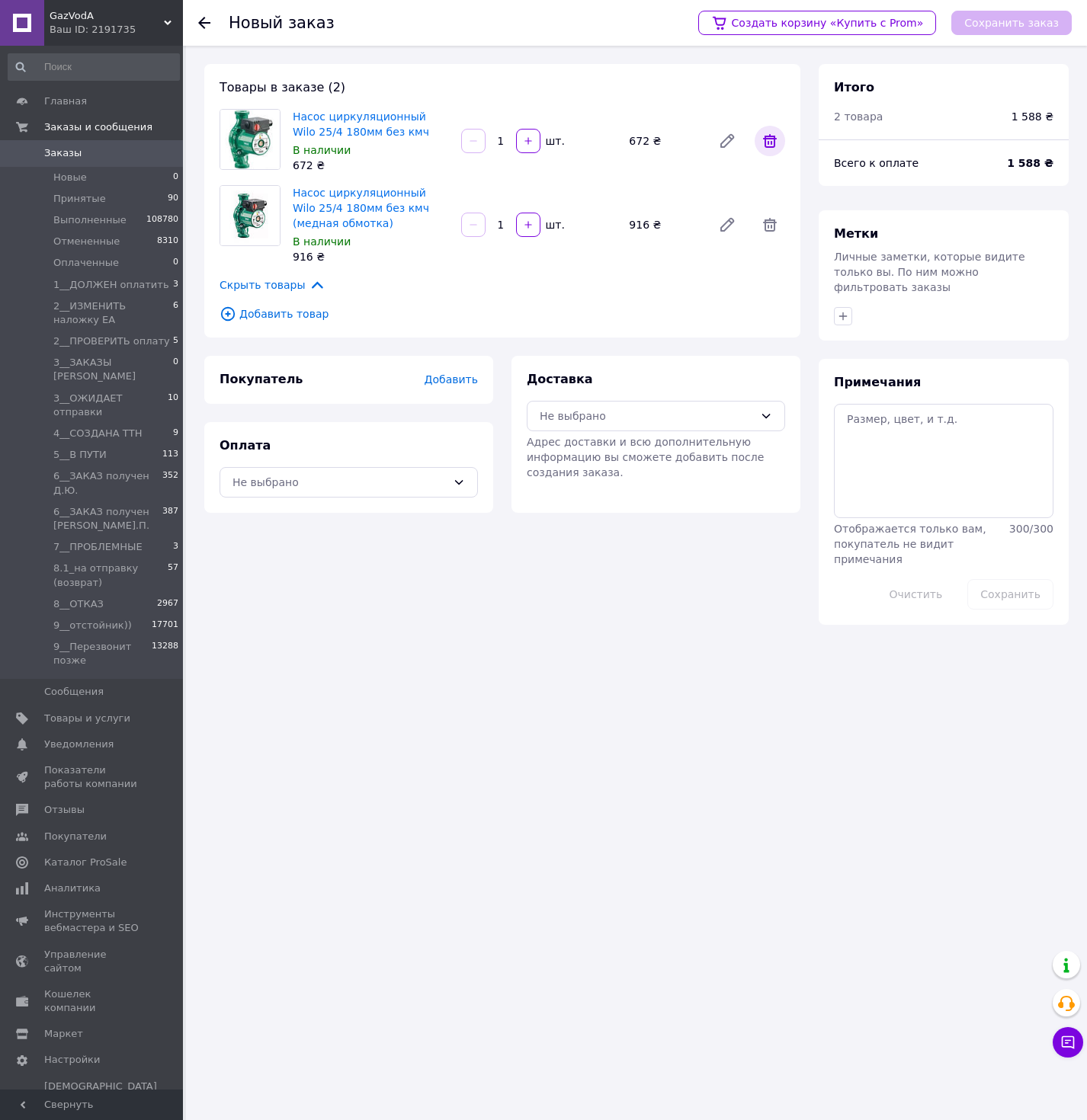
click at [761, 140] on icon at bounding box center [769, 141] width 18 height 18
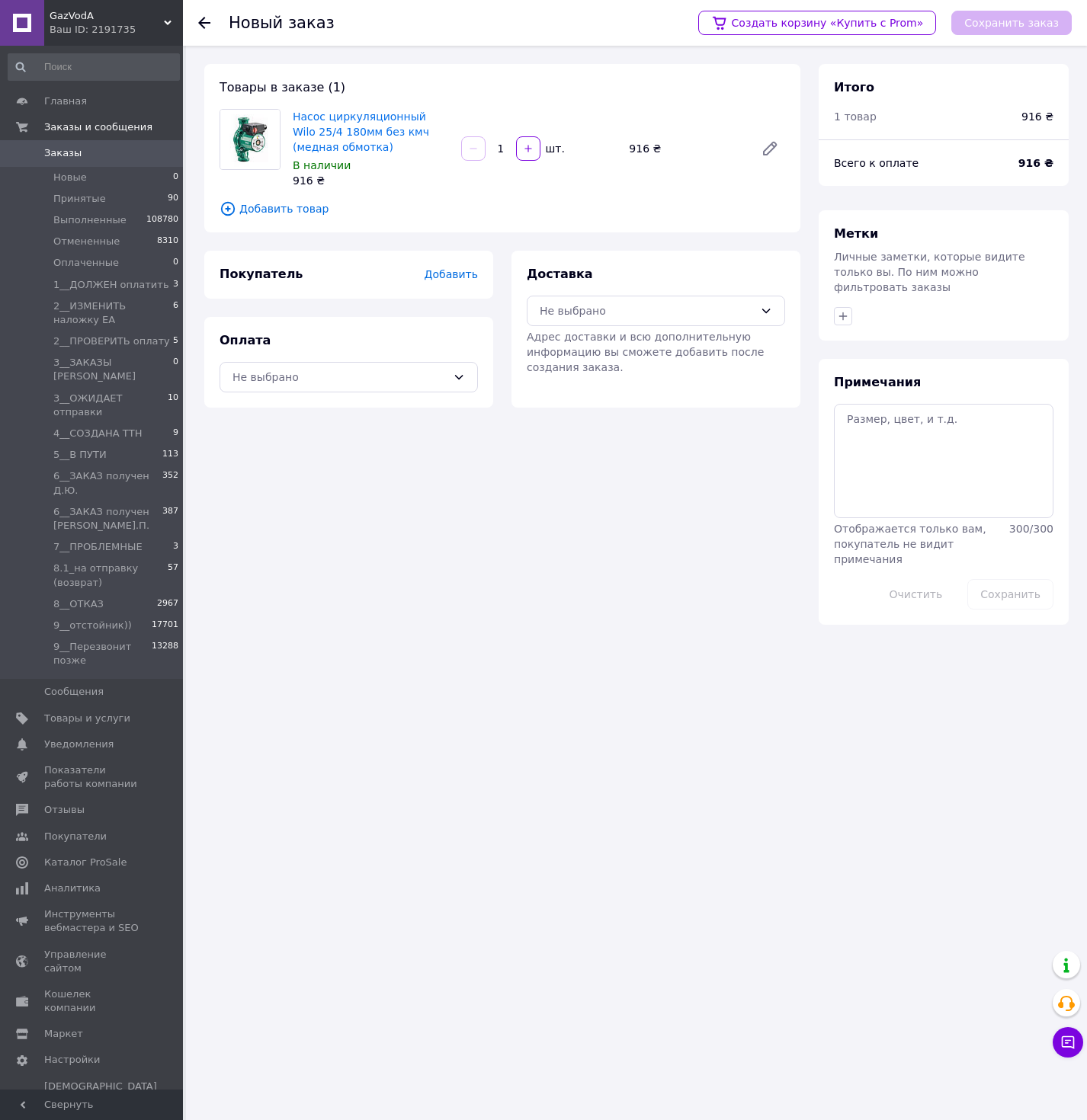
click at [728, 327] on div "Доставка Не выбрано Адрес доставки и всю дополнительную информацию вы сможете д…" at bounding box center [656, 321] width 258 height 109
click at [696, 316] on div "Не выбрано" at bounding box center [646, 310] width 214 height 17
click at [616, 349] on span "Нова Пошта (платная)" at bounding box center [667, 344] width 209 height 15
drag, startPoint x: 335, startPoint y: 367, endPoint x: 319, endPoint y: 382, distance: 21.9
click at [335, 368] on div "Не выбрано" at bounding box center [348, 377] width 258 height 31
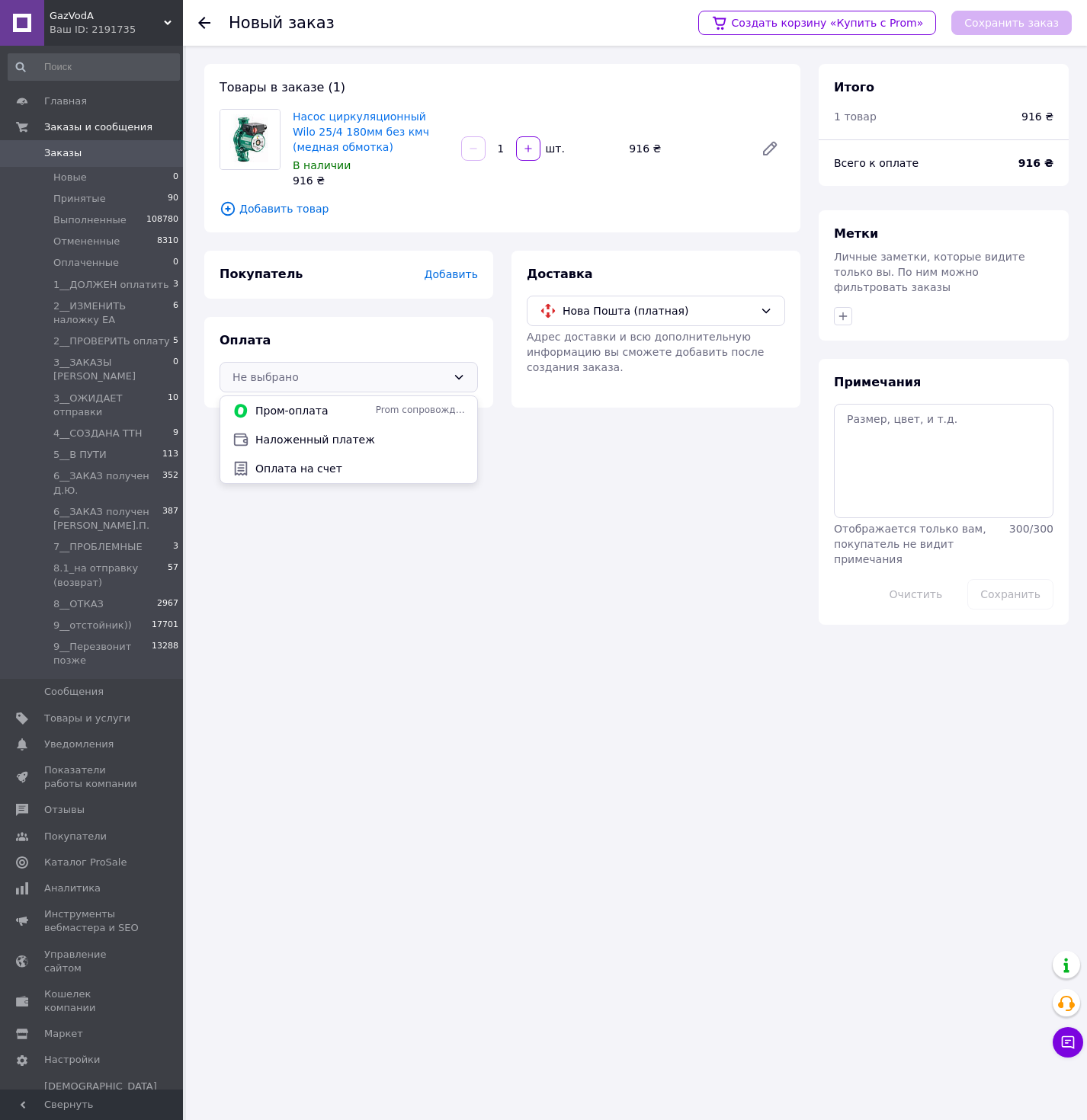
drag, startPoint x: 271, startPoint y: 440, endPoint x: 297, endPoint y: 463, distance: 34.7
click at [271, 442] on span "Наложенный платеж" at bounding box center [359, 439] width 209 height 15
click at [840, 307] on button "button" at bounding box center [843, 316] width 18 height 18
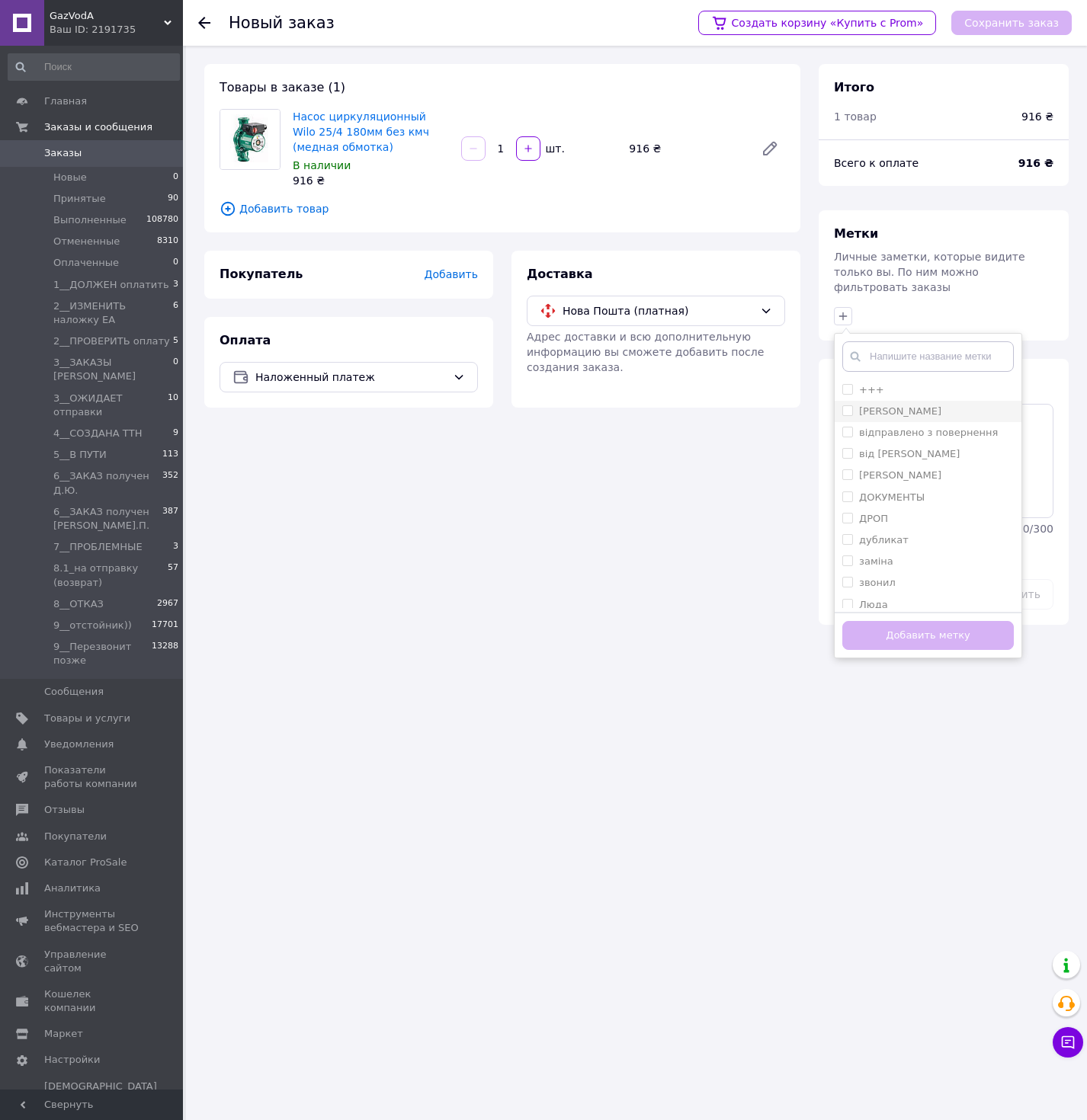
click at [875, 401] on li "[PERSON_NAME]" at bounding box center [927, 412] width 186 height 21
checkbox input "true"
click at [869, 383] on div "+++" at bounding box center [871, 389] width 25 height 13
click at [852, 384] on input "+++" at bounding box center [847, 389] width 10 height 10
checkbox input "false"
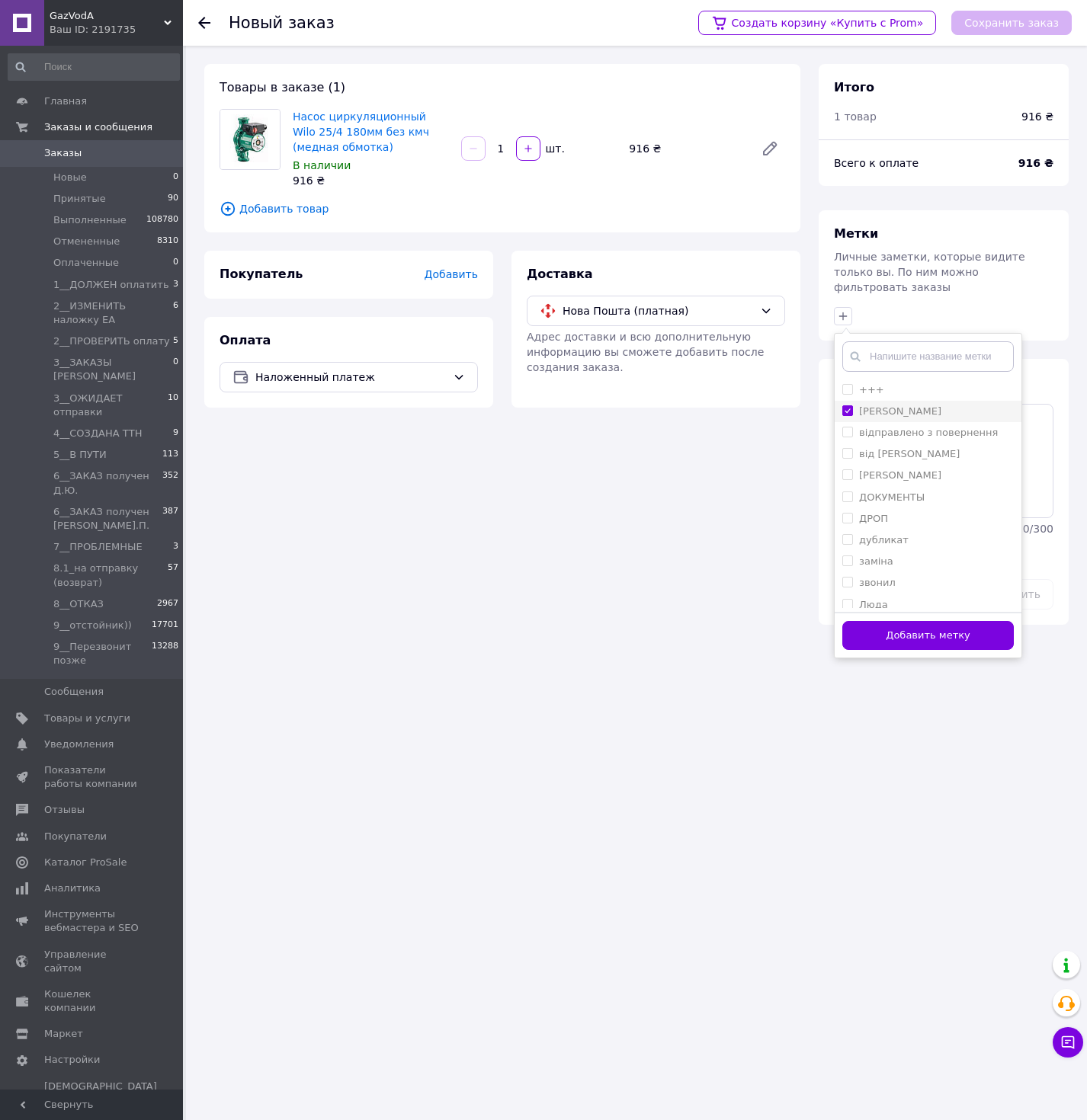
click at [871, 401] on li "[PERSON_NAME]" at bounding box center [927, 412] width 186 height 21
checkbox input "false"
click at [870, 384] on label "+++" at bounding box center [871, 389] width 25 height 11
checkbox input "true"
click at [926, 626] on button "Добавить метку" at bounding box center [927, 636] width 171 height 30
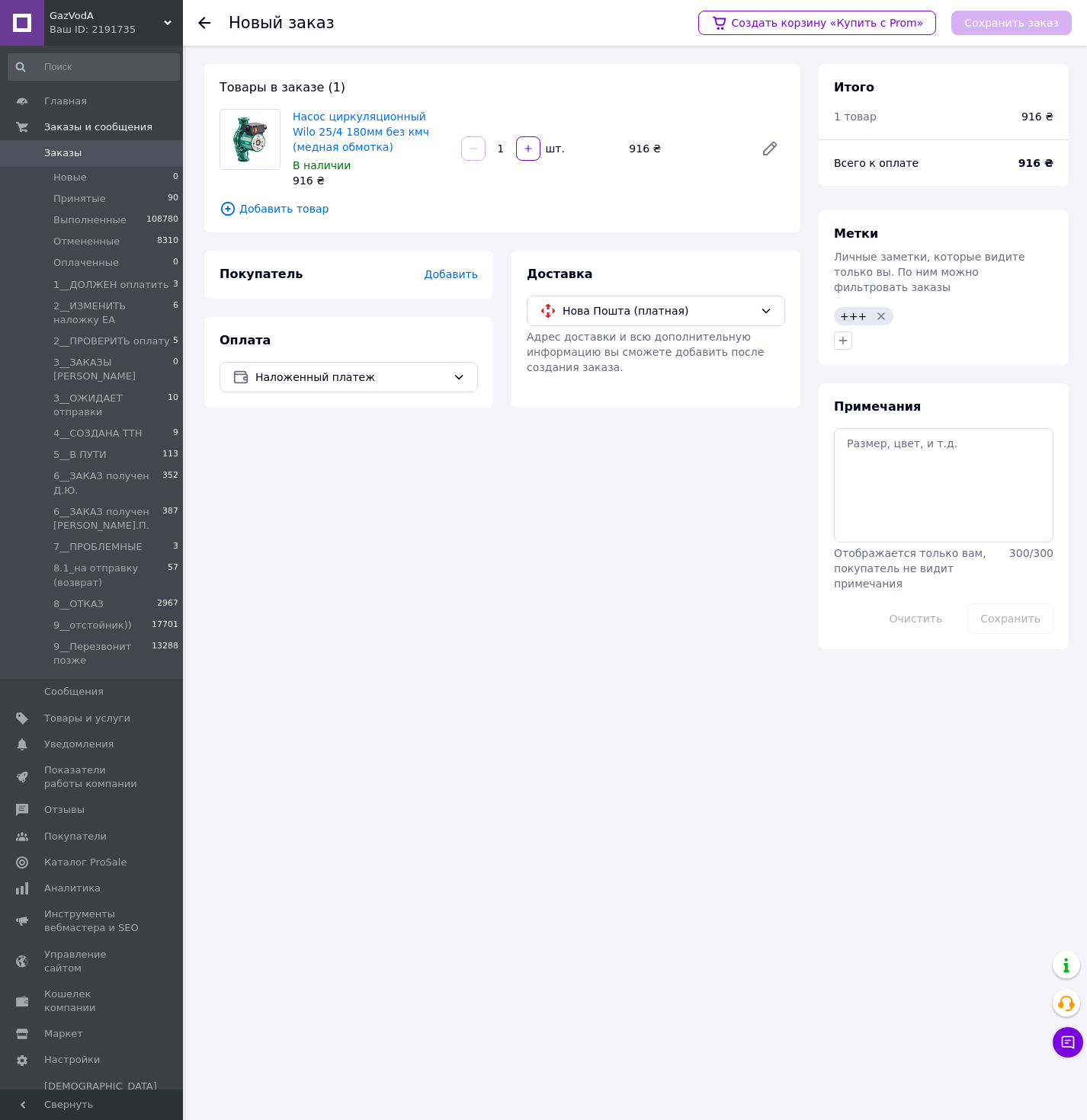
click at [454, 267] on div "Добавить" at bounding box center [451, 274] width 54 height 15
click at [443, 267] on div "Добавить" at bounding box center [451, 274] width 54 height 15
click at [436, 272] on span "Добавить" at bounding box center [451, 274] width 54 height 12
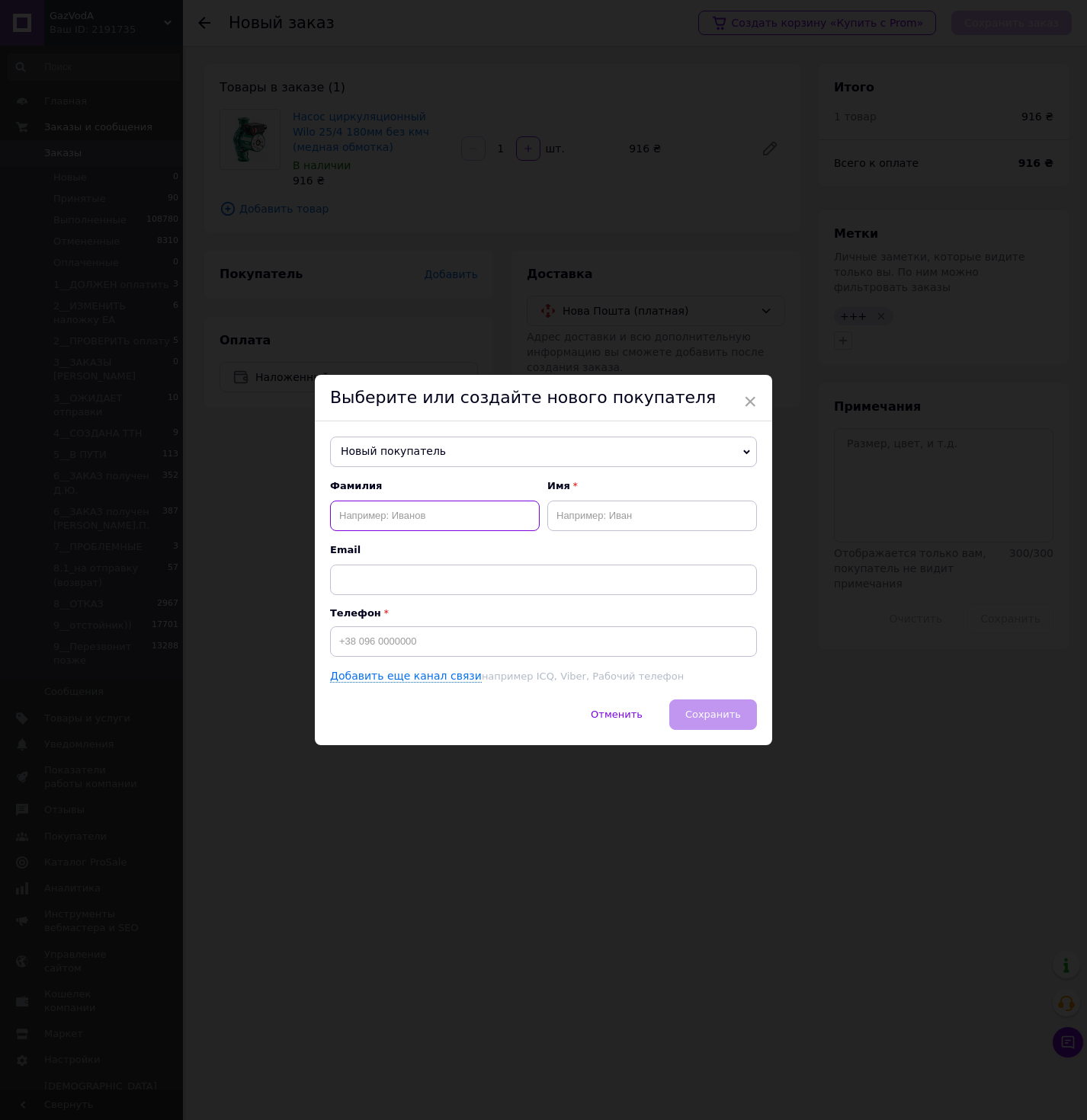
click at [384, 520] on input "text" at bounding box center [434, 516] width 209 height 31
type input "Колесников"
type input "Станислав"
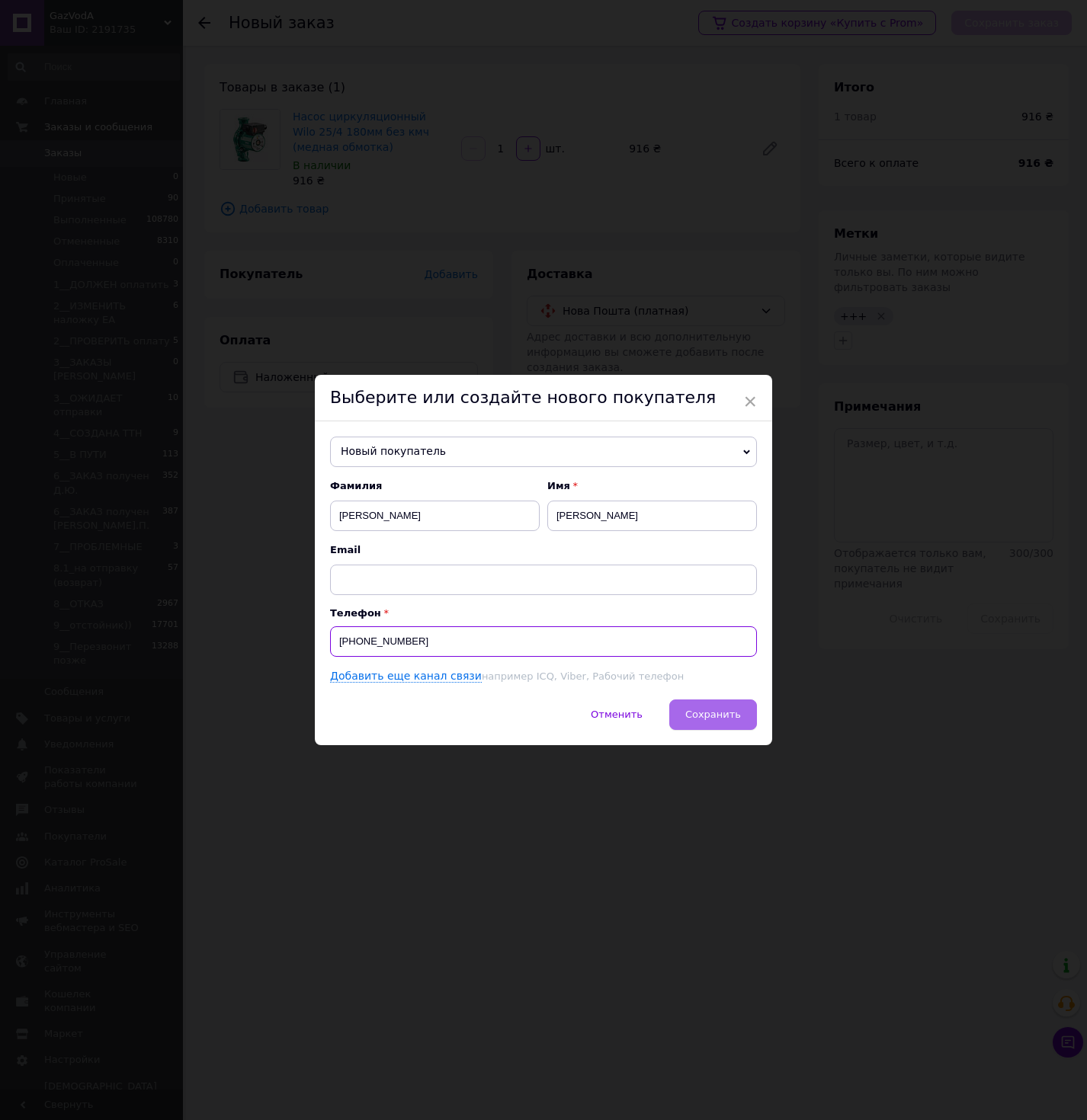
type input "[PHONE_NUMBER]"
click at [719, 726] on button "Сохранить" at bounding box center [713, 715] width 88 height 31
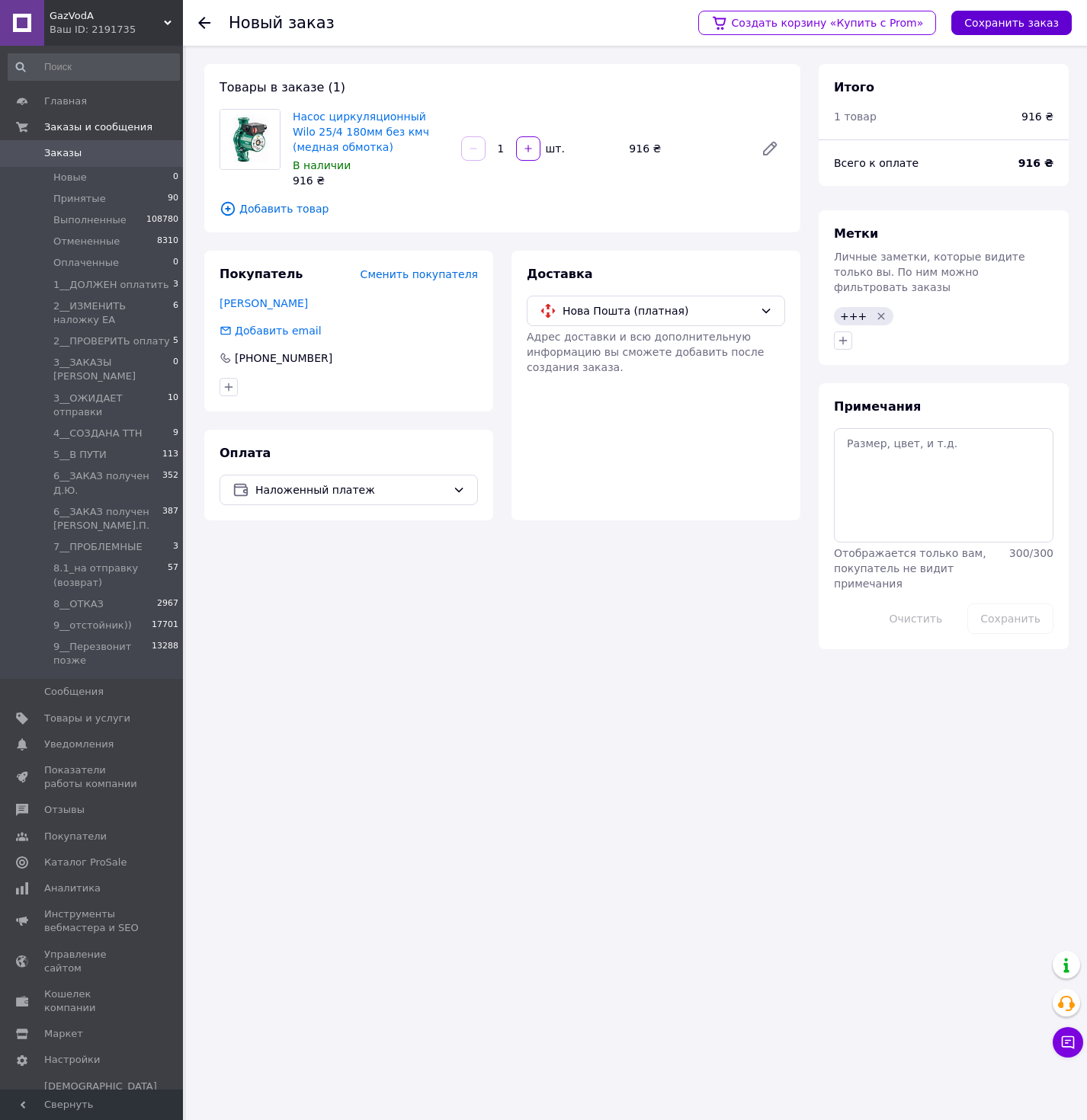
click at [986, 29] on button "Сохранить заказ" at bounding box center [1011, 23] width 120 height 24
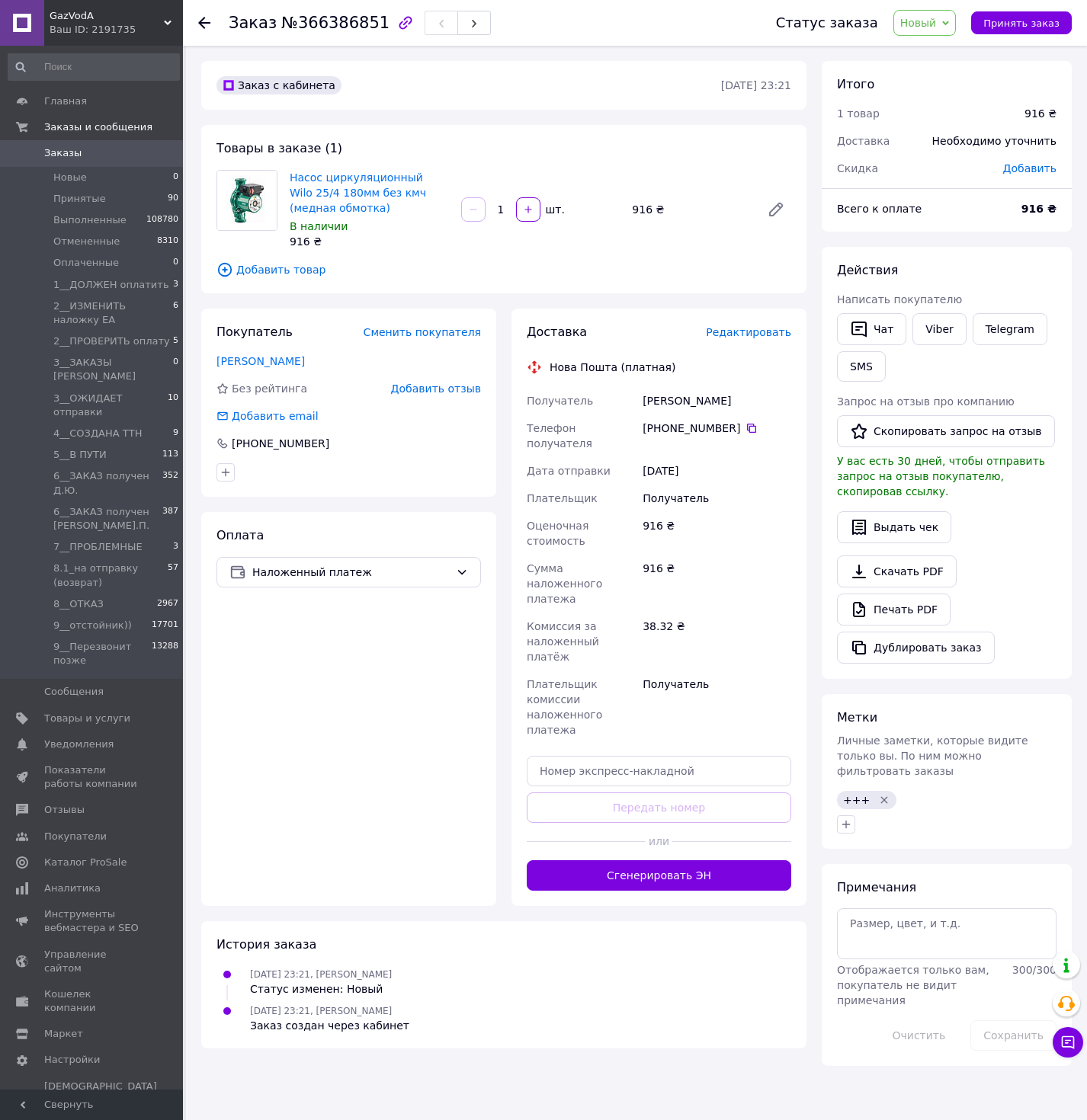
click at [743, 330] on span "Редактировать" at bounding box center [748, 332] width 85 height 12
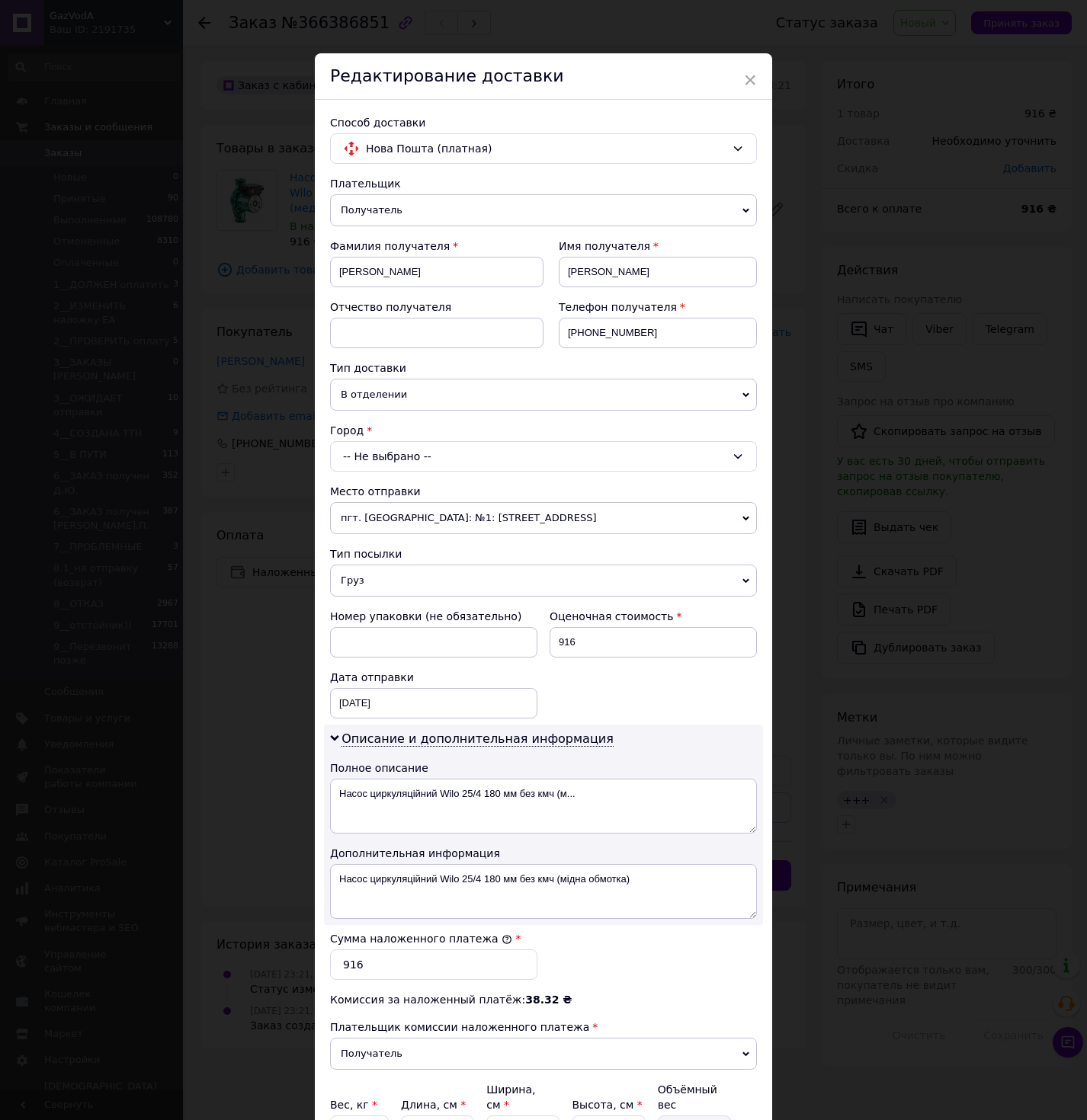
click at [429, 452] on div "-- Не выбрано --" at bounding box center [544, 457] width 427 height 31
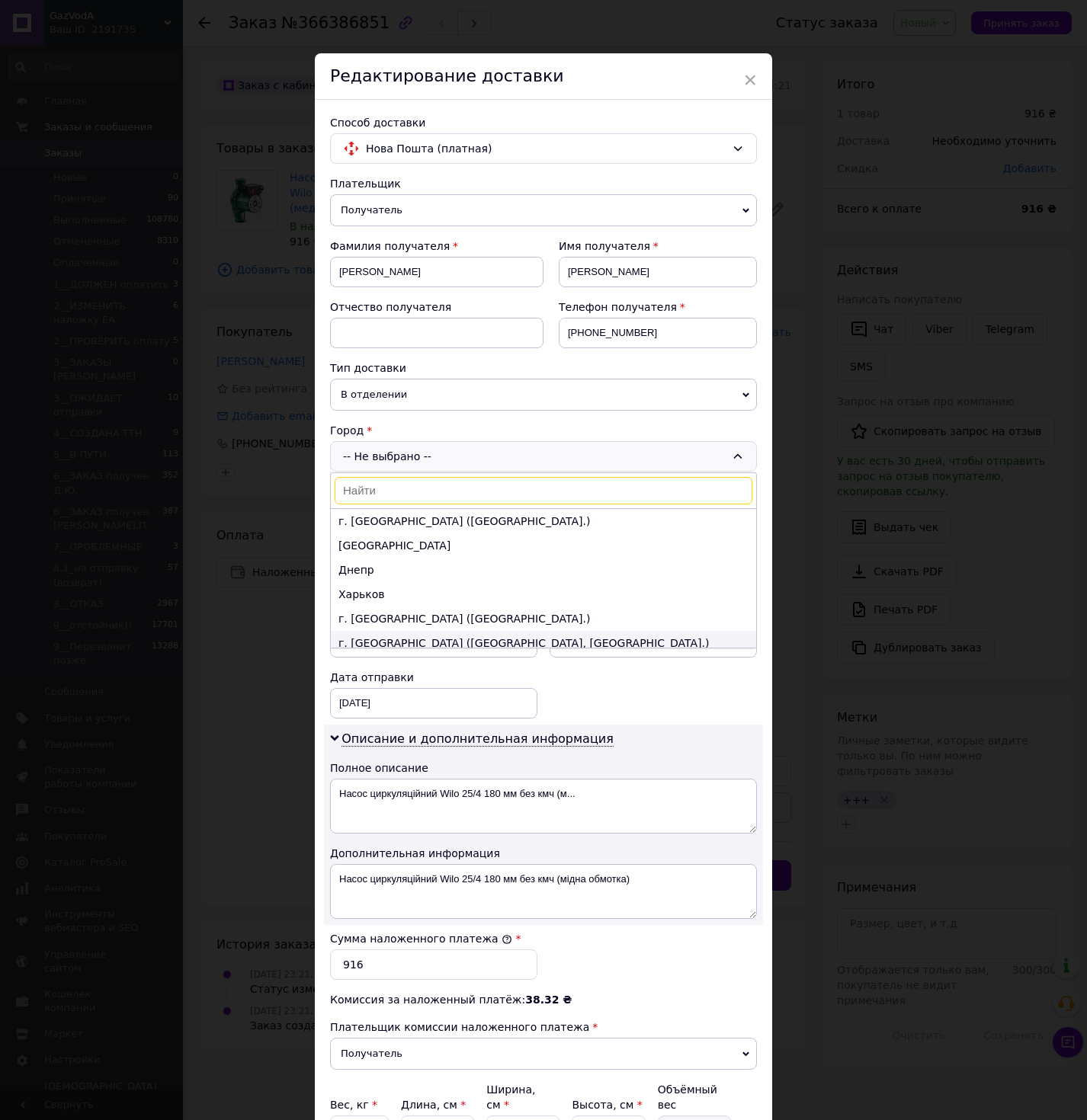
click at [442, 637] on li "г. [GEOGRAPHIC_DATA] ([GEOGRAPHIC_DATA], [GEOGRAPHIC_DATA].)" at bounding box center [544, 643] width 425 height 24
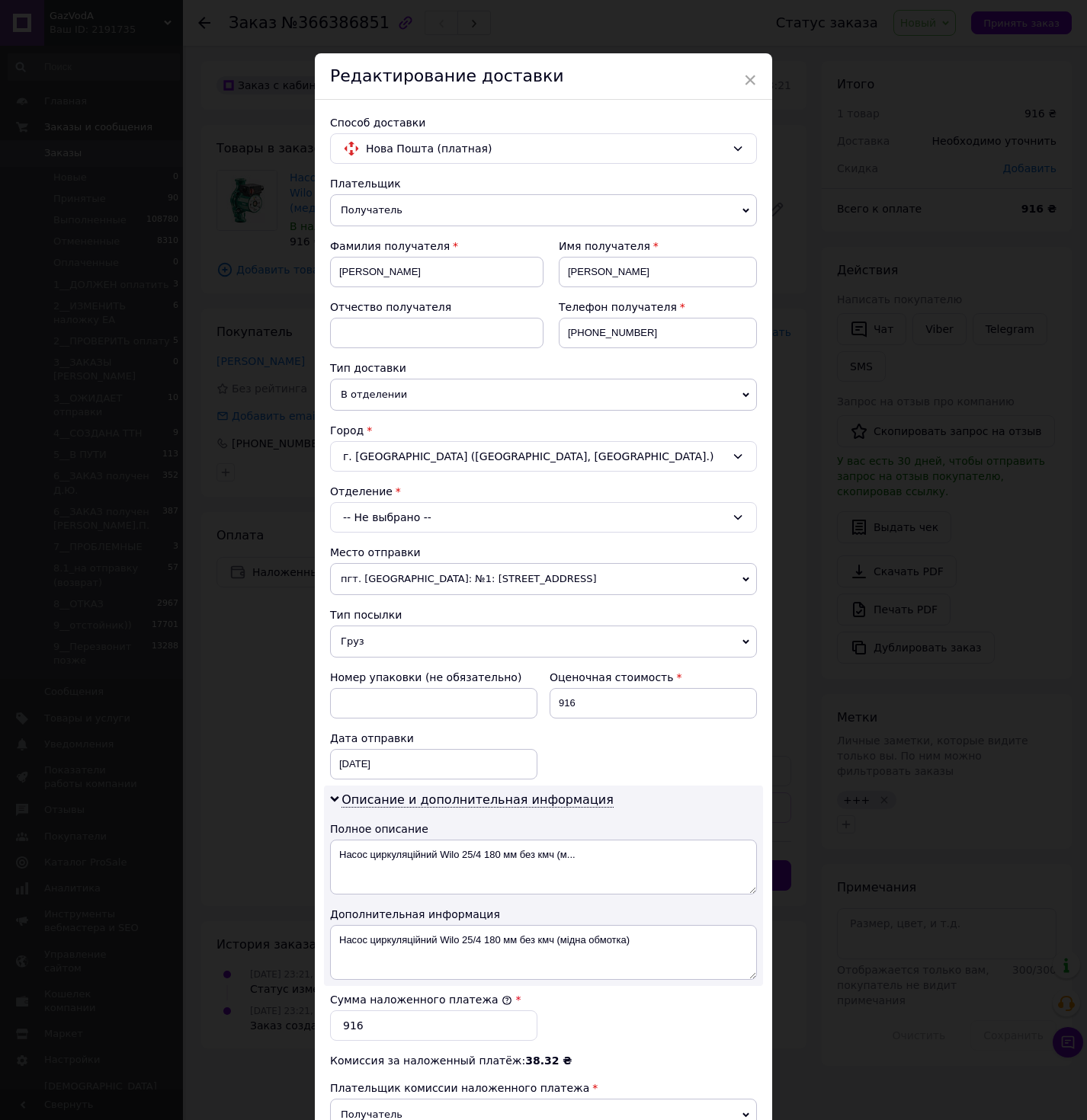
click at [402, 528] on div "-- Не выбрано --" at bounding box center [544, 517] width 427 height 31
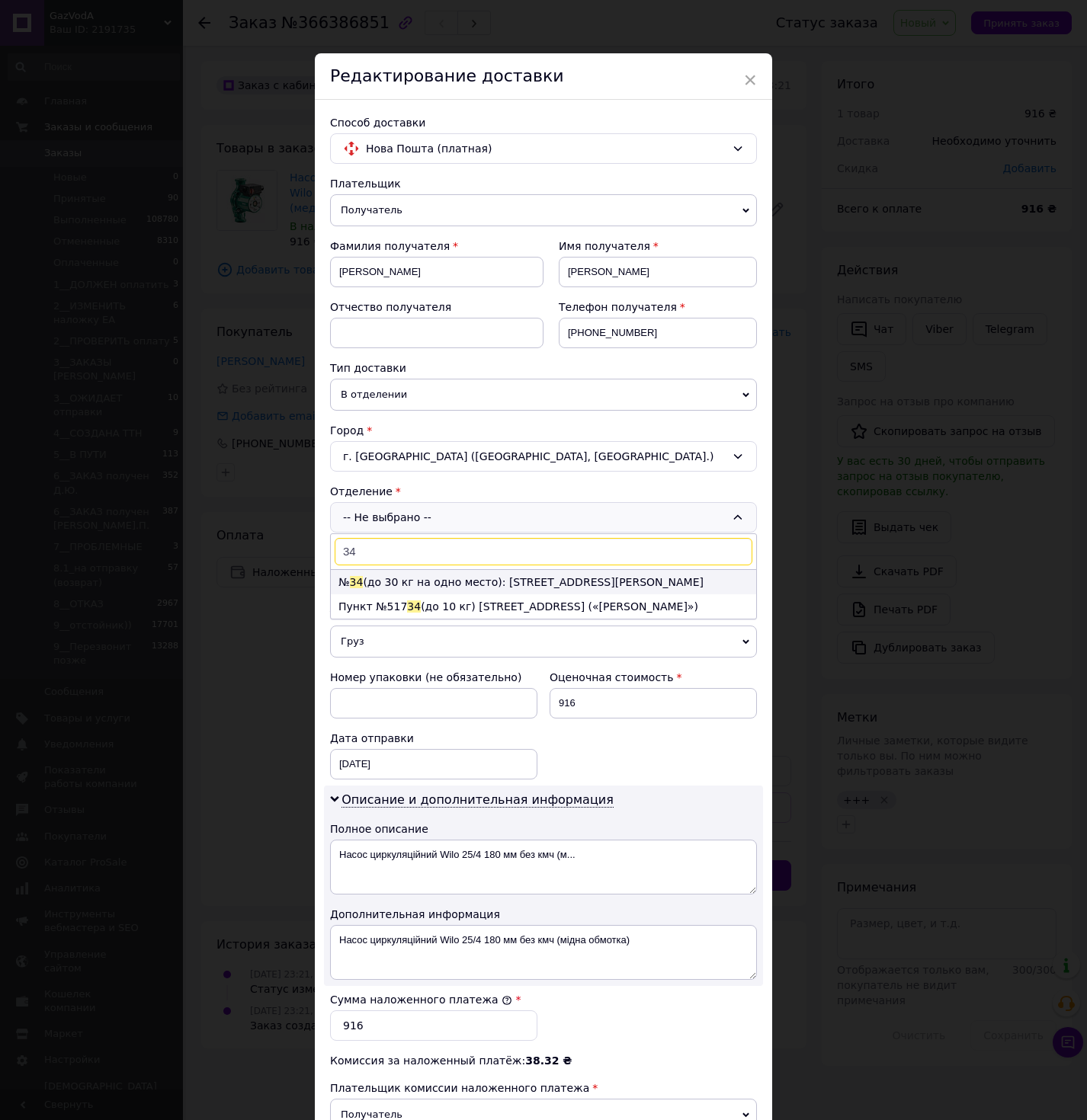
type input "34"
click at [355, 576] on span "34" at bounding box center [356, 581] width 13 height 12
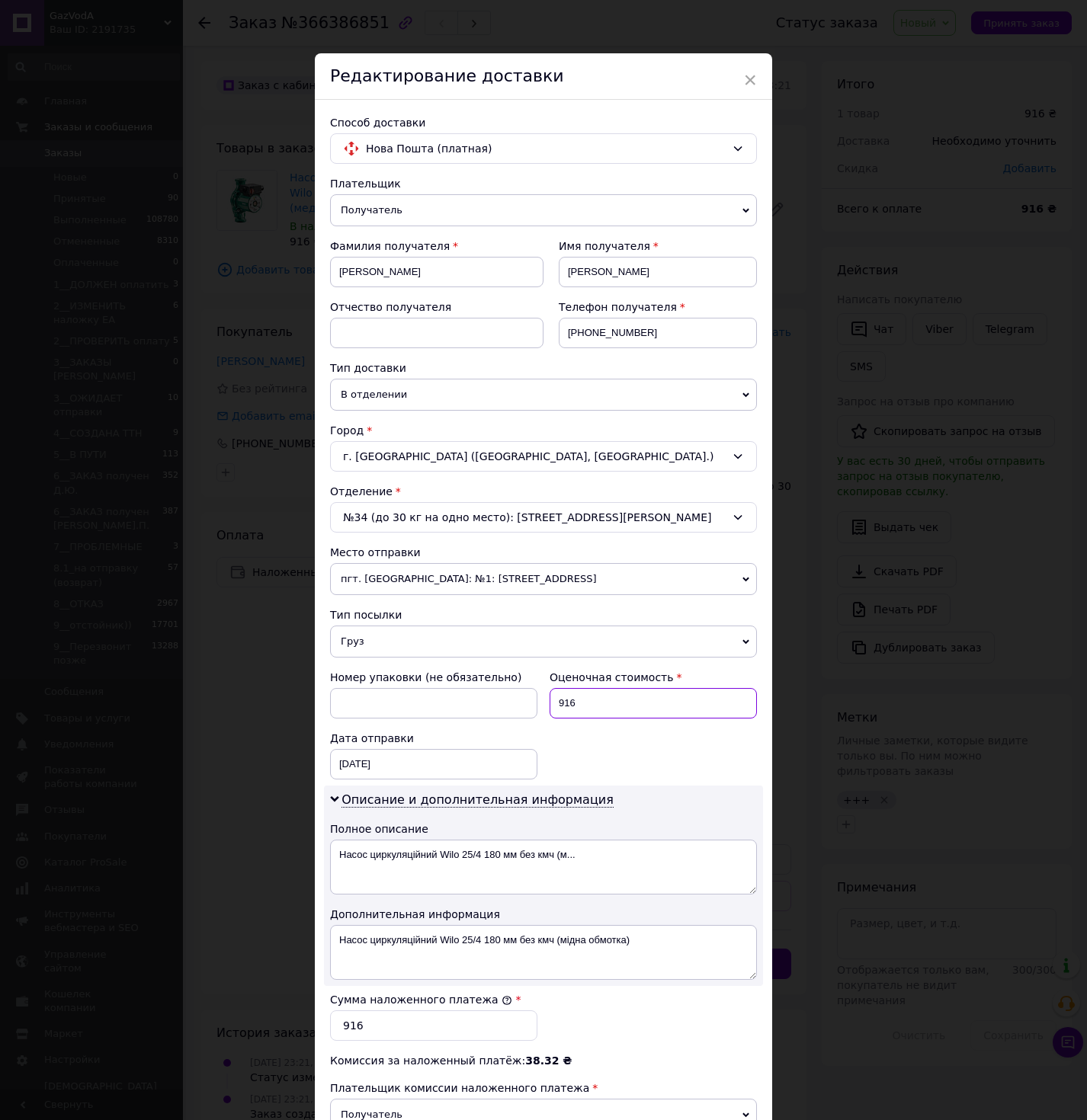
click at [626, 699] on input "916" at bounding box center [653, 703] width 207 height 31
type input "920"
click at [432, 1029] on input "916" at bounding box center [434, 1025] width 207 height 31
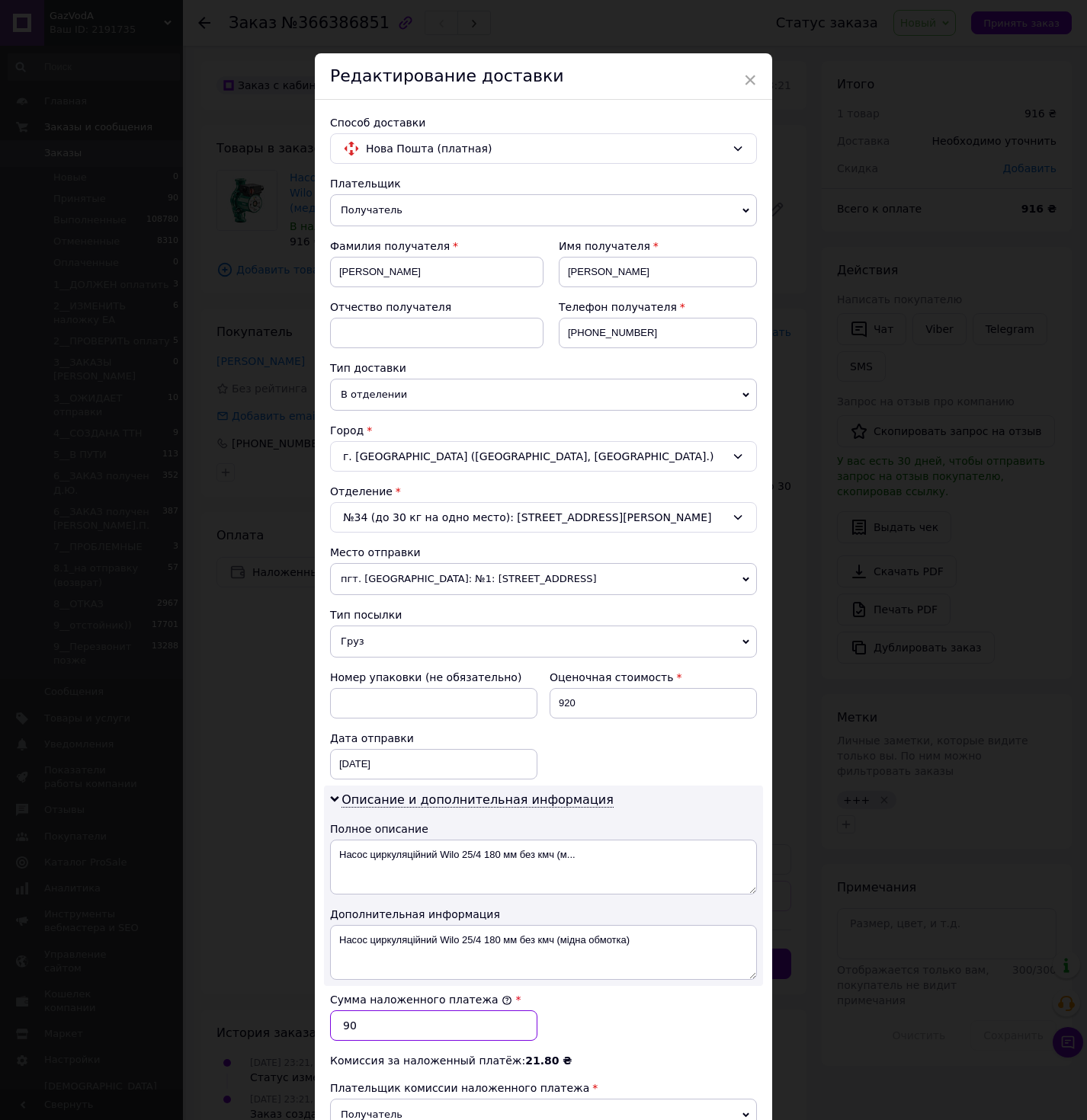
click at [378, 1029] on input "90" at bounding box center [434, 1025] width 207 height 31
type input "920"
click at [621, 1027] on div "Сумма наложенного платежа * 920" at bounding box center [544, 1016] width 439 height 61
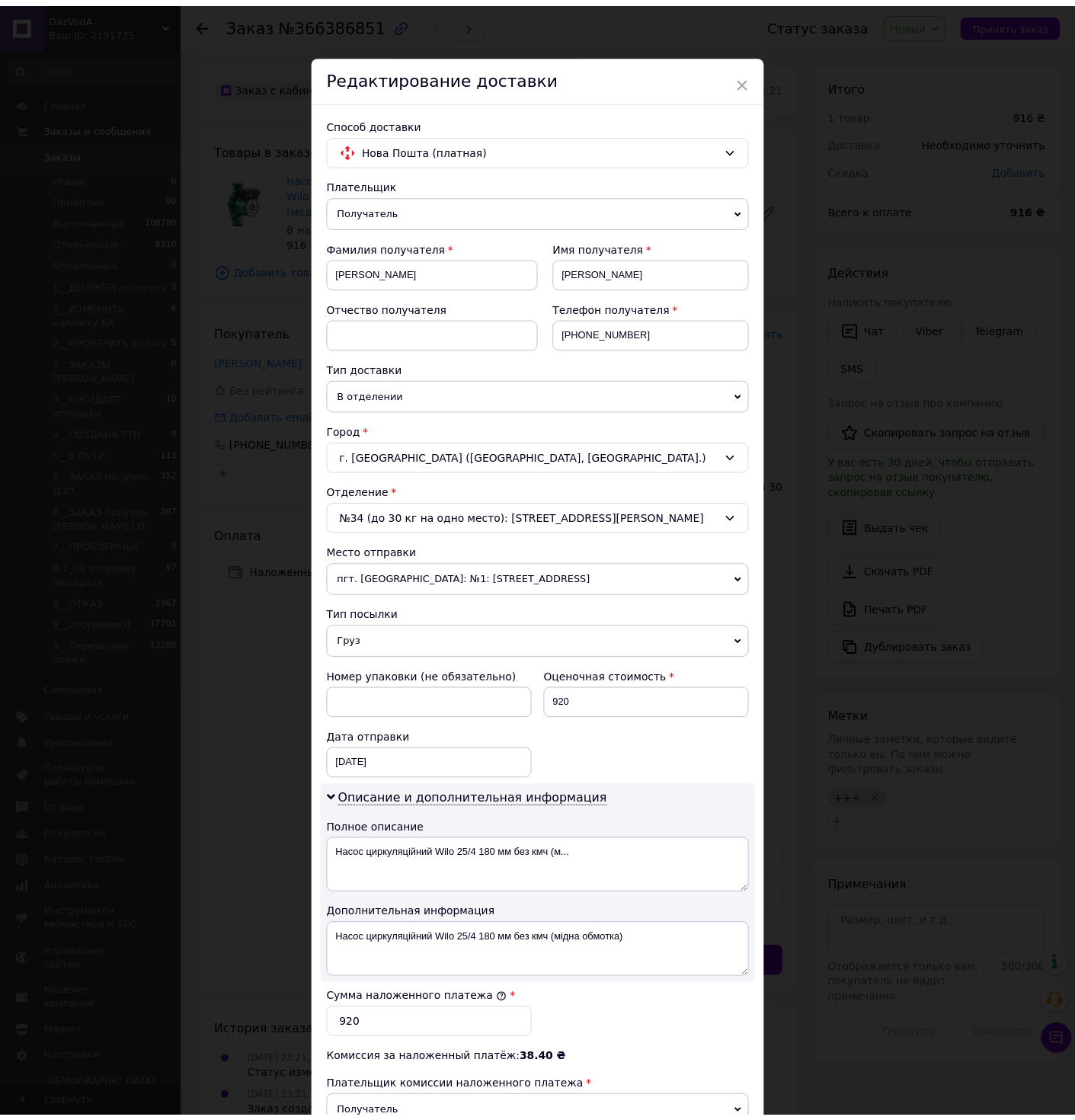
scroll to position [228, 0]
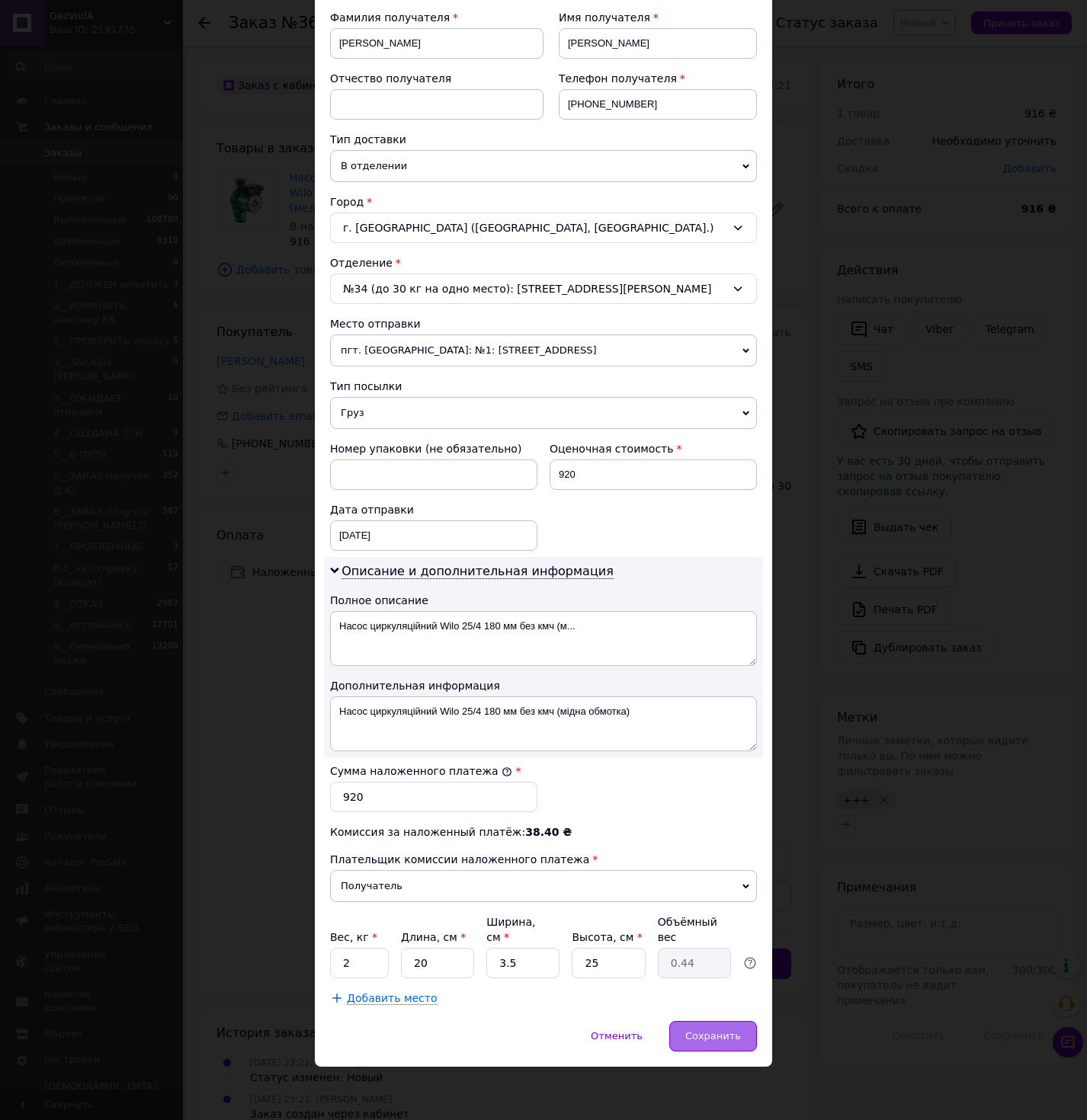
click at [697, 1036] on span "Сохранить" at bounding box center [713, 1035] width 55 height 11
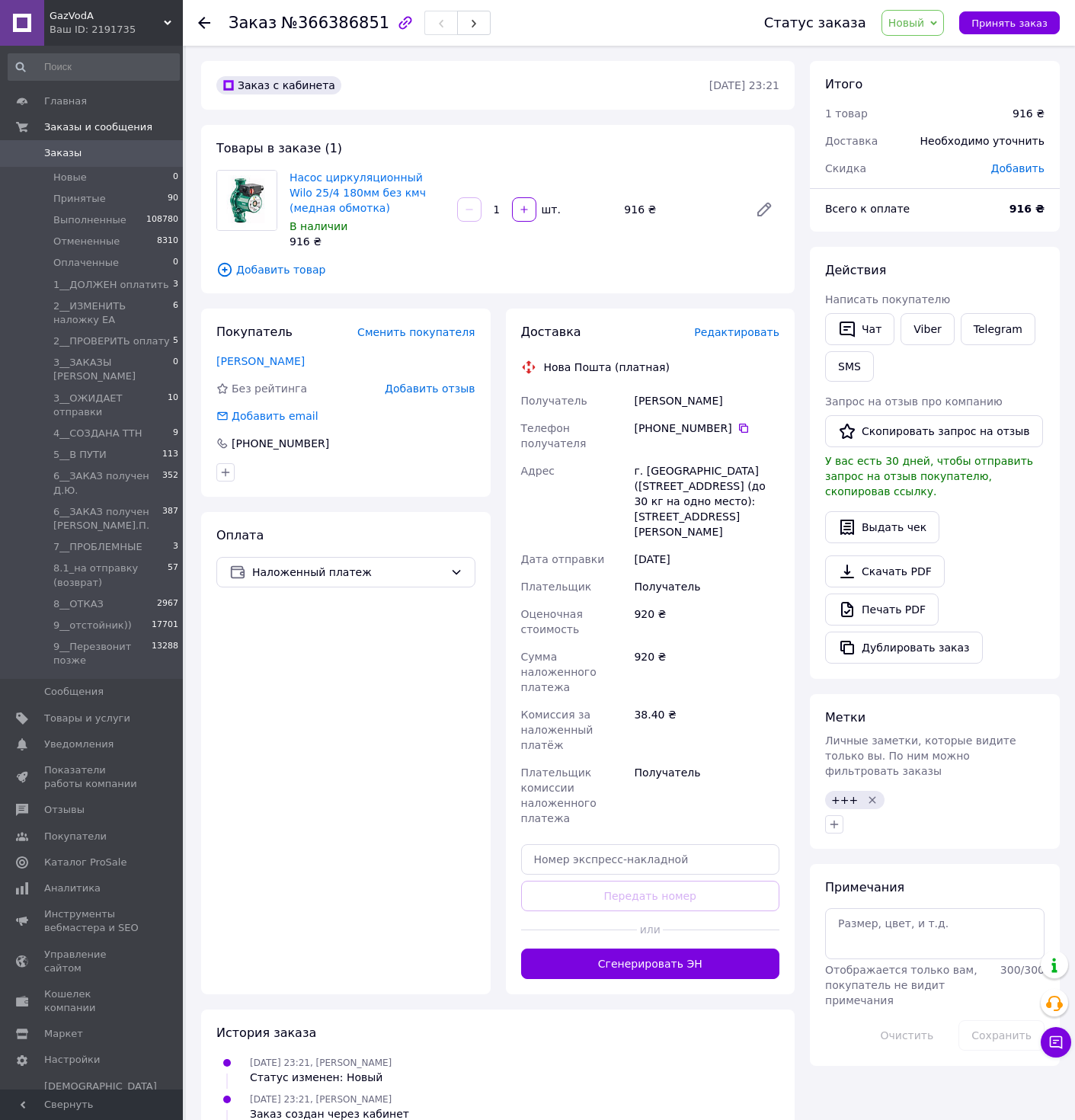
click at [904, 36] on div "Статус заказа Новый Принят Выполнен Отменен Оплаченный 1__ДОЛЖЕН оплатить 2__ИЗ…" at bounding box center [896, 23] width 326 height 46
click at [932, 28] on span "Новый" at bounding box center [913, 23] width 63 height 26
click at [934, 152] on li "3__ОЖИДАЕТ отправки" at bounding box center [987, 145] width 210 height 23
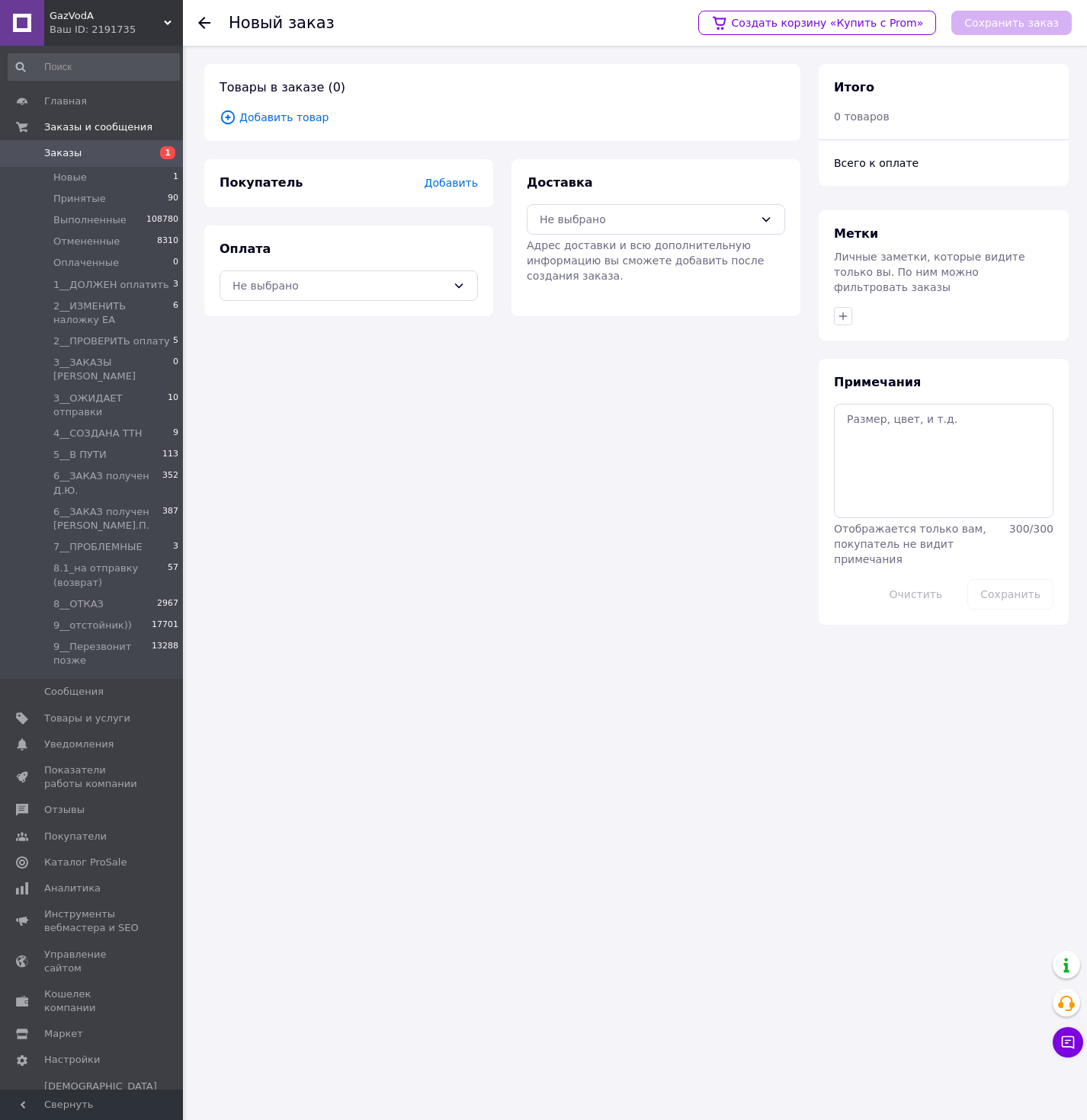
click at [317, 121] on span "Добавить товар" at bounding box center [502, 117] width 566 height 17
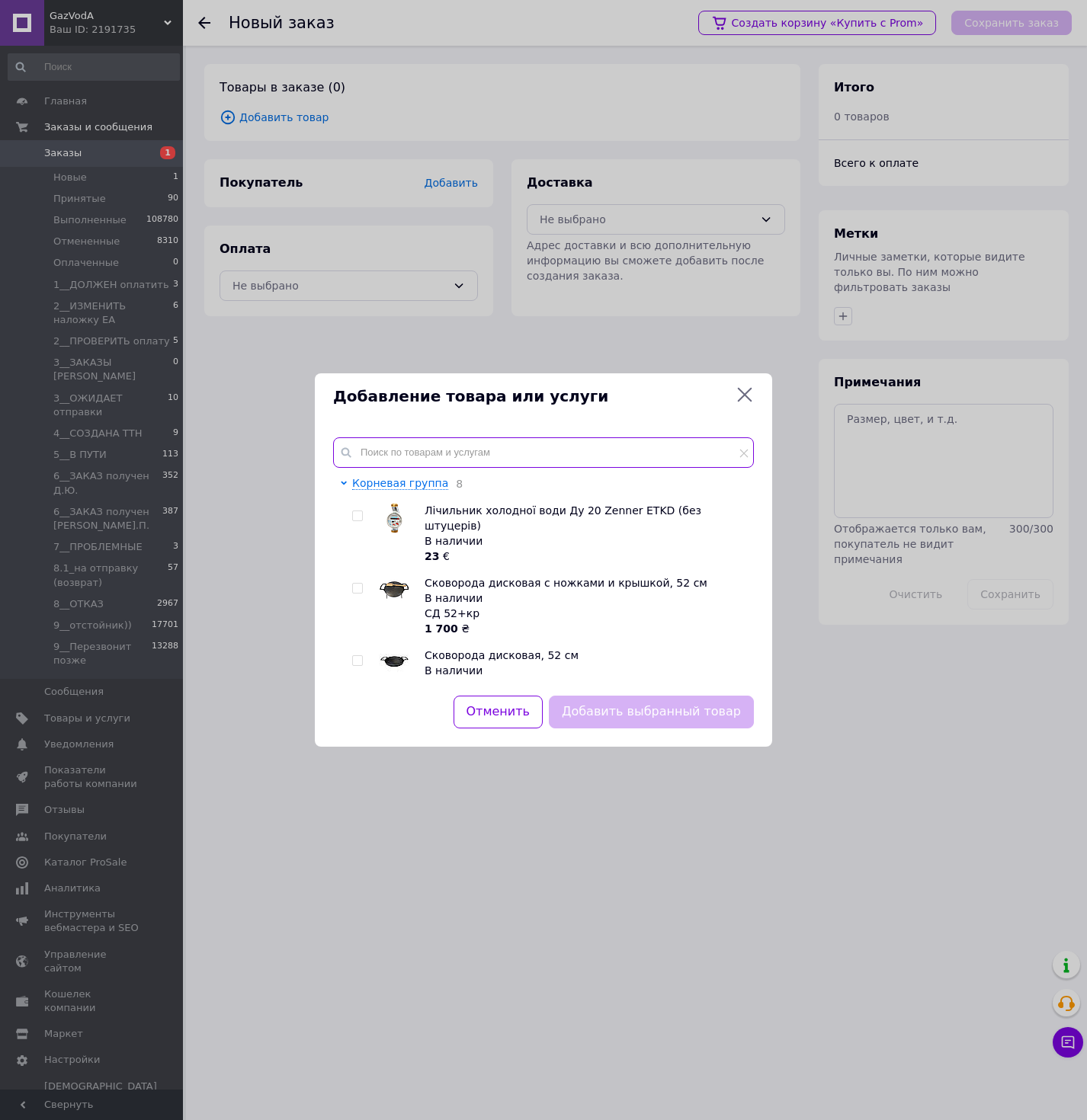
click at [502, 456] on input "text" at bounding box center [544, 453] width 421 height 31
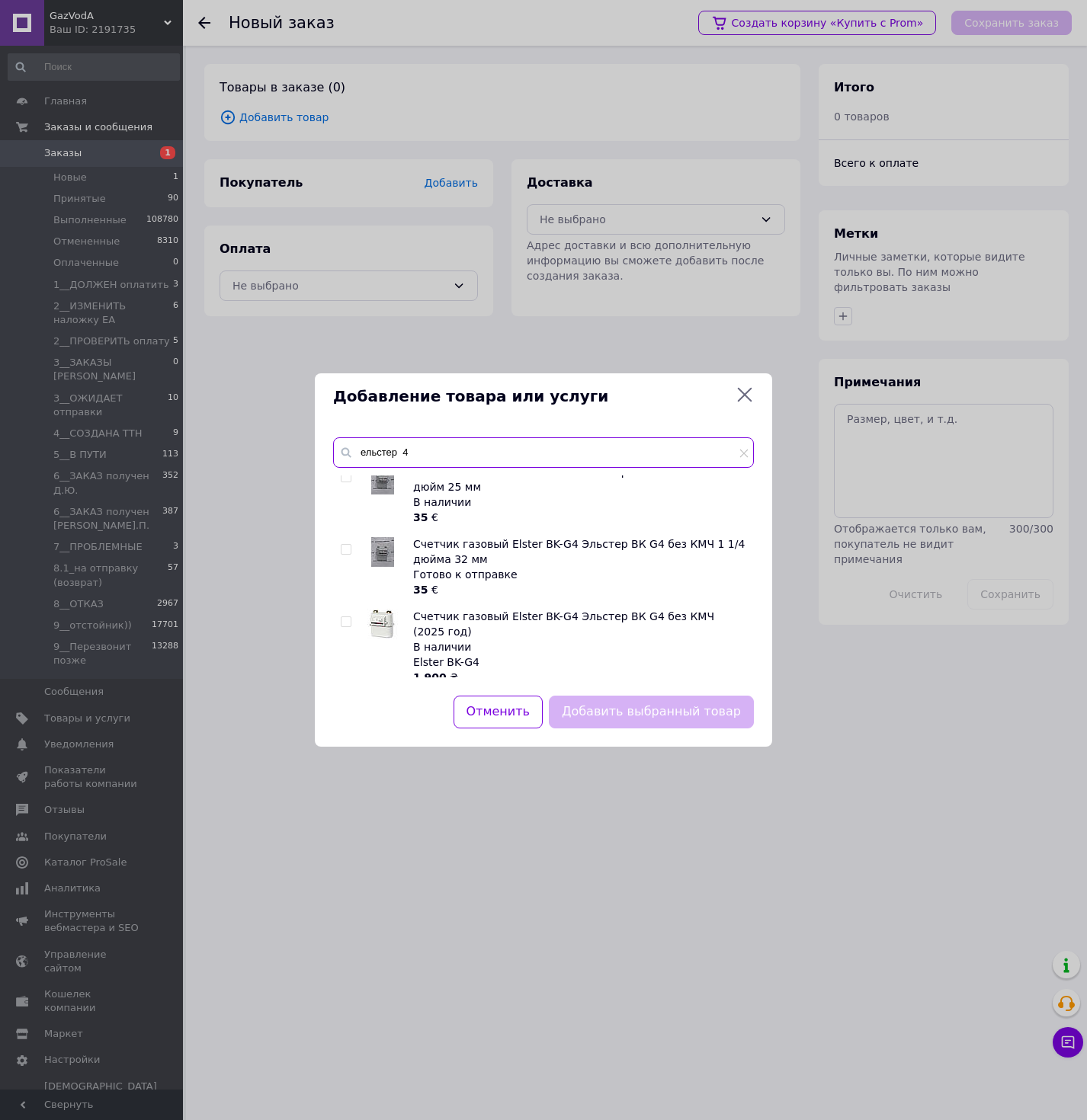
scroll to position [541, 0]
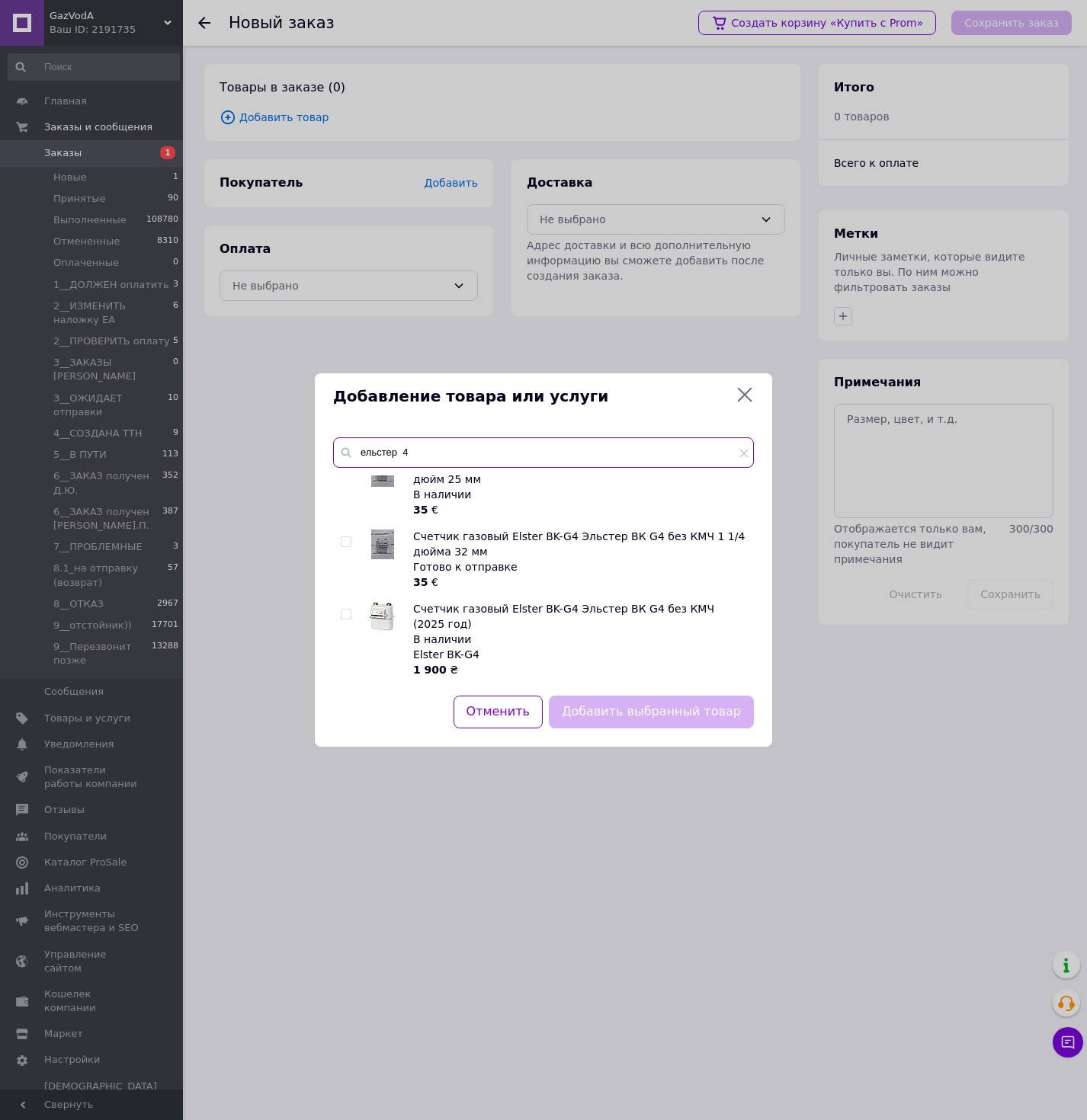
type input "ельстер 4"
click at [337, 615] on div "Счетчик газа мембранный Эльстер ВК G 4T Elster BK 4 T c термокомпенсацией (без …" at bounding box center [544, 577] width 420 height 202
click at [341, 618] on input "checkbox" at bounding box center [345, 614] width 10 height 10
checkbox input "true"
click at [604, 710] on button "Добавить выбранный товар" at bounding box center [652, 712] width 205 height 32
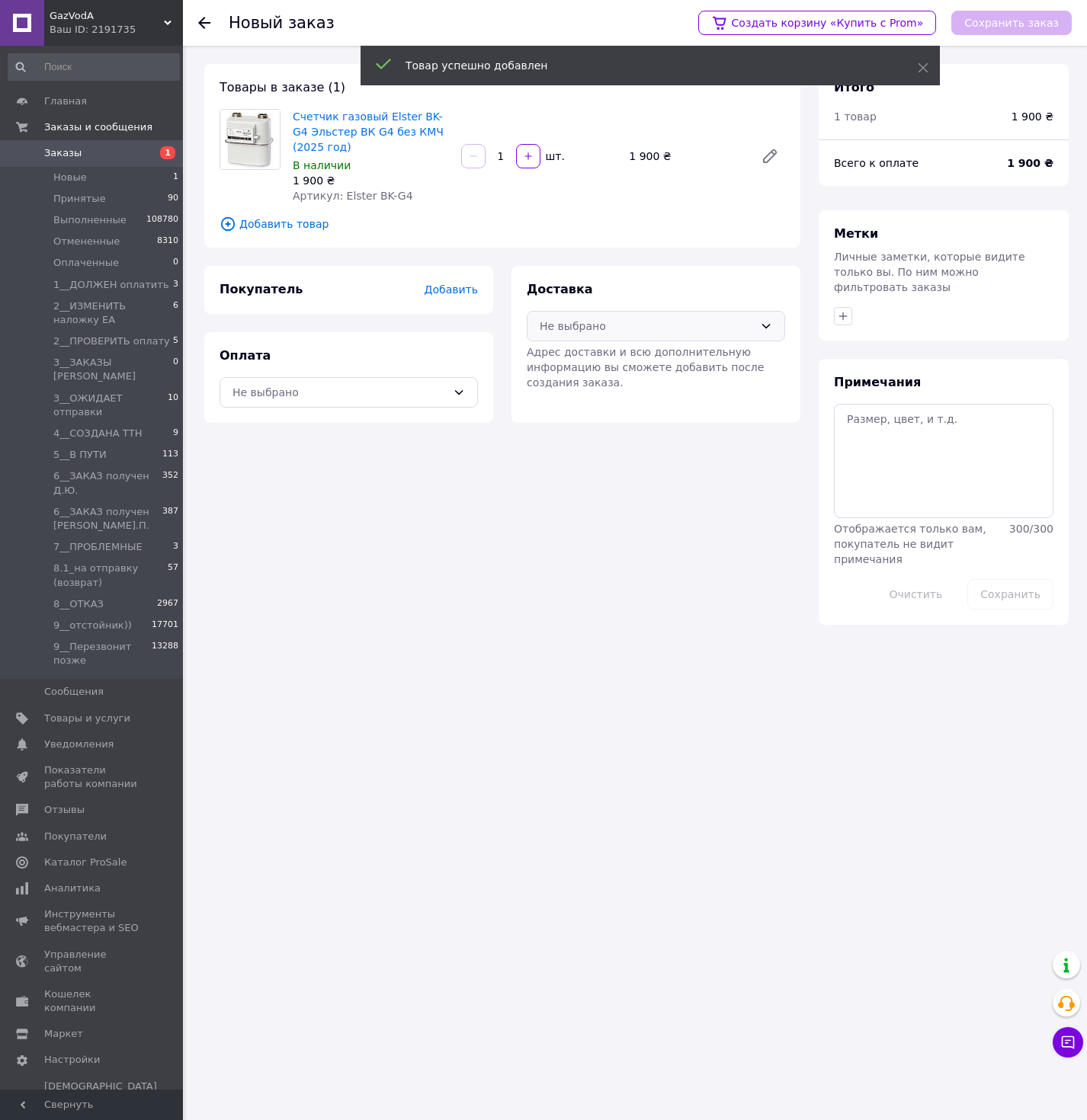
click at [569, 336] on div "Не выбрано" at bounding box center [656, 326] width 258 height 31
click at [570, 352] on span "Нова Пошта (платная)" at bounding box center [667, 359] width 209 height 15
click at [416, 404] on div "Не выбрано" at bounding box center [348, 393] width 258 height 31
click at [364, 449] on span "Наложенный платеж" at bounding box center [359, 454] width 209 height 15
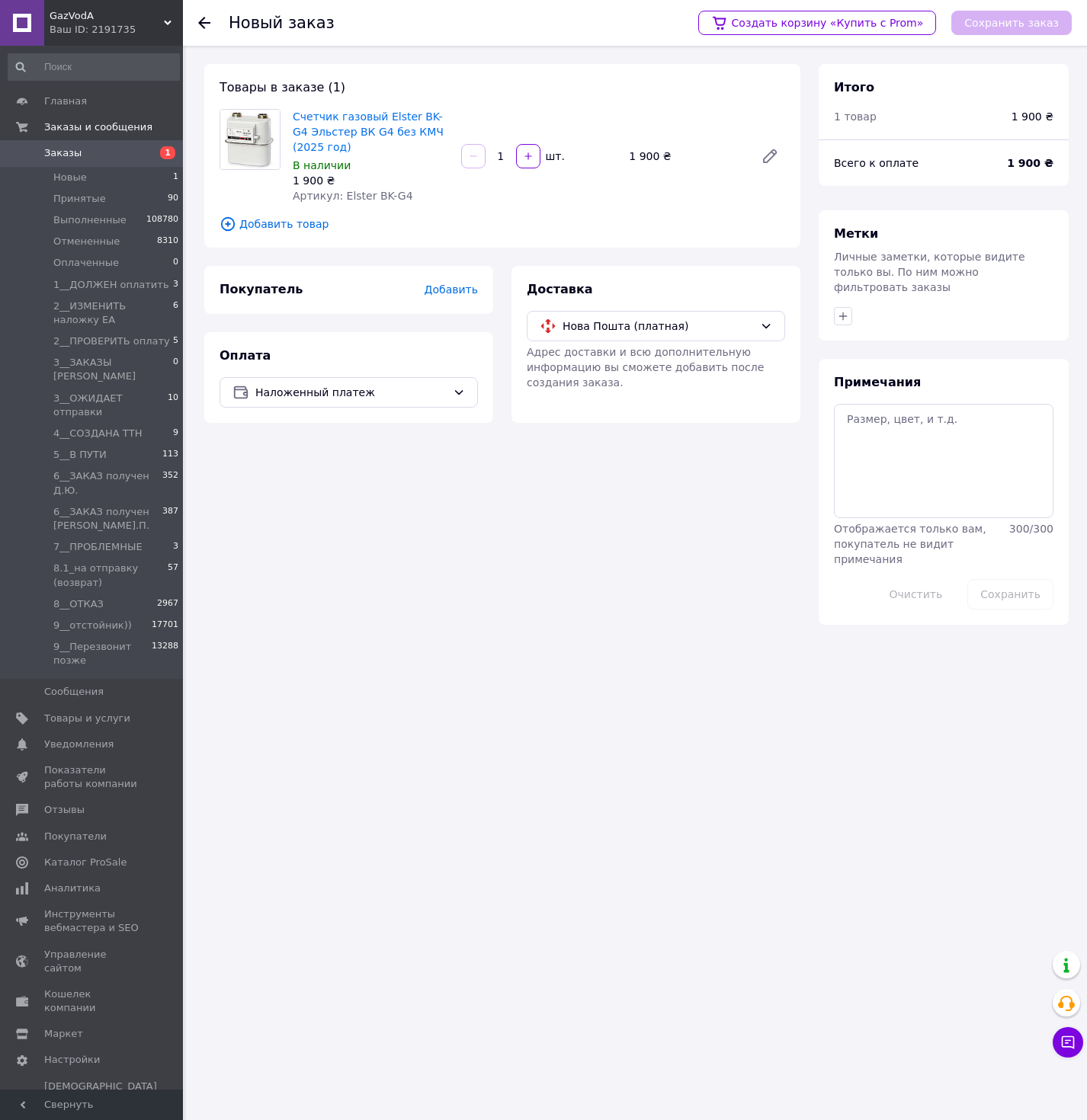
click at [437, 287] on span "Добавить" at bounding box center [451, 289] width 54 height 12
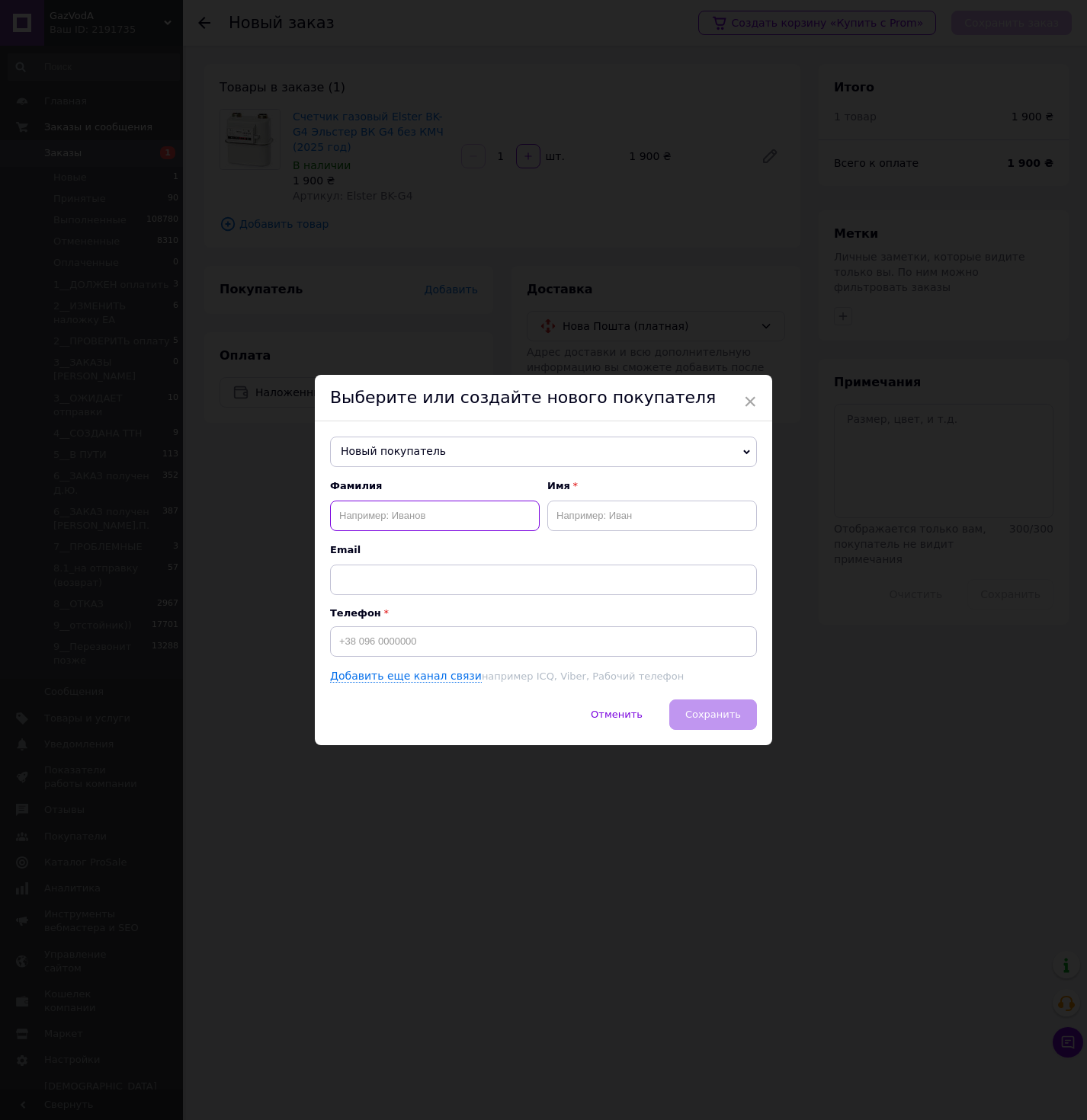
click at [362, 522] on input "text" at bounding box center [434, 516] width 209 height 31
type input "магель"
type input "[PERSON_NAME]"
click at [348, 504] on input "магель" at bounding box center [434, 516] width 209 height 31
type input "Магель"
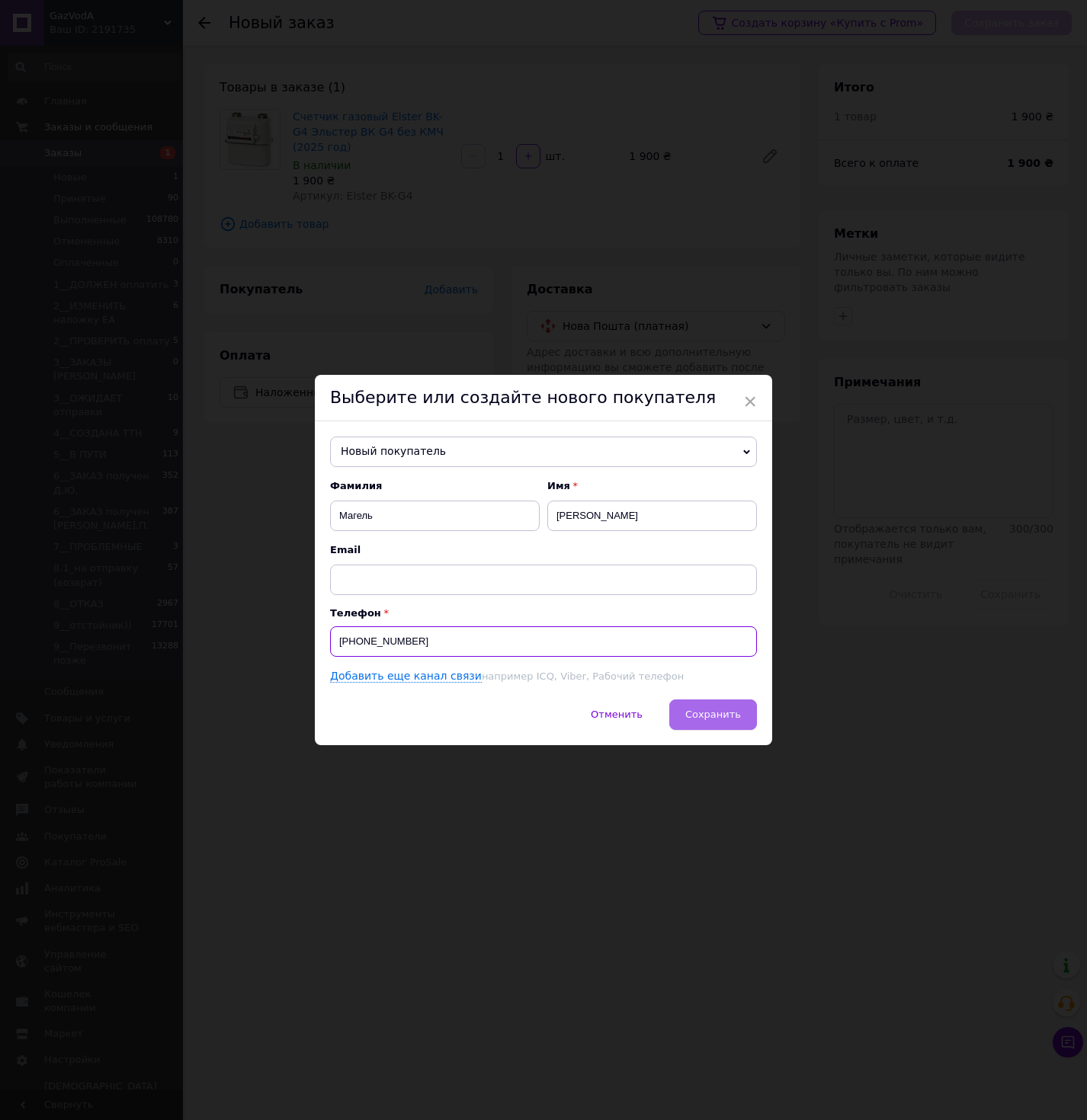
type input "[PHONE_NUMBER]"
click at [717, 705] on button "Сохранить" at bounding box center [713, 715] width 88 height 31
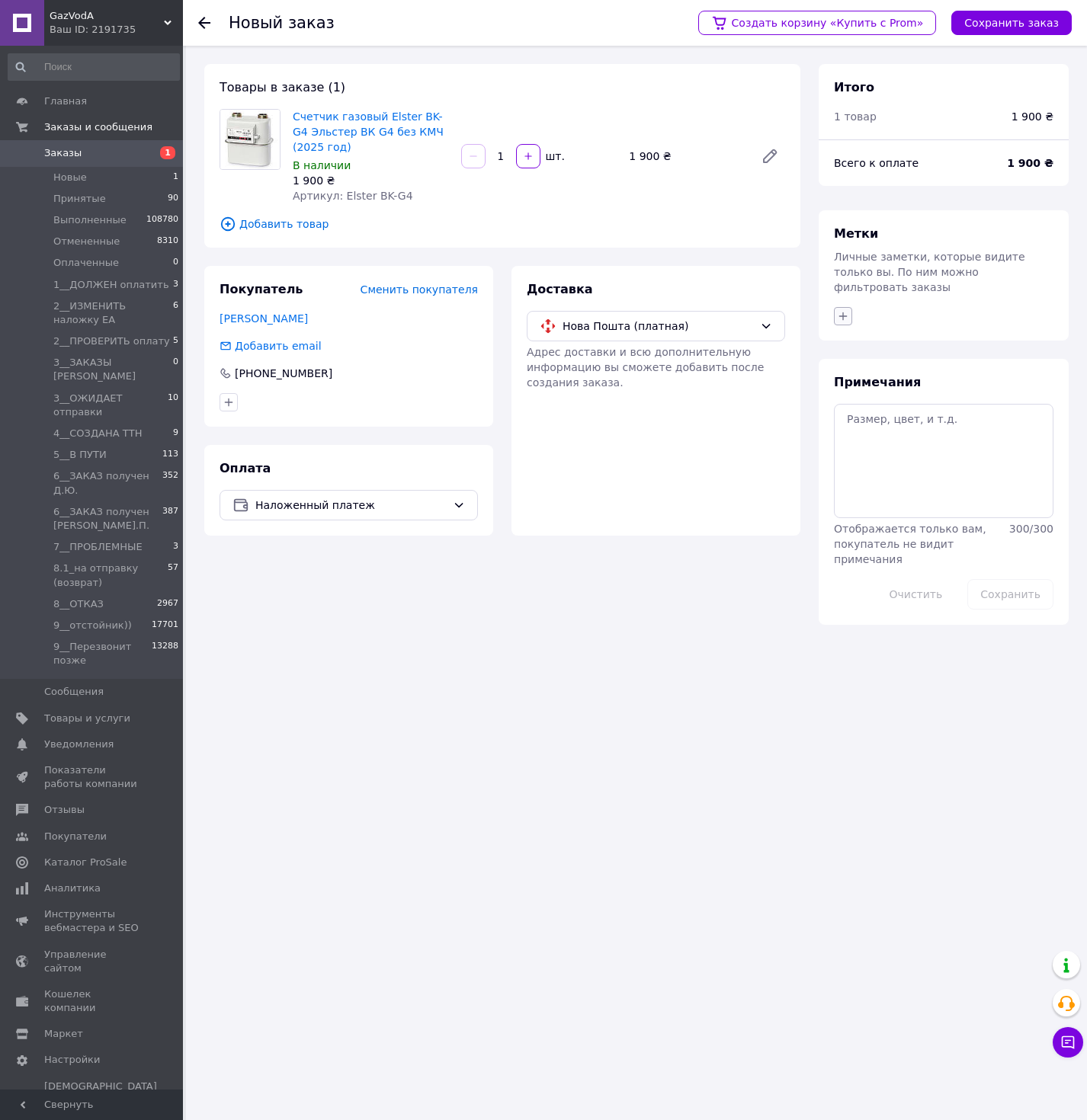
click at [849, 307] on button "button" at bounding box center [843, 316] width 18 height 18
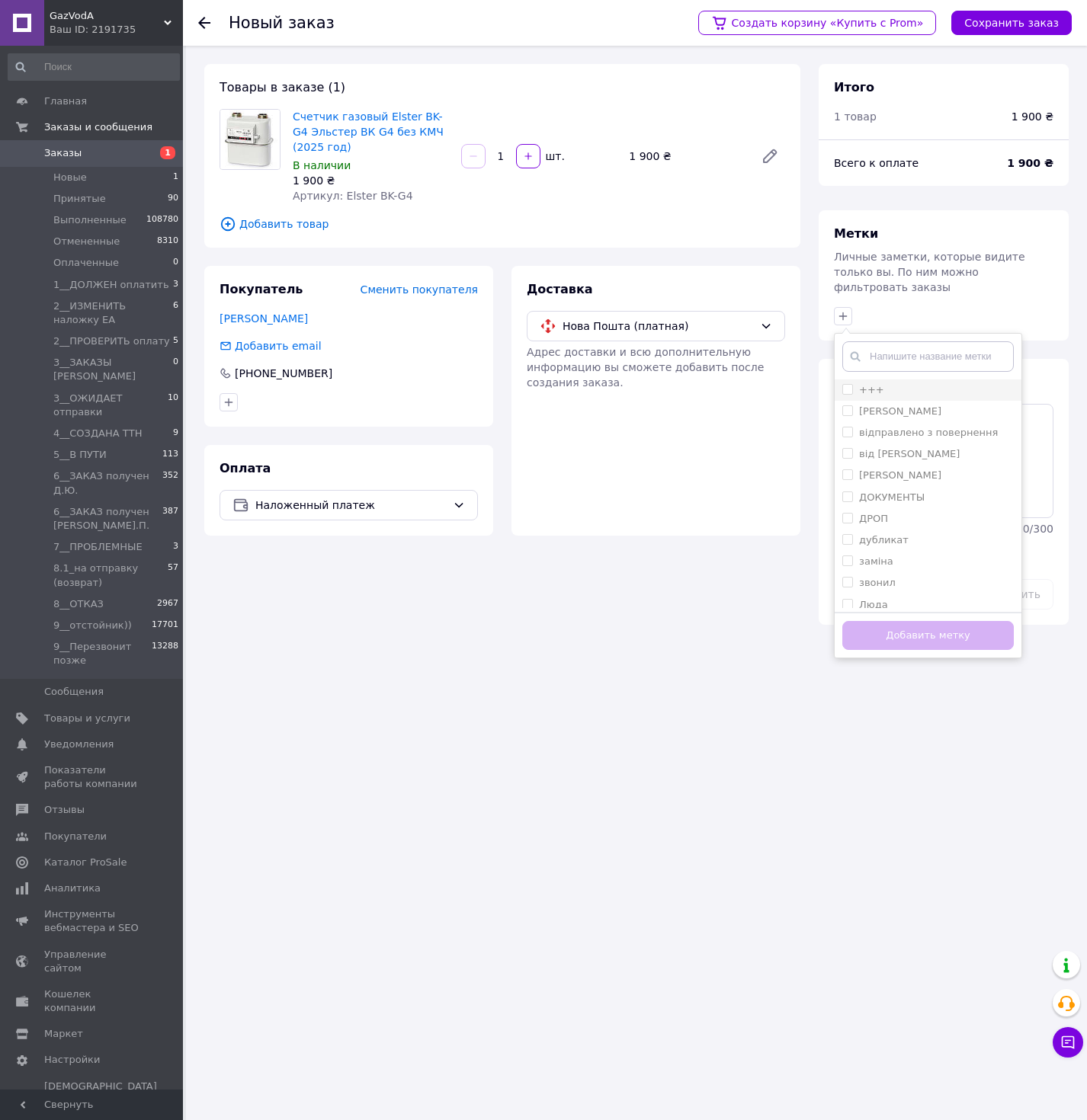
click at [877, 384] on label "+++" at bounding box center [871, 389] width 25 height 11
checkbox input "true"
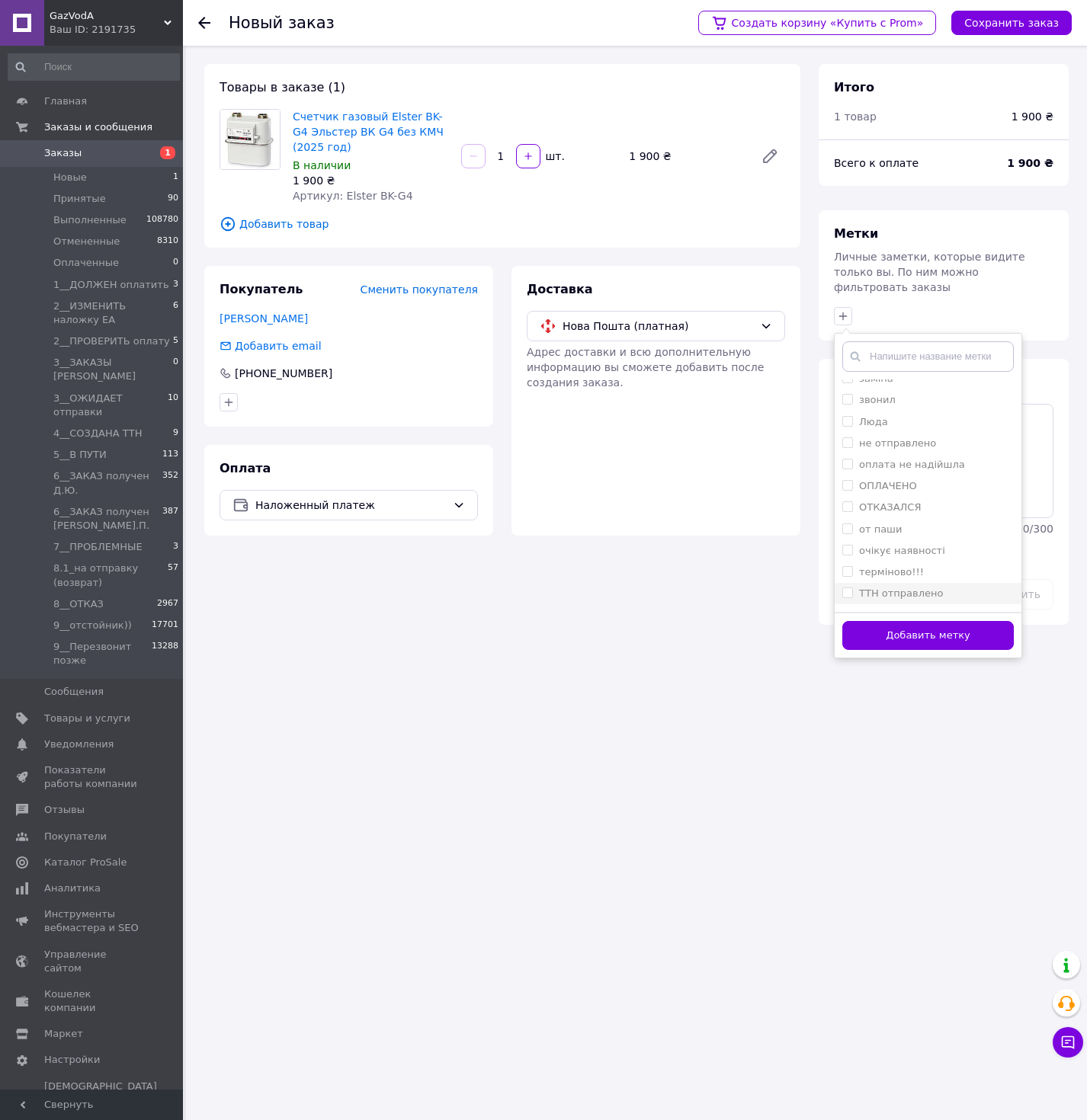
scroll to position [201, 0]
click at [920, 622] on button "Добавить метку" at bounding box center [927, 636] width 171 height 30
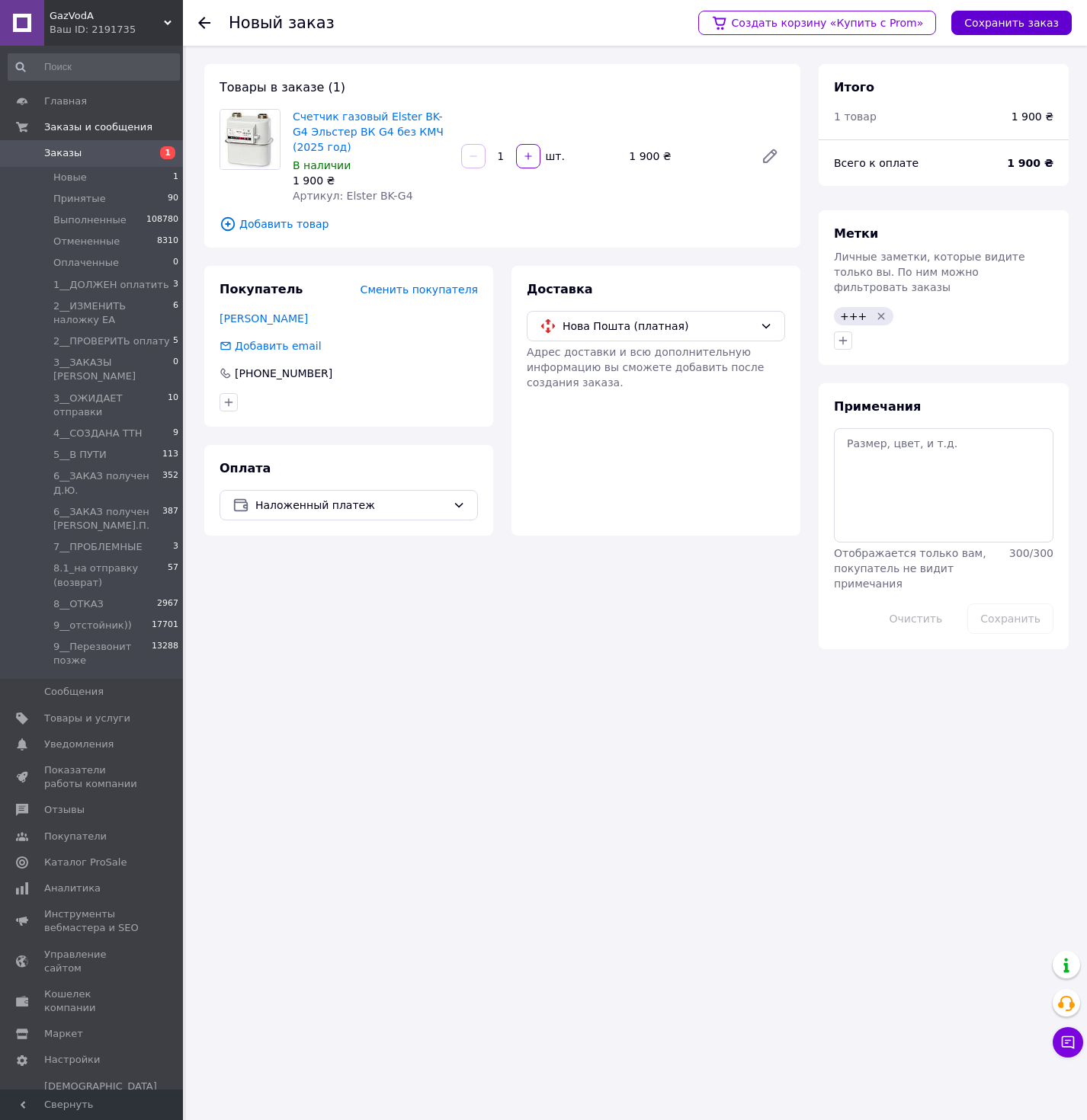
click at [998, 27] on button "Сохранить заказ" at bounding box center [1011, 23] width 120 height 24
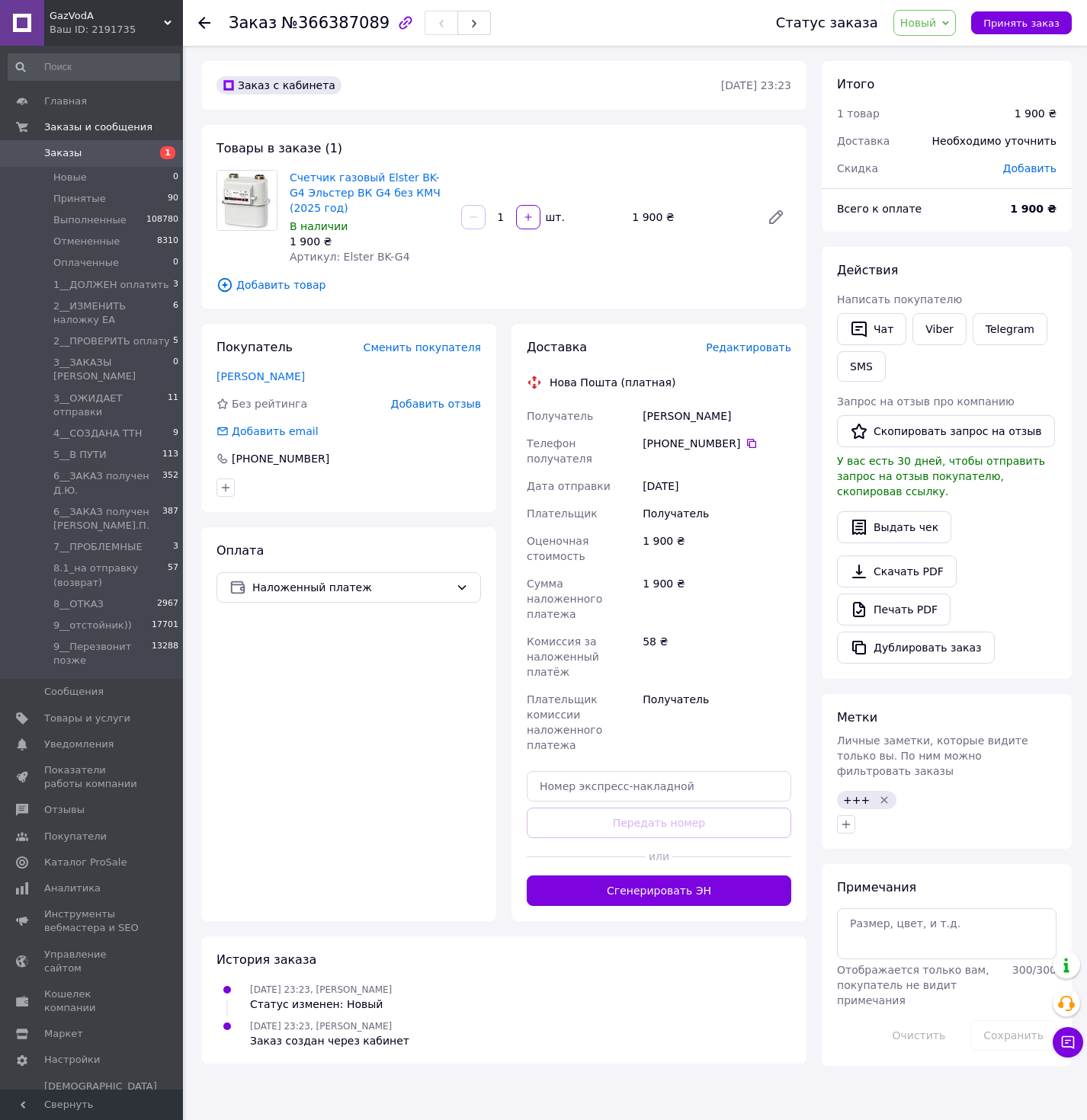
click at [733, 351] on span "Редактировать" at bounding box center [748, 347] width 85 height 12
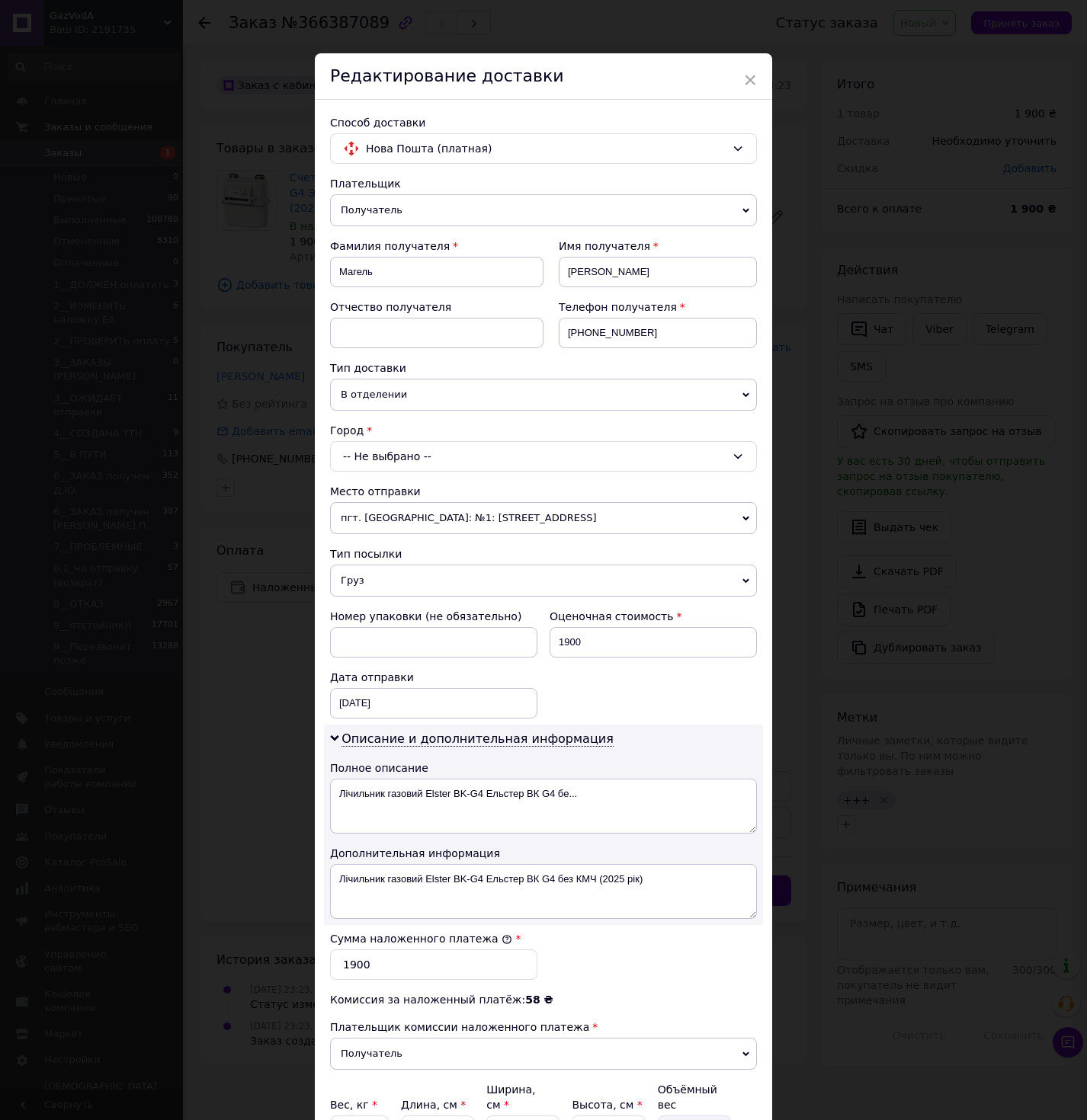
click at [397, 444] on div "-- Не выбрано --" at bounding box center [544, 457] width 427 height 31
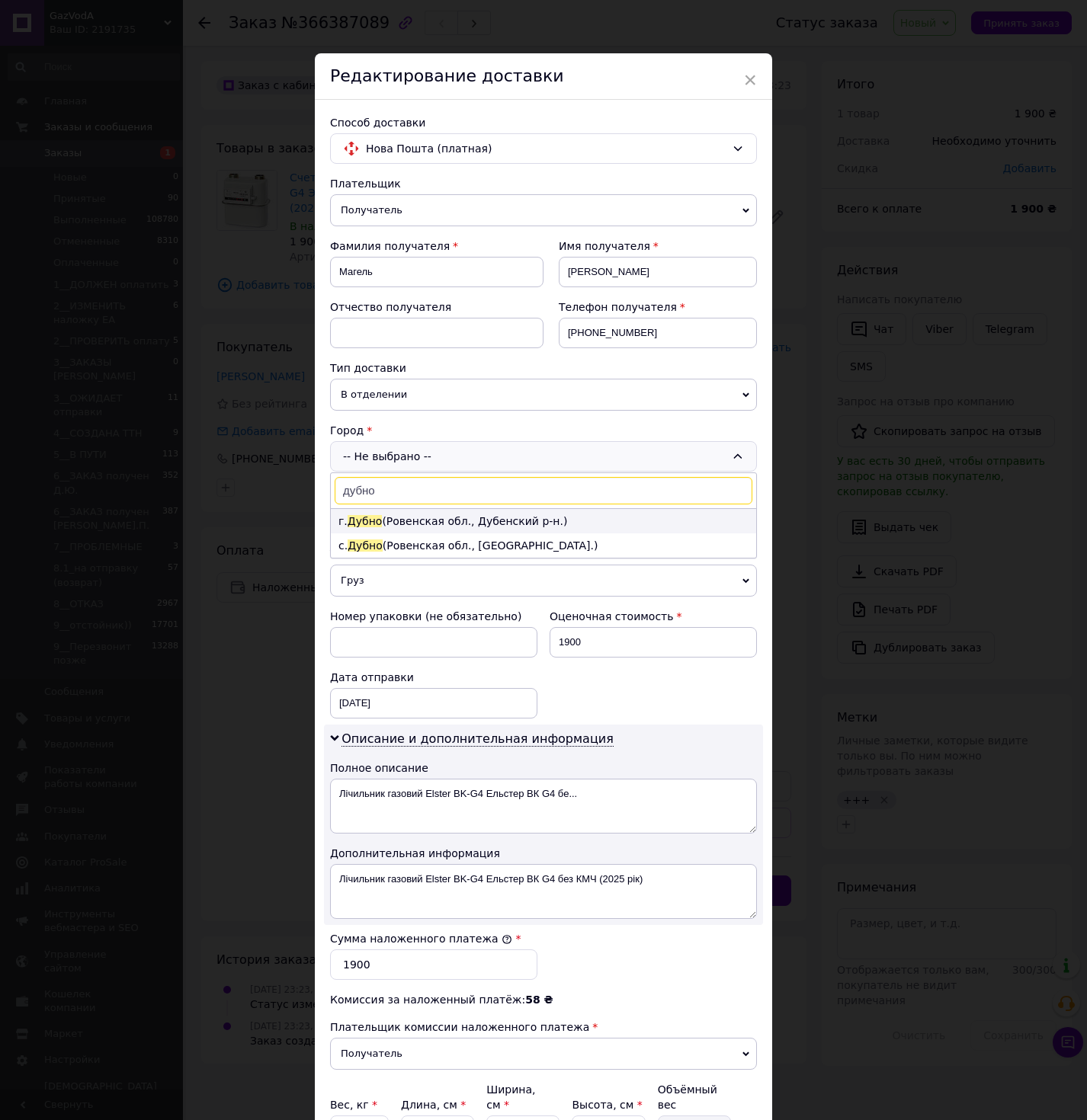
type input "дубно"
click at [401, 526] on li "г. [GEOGRAPHIC_DATA] ([GEOGRAPHIC_DATA], [GEOGRAPHIC_DATA].)" at bounding box center [544, 521] width 425 height 24
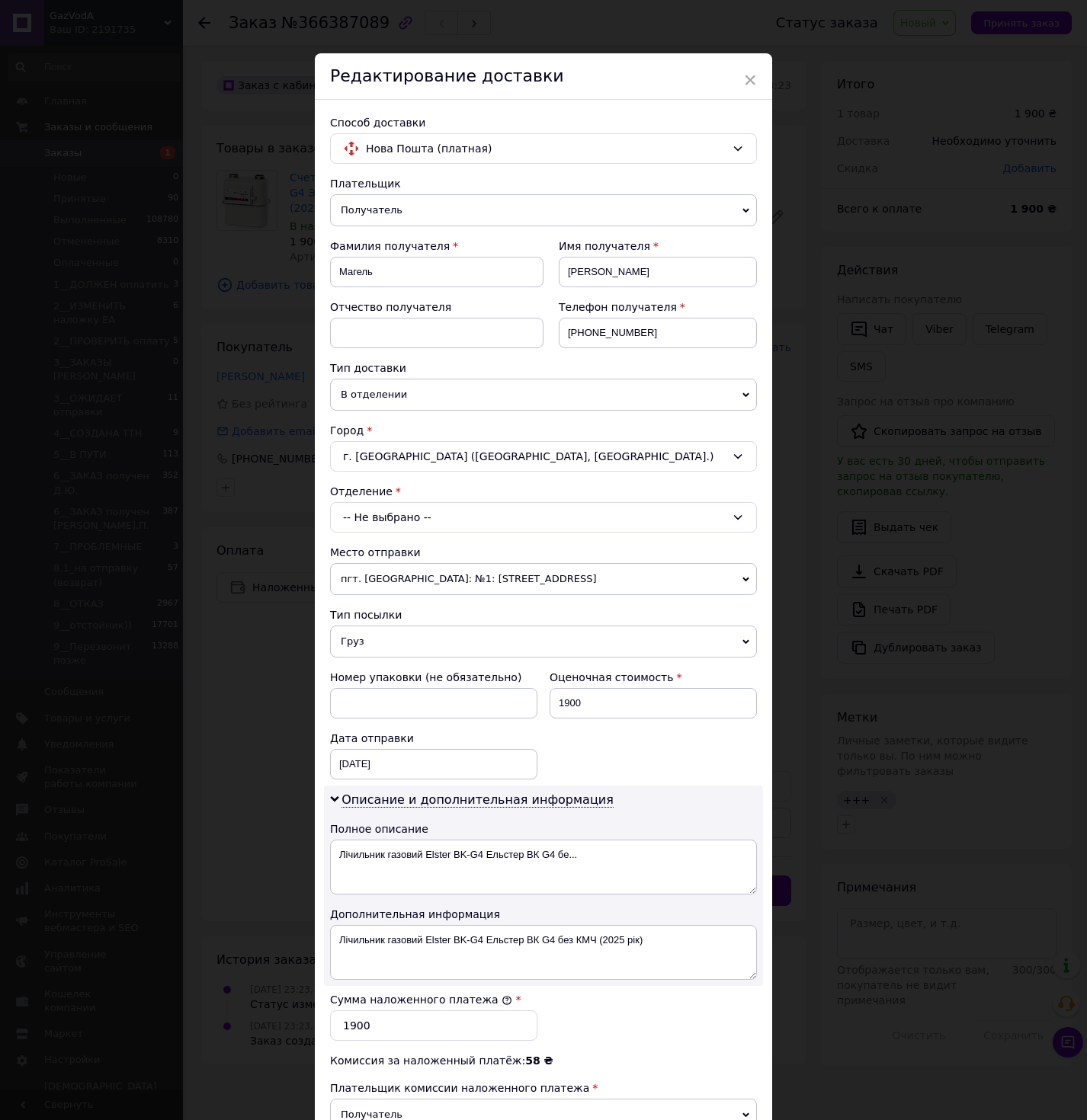
click at [416, 527] on div "-- Не выбрано --" at bounding box center [544, 517] width 427 height 31
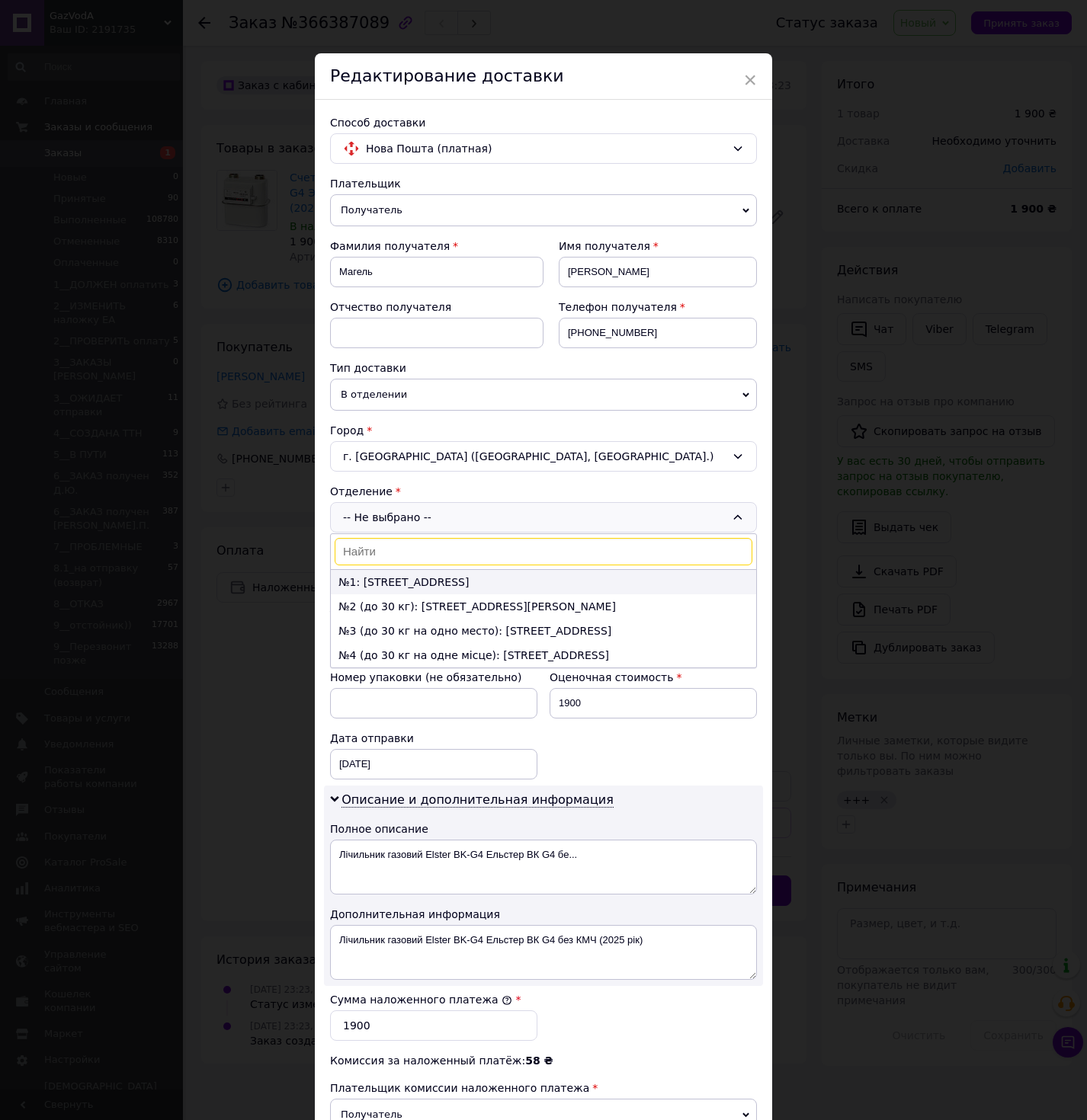
click at [380, 577] on li "№1: [STREET_ADDRESS]" at bounding box center [544, 582] width 425 height 24
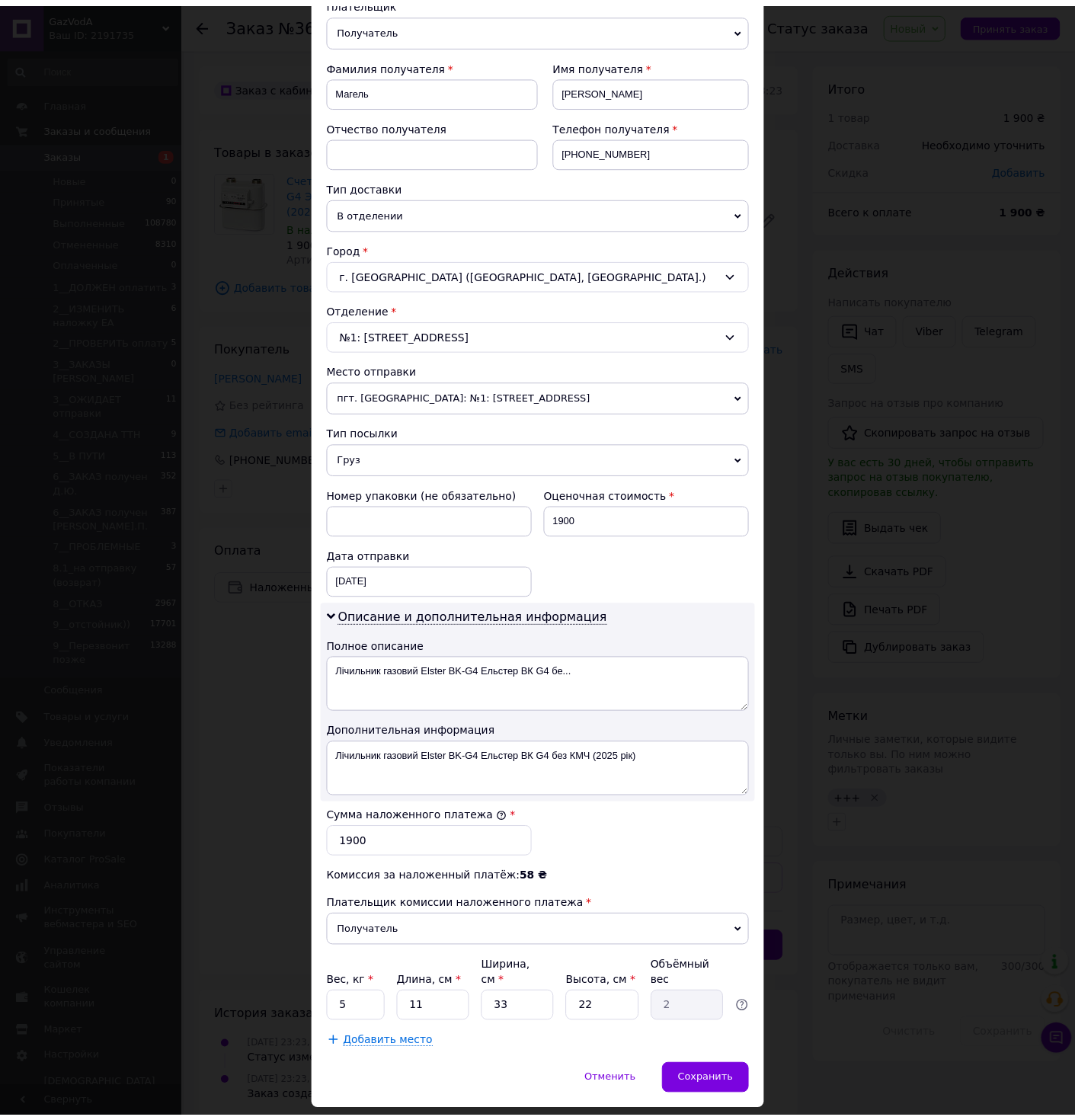
scroll to position [228, 0]
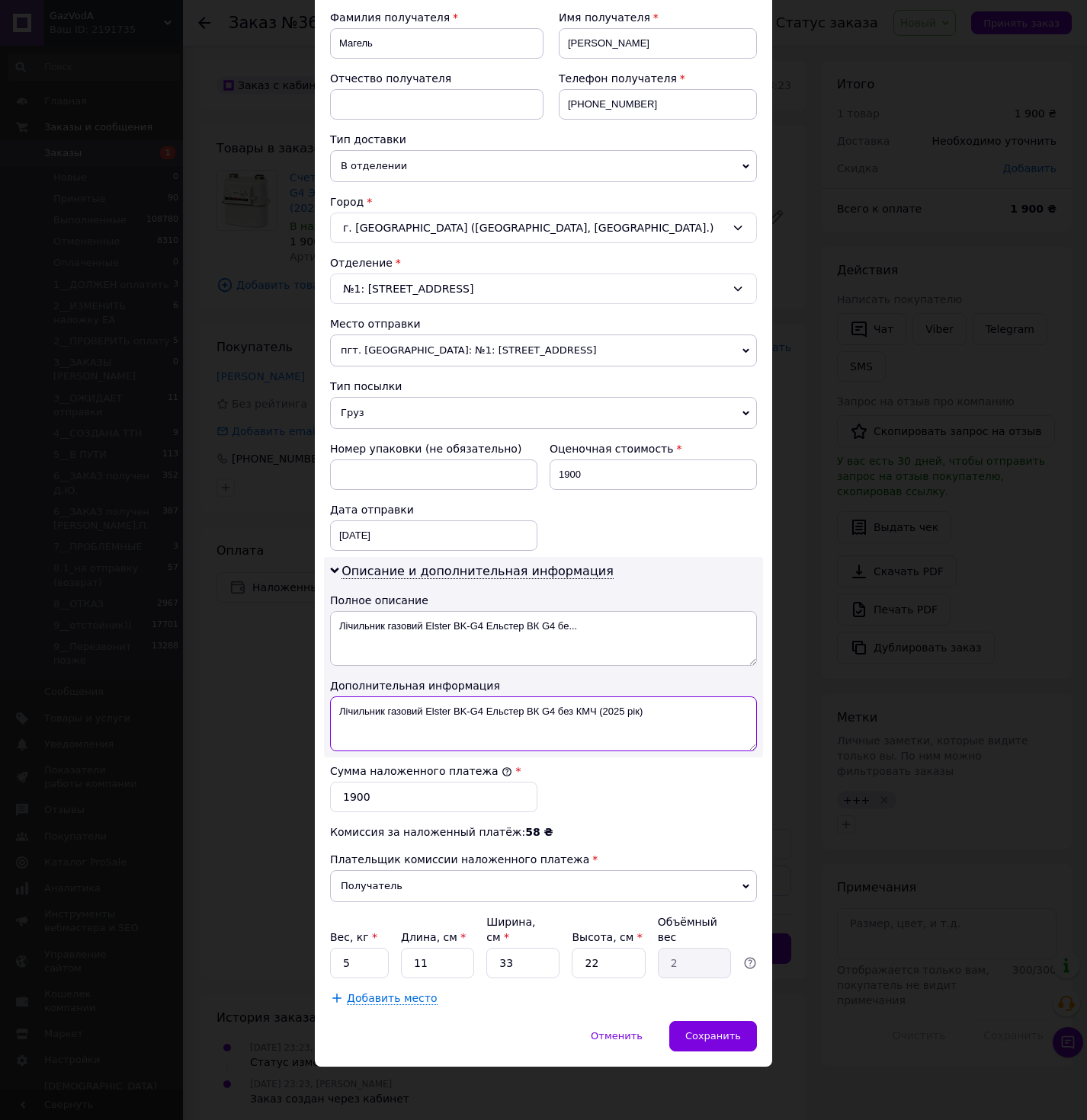
drag, startPoint x: 483, startPoint y: 712, endPoint x: 592, endPoint y: 708, distance: 109.1
click at [592, 708] on textarea "Лічильник газовий Elster BK-G4 Ельстер ВК G4 без КМЧ (2025 рік)" at bounding box center [544, 723] width 427 height 54
type textarea "Лічильник газовий Elster BK-G4 1" (2025 рік)"
click at [358, 968] on input "5" at bounding box center [359, 963] width 58 height 31
click at [358, 967] on input "5" at bounding box center [359, 963] width 58 height 31
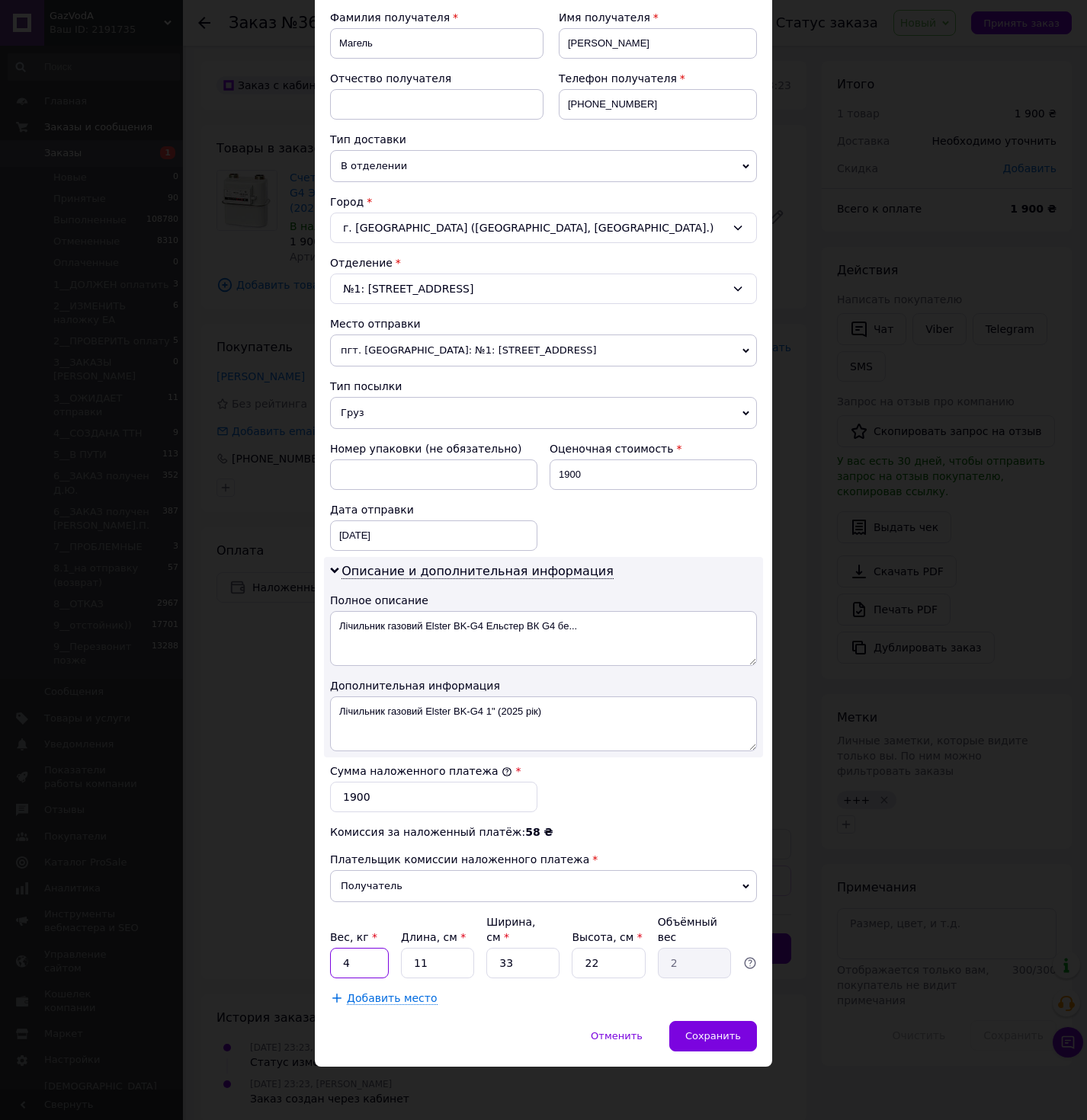
type input "4"
click at [666, 785] on div "Сумма наложенного платежа * 1900" at bounding box center [544, 787] width 439 height 61
click at [708, 1041] on span "Сохранить" at bounding box center [713, 1035] width 55 height 11
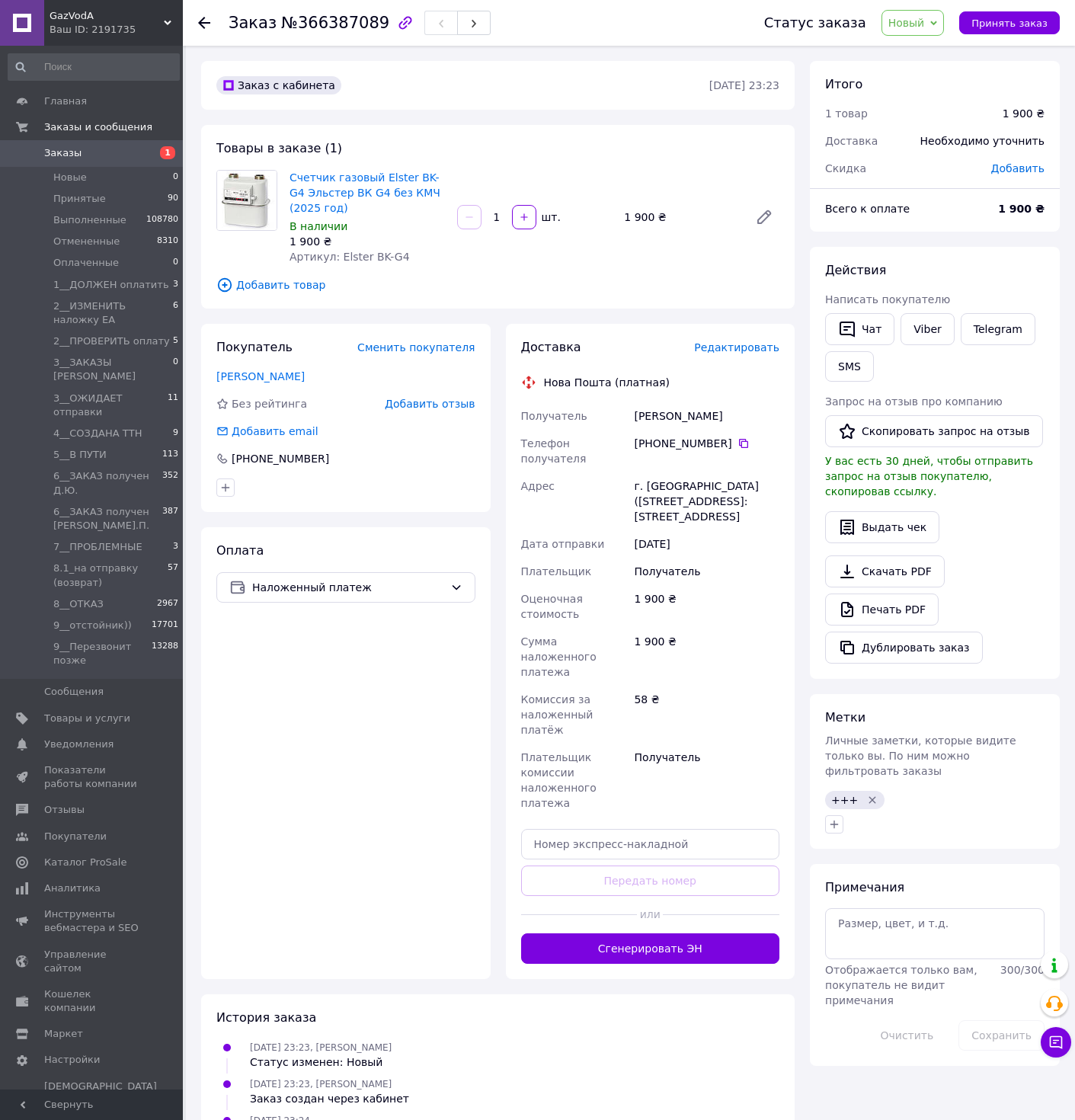
click at [922, 27] on span "Новый" at bounding box center [907, 22] width 36 height 12
click at [950, 146] on li "3__ОЖИДАЕТ отправки" at bounding box center [987, 145] width 210 height 23
